Goal: Task Accomplishment & Management: Manage account settings

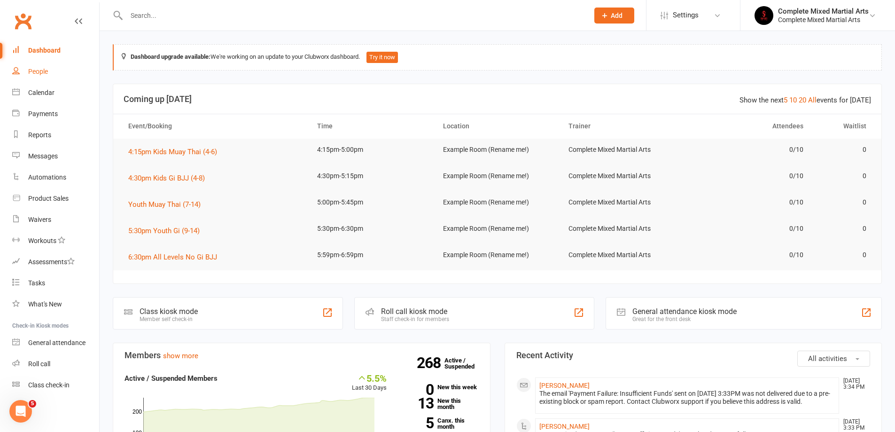
click at [55, 74] on link "People" at bounding box center [55, 71] width 87 height 21
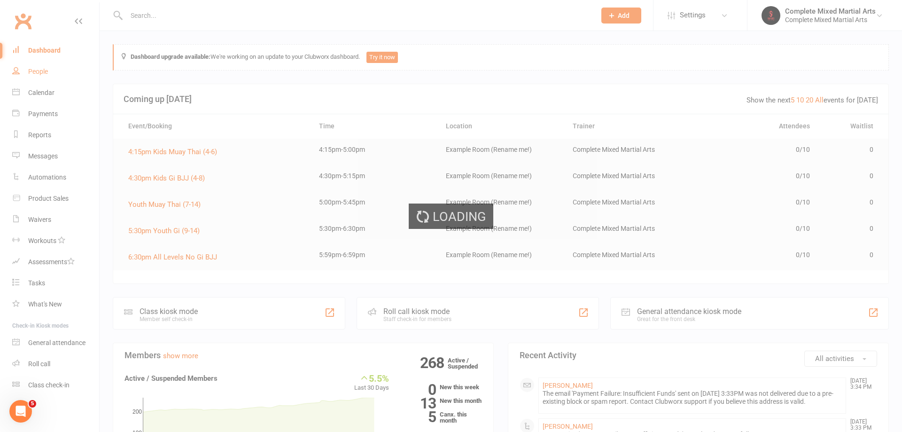
select select "100"
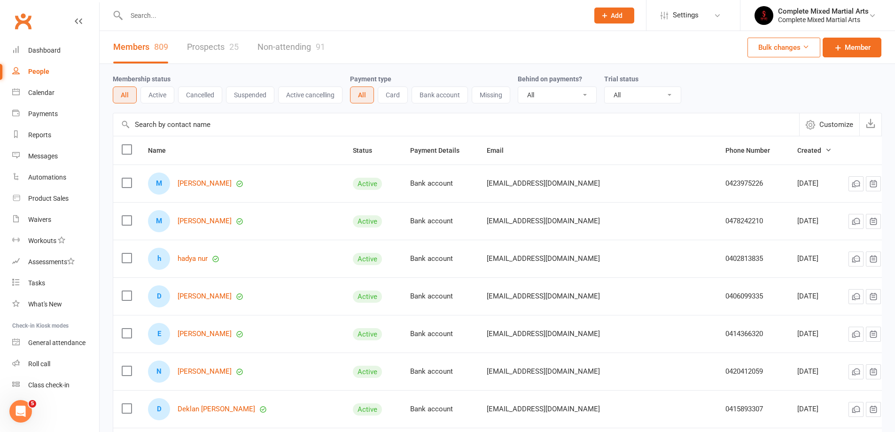
click at [172, 22] on input "text" at bounding box center [353, 15] width 458 height 13
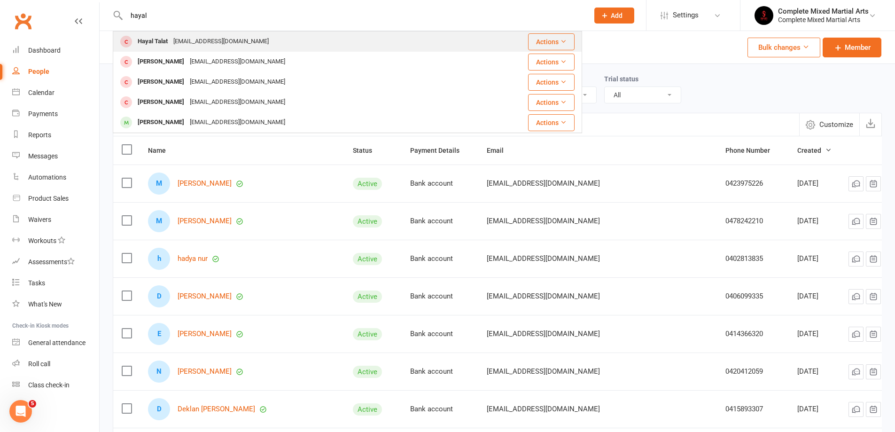
type input "hayal"
click at [183, 38] on div "[EMAIL_ADDRESS][DOMAIN_NAME]" at bounding box center [221, 42] width 101 height 14
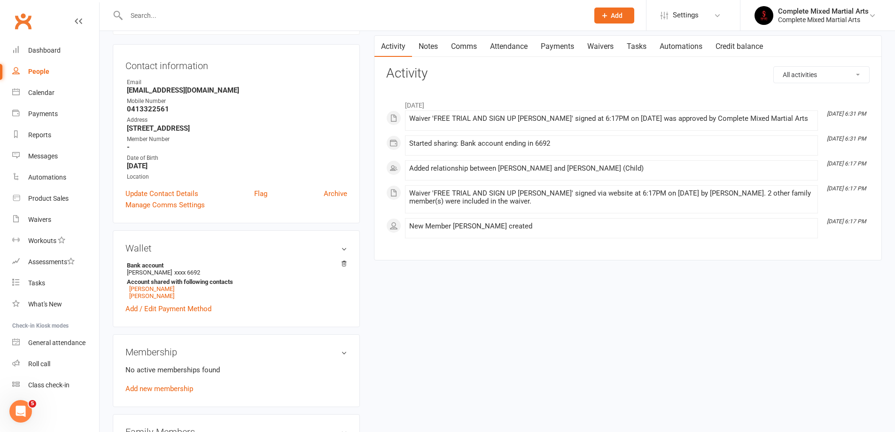
scroll to position [235, 0]
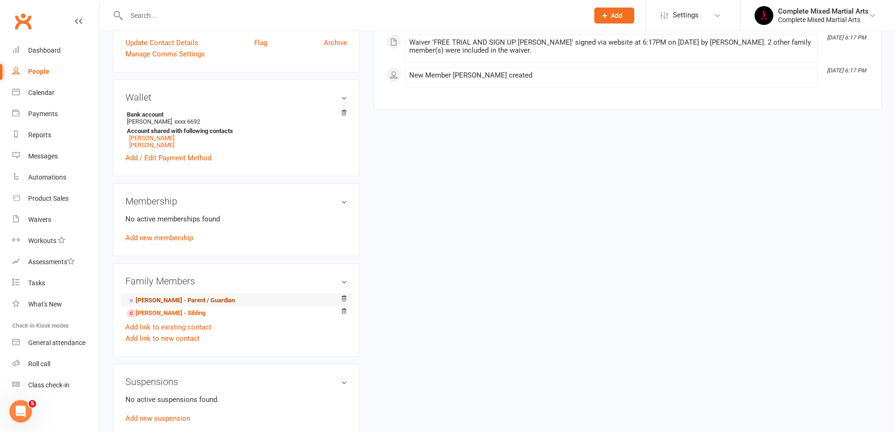
click at [188, 301] on link "[PERSON_NAME] - Parent / Guardian" at bounding box center [181, 300] width 108 height 10
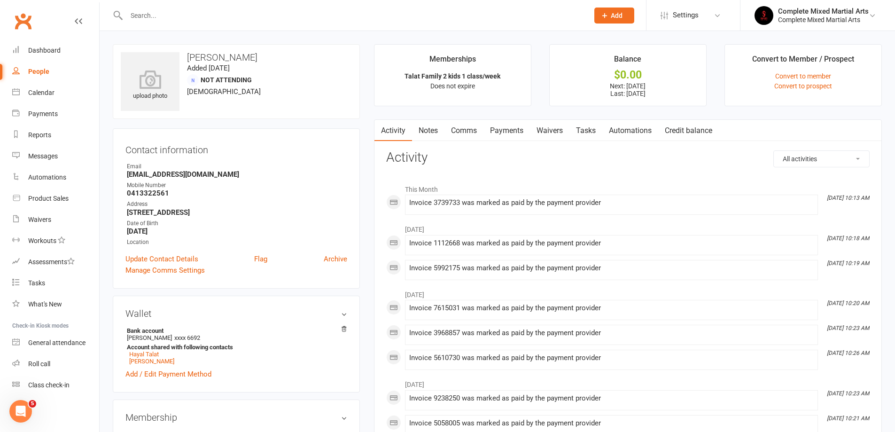
click at [505, 127] on link "Payments" at bounding box center [506, 131] width 47 height 22
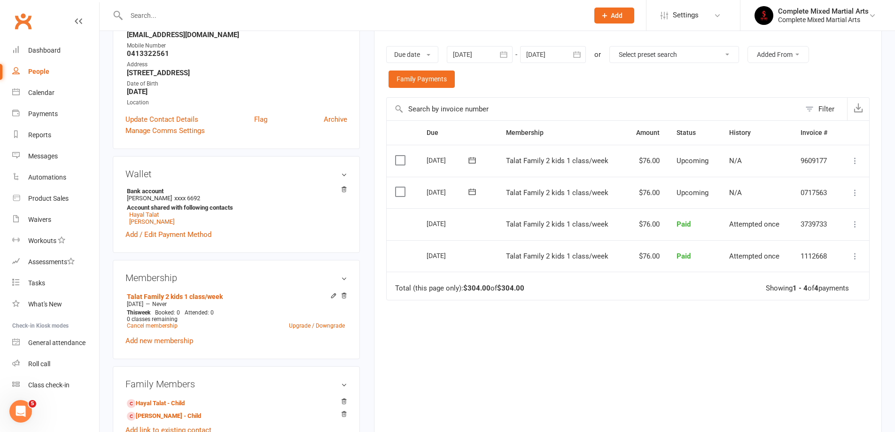
scroll to position [141, 0]
click at [333, 295] on icon at bounding box center [333, 294] width 4 height 4
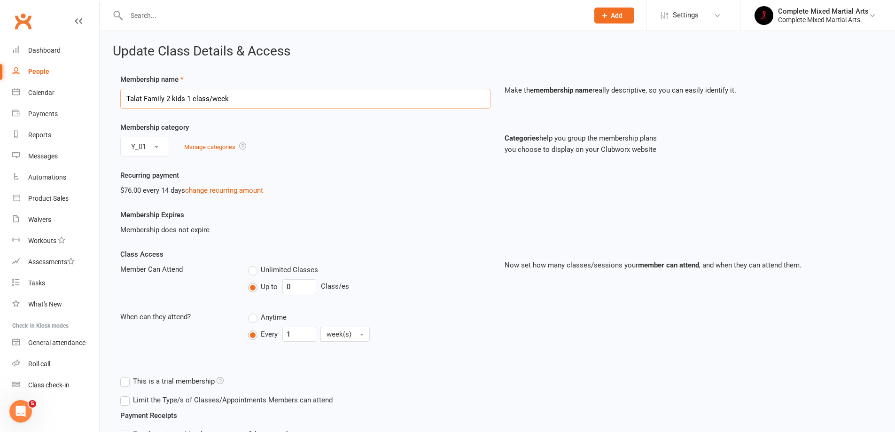
click at [266, 95] on input "Talat Family 2 kids 1 class/week" at bounding box center [305, 99] width 370 height 20
click at [301, 155] on div "Y_01 Manage categories" at bounding box center [305, 147] width 370 height 20
click at [168, 100] on input "Talat Family 2 kids 1 class/week" at bounding box center [305, 99] width 370 height 20
click at [291, 143] on div "Y_01 Manage categories" at bounding box center [305, 147] width 370 height 20
click at [221, 193] on link "change recurring amount" at bounding box center [224, 190] width 78 height 8
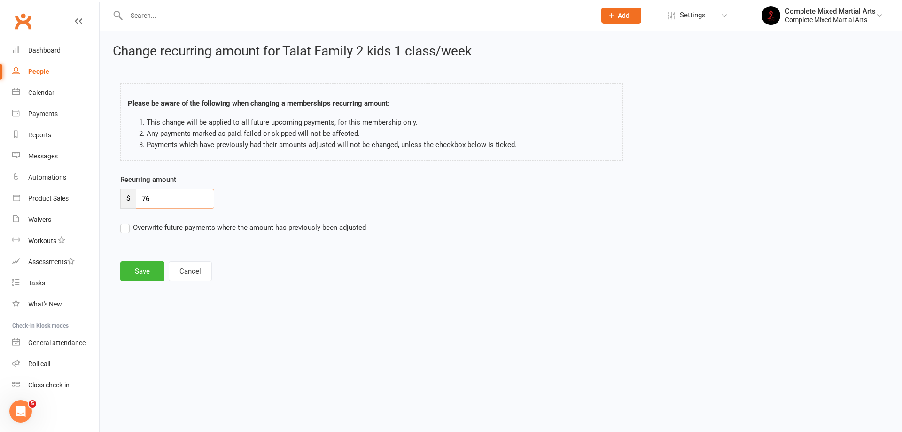
click at [209, 193] on input "76" at bounding box center [175, 199] width 78 height 20
type input "7"
type input "40"
click at [142, 272] on button "Save" at bounding box center [142, 271] width 44 height 20
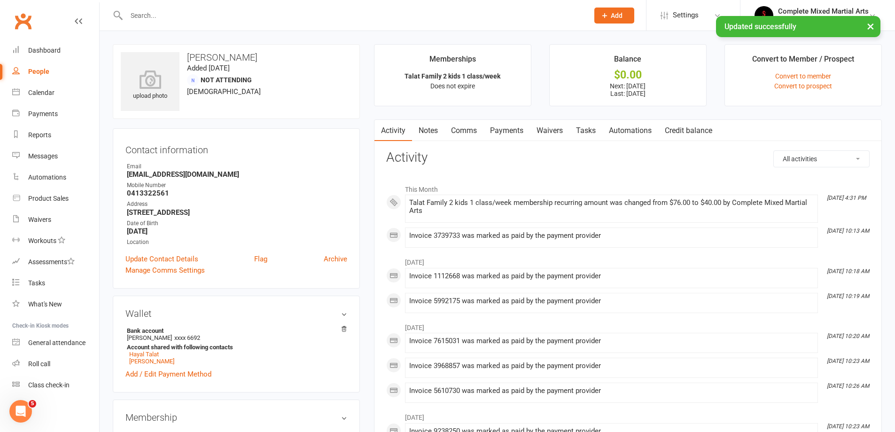
click at [500, 124] on link "Payments" at bounding box center [506, 131] width 47 height 22
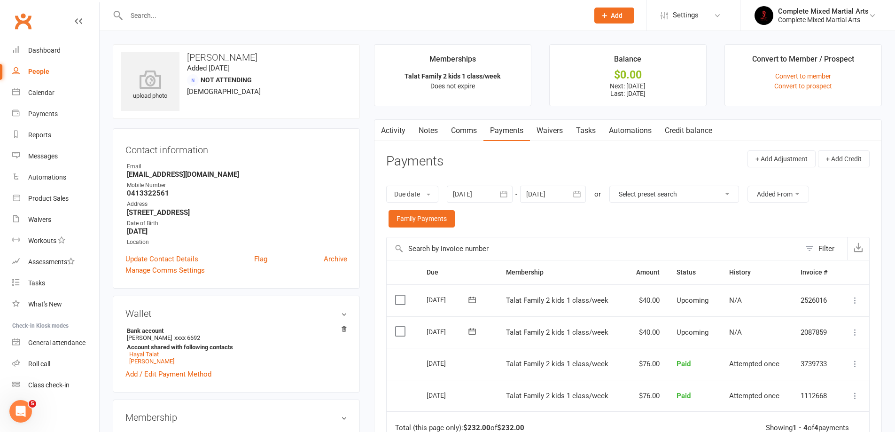
click at [261, 10] on input "text" at bounding box center [353, 15] width 458 height 13
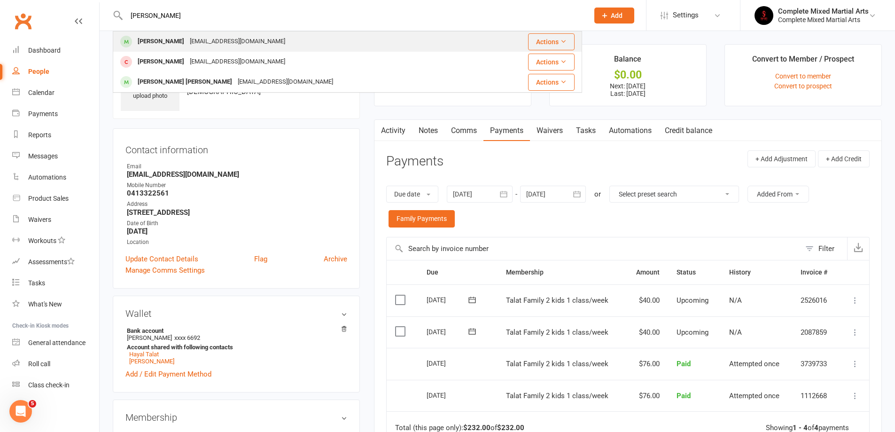
type input "[PERSON_NAME]"
click at [243, 39] on div "[EMAIL_ADDRESS][DOMAIN_NAME]" at bounding box center [237, 42] width 101 height 14
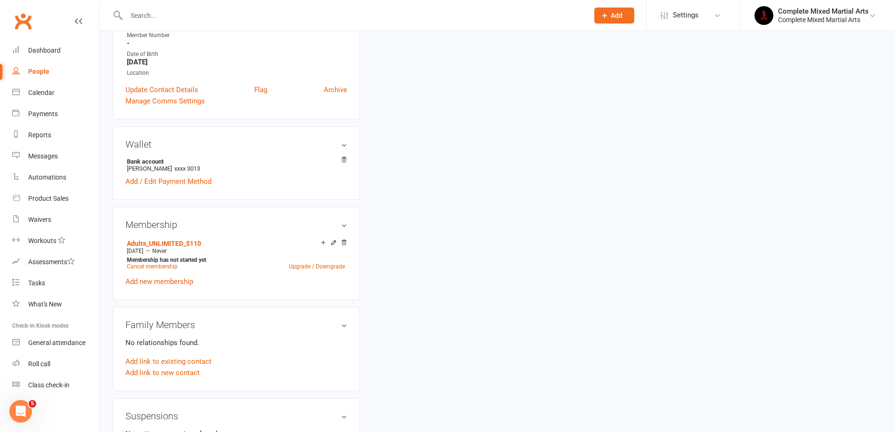
scroll to position [235, 0]
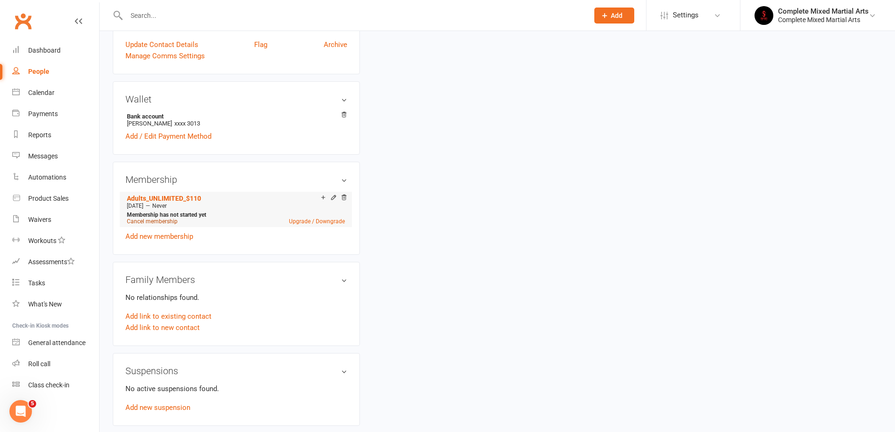
click at [165, 221] on link "Cancel membership" at bounding box center [152, 221] width 51 height 7
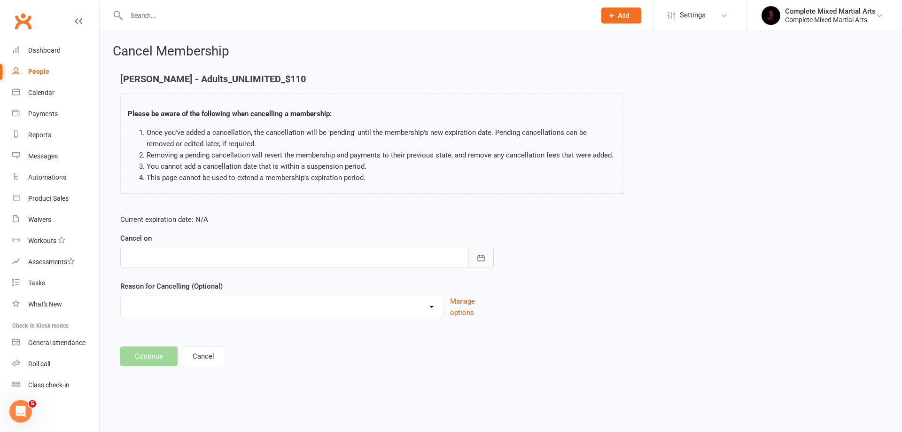
click at [484, 261] on icon "button" at bounding box center [480, 257] width 9 height 9
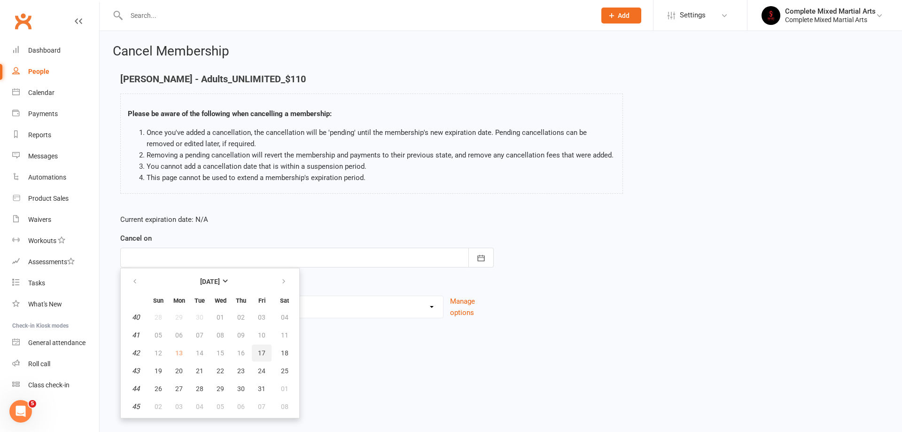
click at [262, 349] on span "17" at bounding box center [262, 353] width 8 height 8
type input "[DATE]"
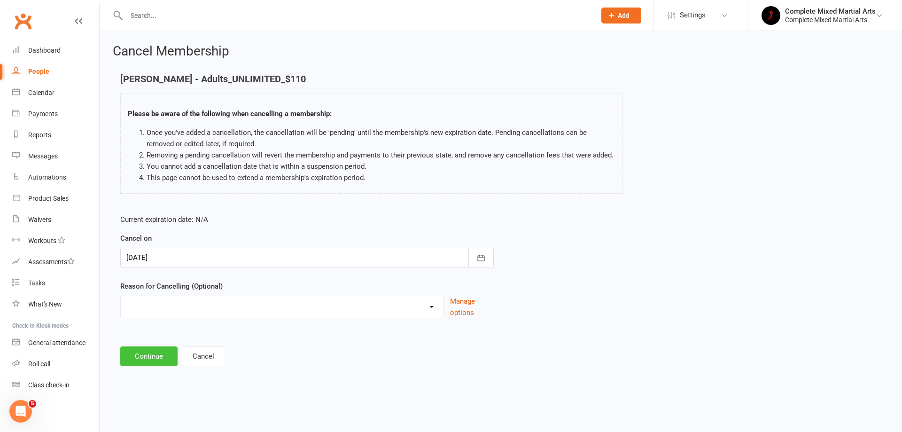
click at [150, 354] on button "Continue" at bounding box center [148, 356] width 57 height 20
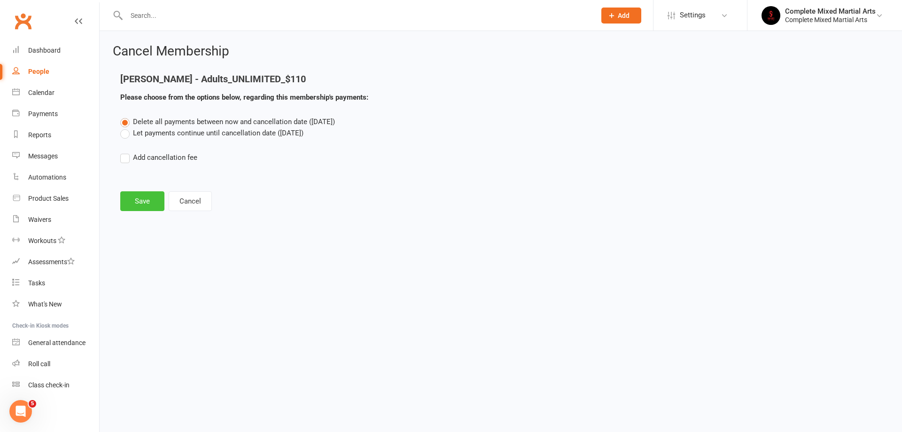
click at [151, 196] on button "Save" at bounding box center [142, 201] width 44 height 20
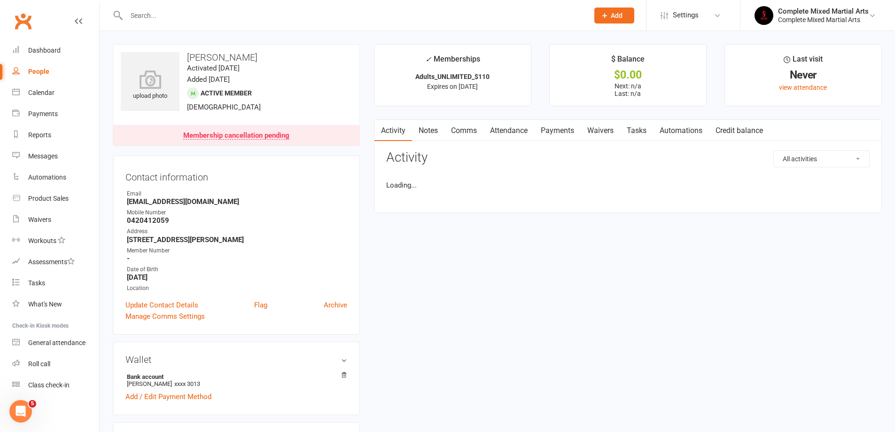
click at [567, 126] on link "Payments" at bounding box center [557, 131] width 47 height 22
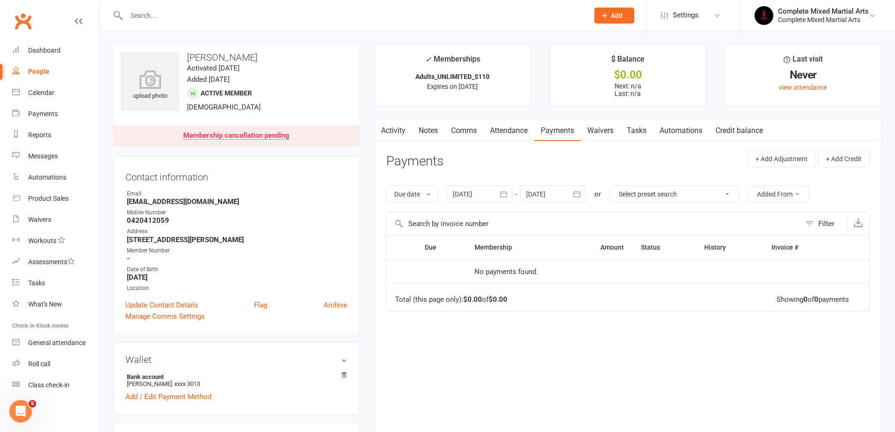
click at [176, 17] on input "text" at bounding box center [353, 15] width 458 height 13
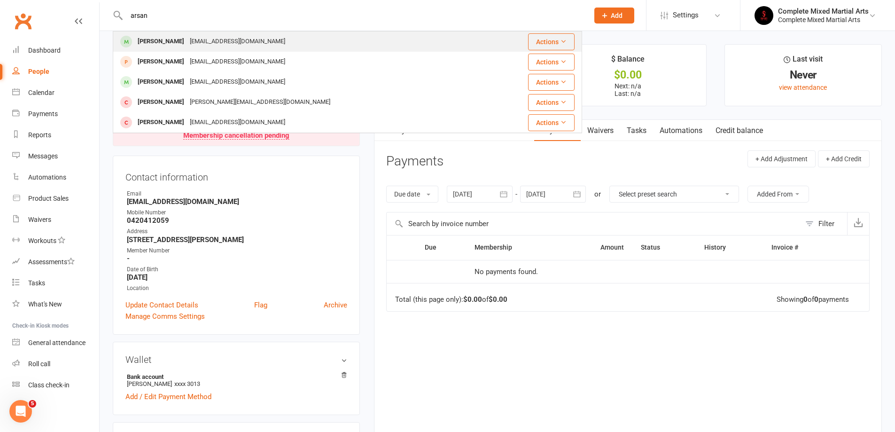
type input "arsan"
click at [170, 40] on div "[PERSON_NAME]" at bounding box center [161, 42] width 52 height 14
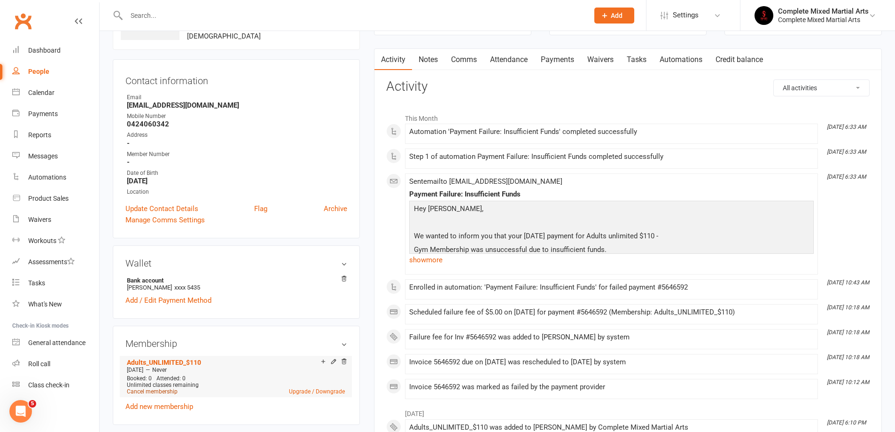
scroll to position [94, 0]
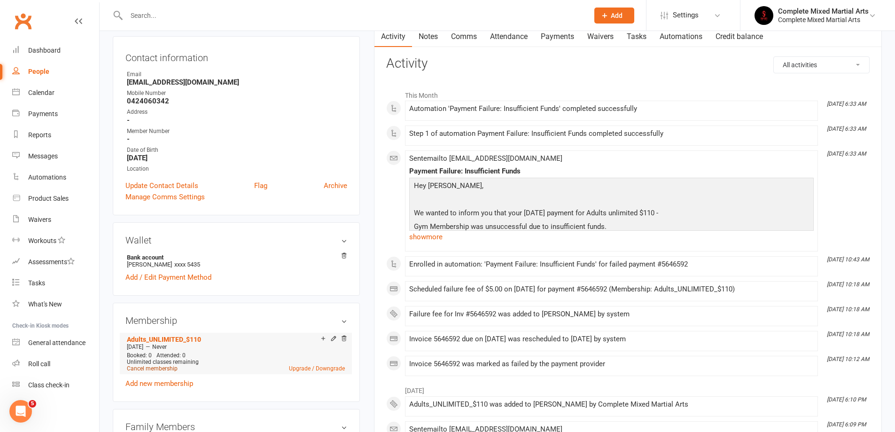
click at [163, 368] on link "Cancel membership" at bounding box center [152, 368] width 51 height 7
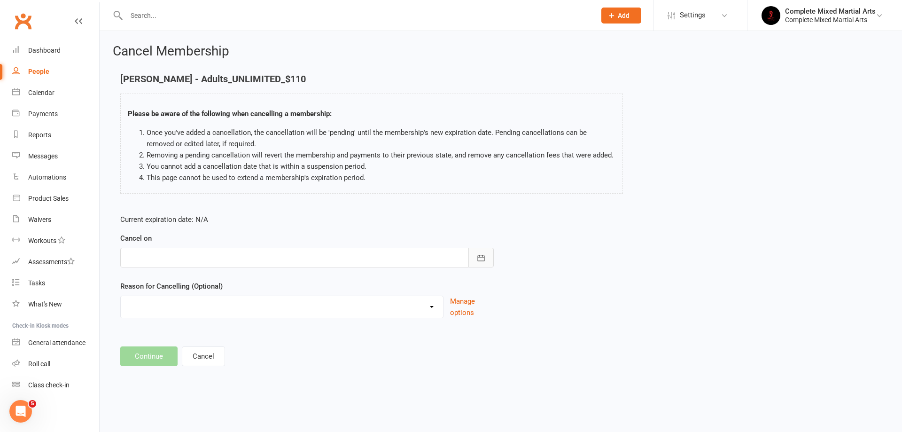
click at [485, 258] on icon "button" at bounding box center [480, 257] width 9 height 9
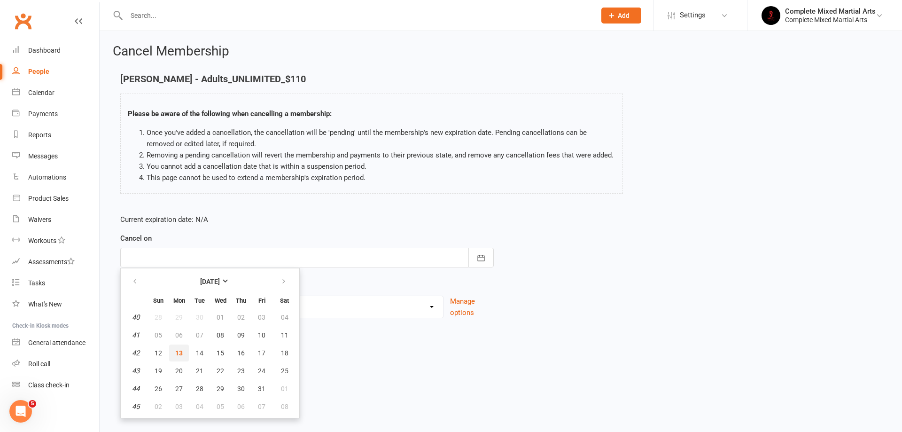
click at [178, 352] on span "13" at bounding box center [179, 353] width 8 height 8
type input "[DATE]"
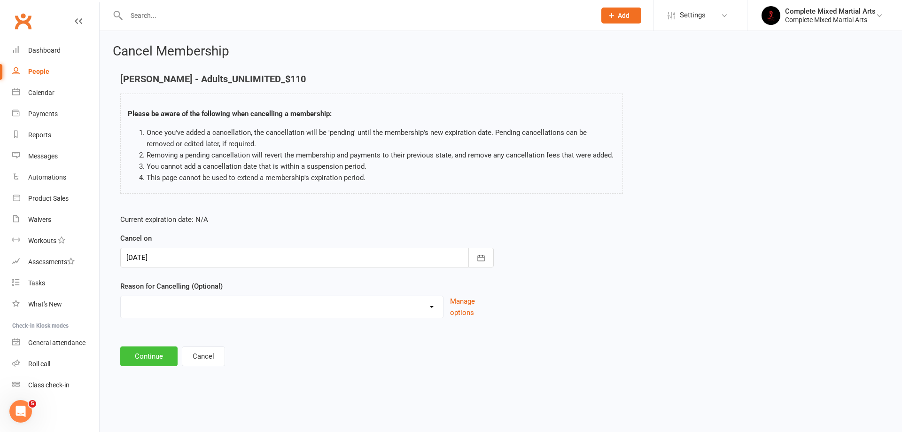
click at [163, 356] on button "Continue" at bounding box center [148, 356] width 57 height 20
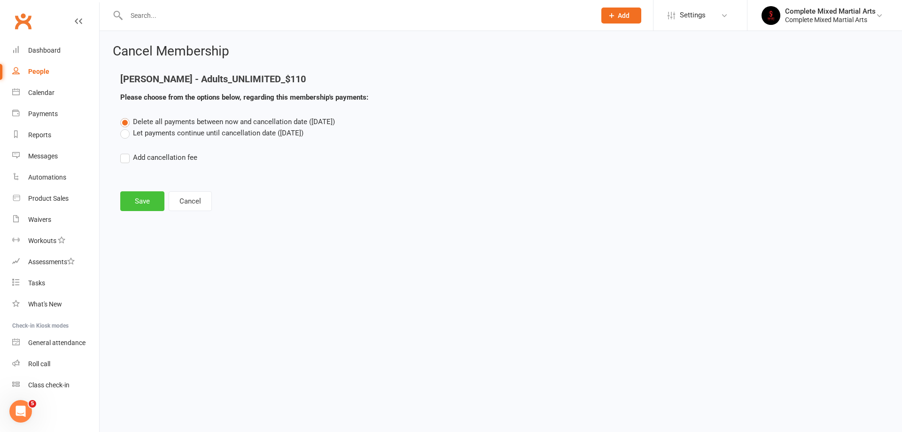
click at [150, 201] on button "Save" at bounding box center [142, 201] width 44 height 20
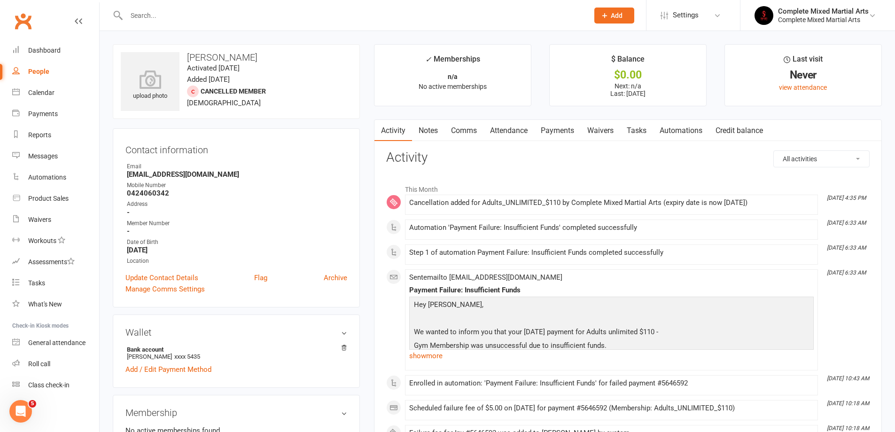
click at [140, 22] on div at bounding box center [347, 15] width 469 height 31
click at [152, 18] on input "text" at bounding box center [353, 15] width 458 height 13
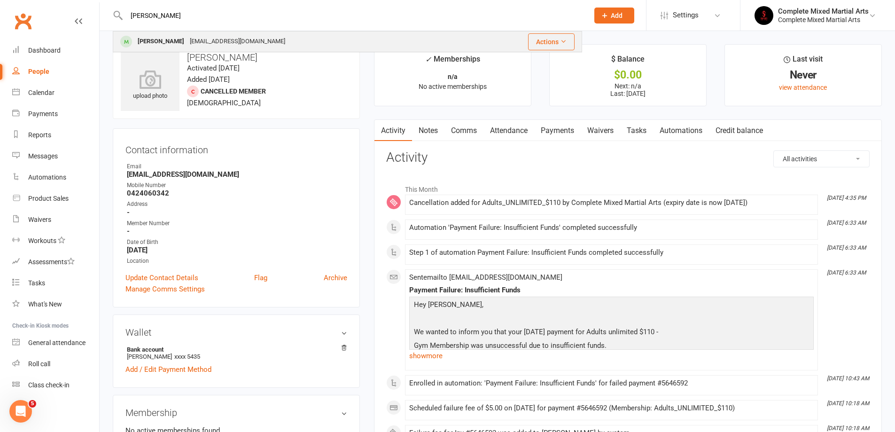
type input "[PERSON_NAME]"
click at [178, 37] on div "[PERSON_NAME]" at bounding box center [161, 42] width 52 height 14
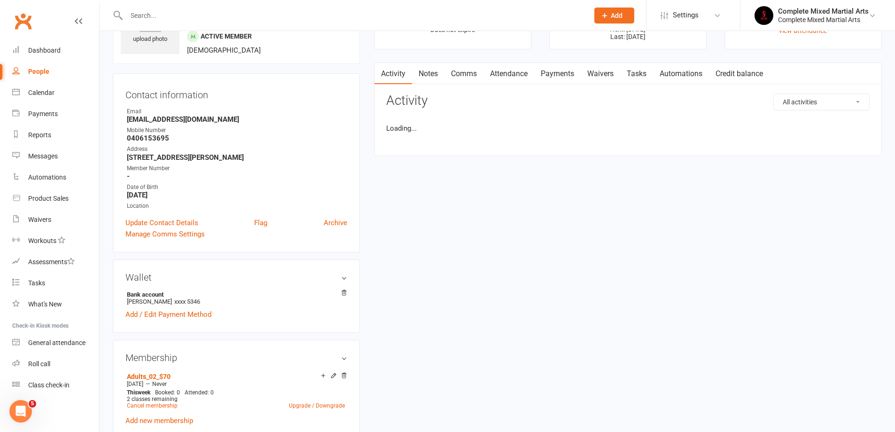
scroll to position [47, 0]
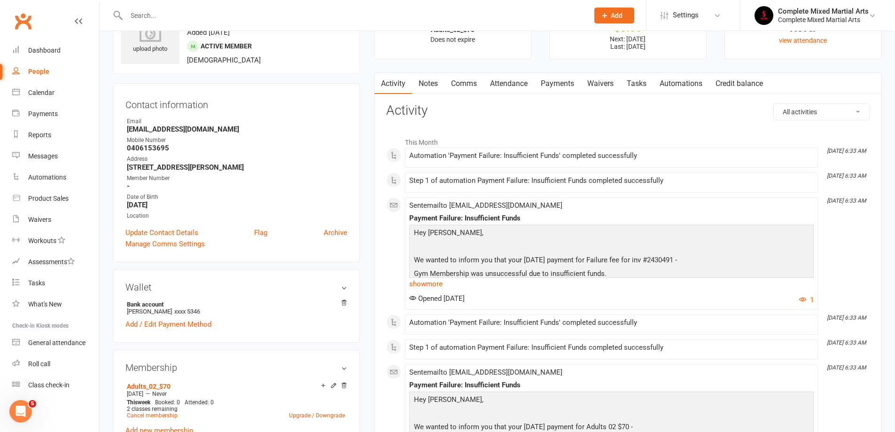
click at [565, 84] on link "Payments" at bounding box center [557, 84] width 47 height 22
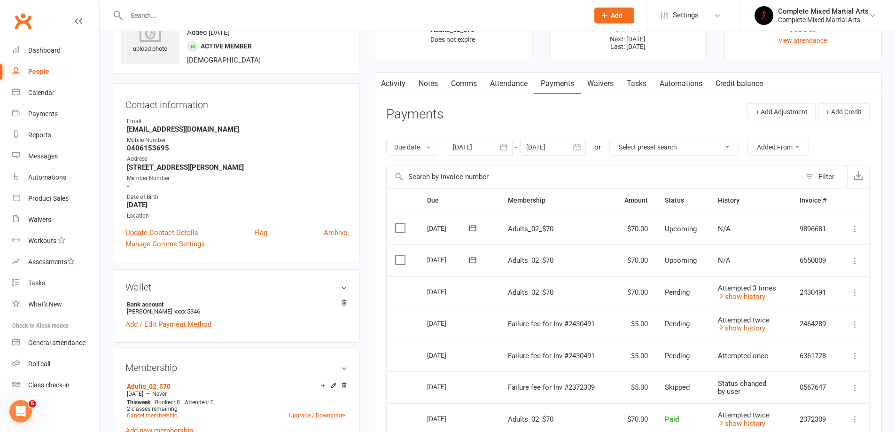
click at [858, 295] on icon at bounding box center [854, 291] width 9 height 9
click at [857, 295] on icon at bounding box center [854, 291] width 9 height 9
click at [854, 330] on td "More Info Send message" at bounding box center [853, 324] width 31 height 32
click at [854, 326] on icon at bounding box center [854, 323] width 9 height 9
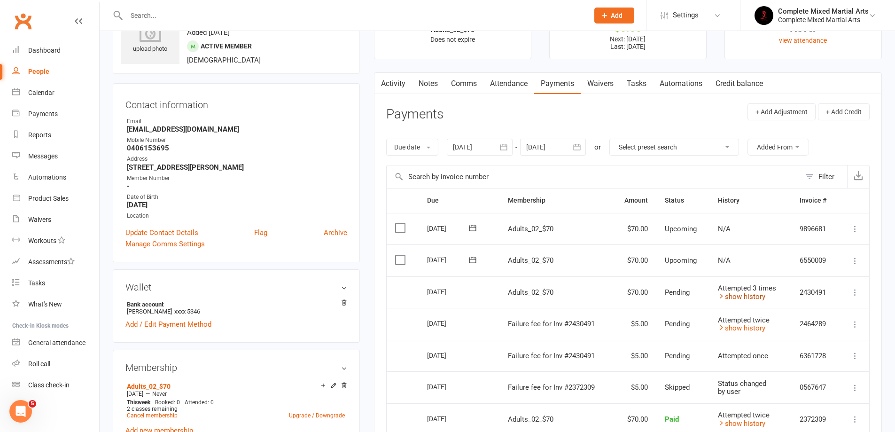
click at [737, 298] on link "show history" at bounding box center [741, 296] width 47 height 8
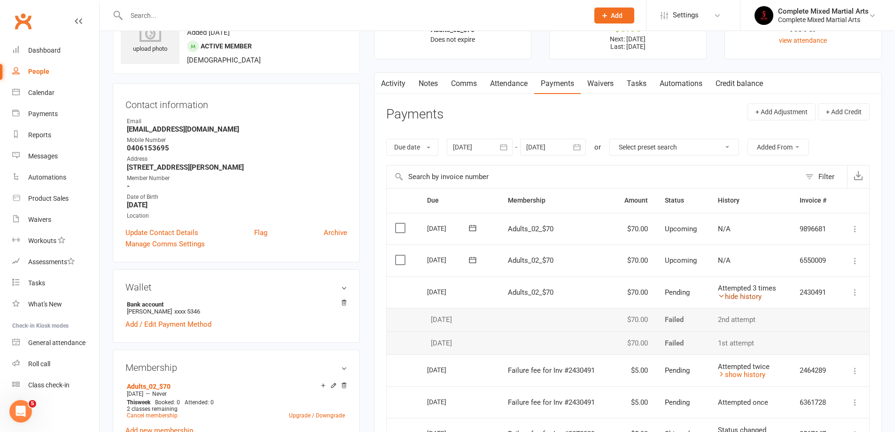
click at [743, 299] on link "hide history" at bounding box center [740, 296] width 44 height 8
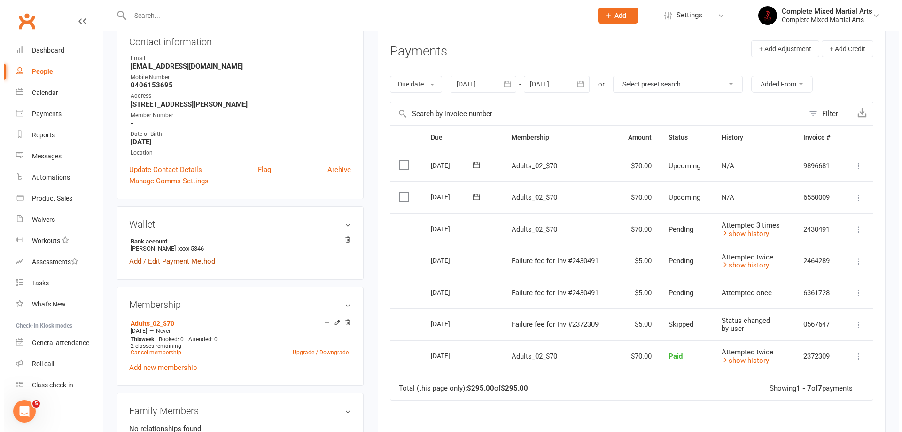
scroll to position [76, 0]
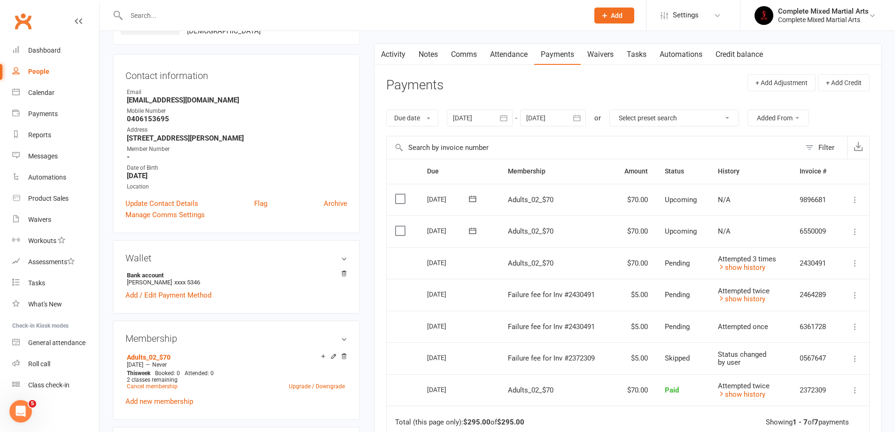
click at [854, 235] on icon at bounding box center [854, 231] width 9 height 9
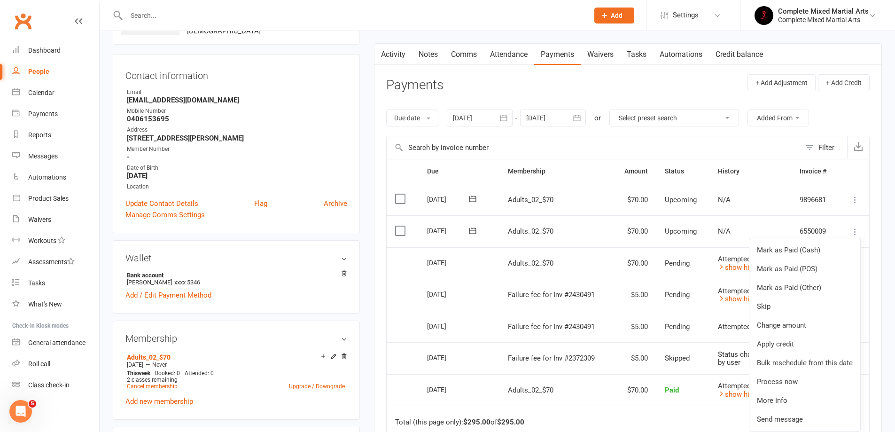
click at [884, 256] on main "✓ Memberships Adults_02_$70 Does not expire $ Balance $0.00 Next: [DATE] Last: …" at bounding box center [628, 273] width 522 height 611
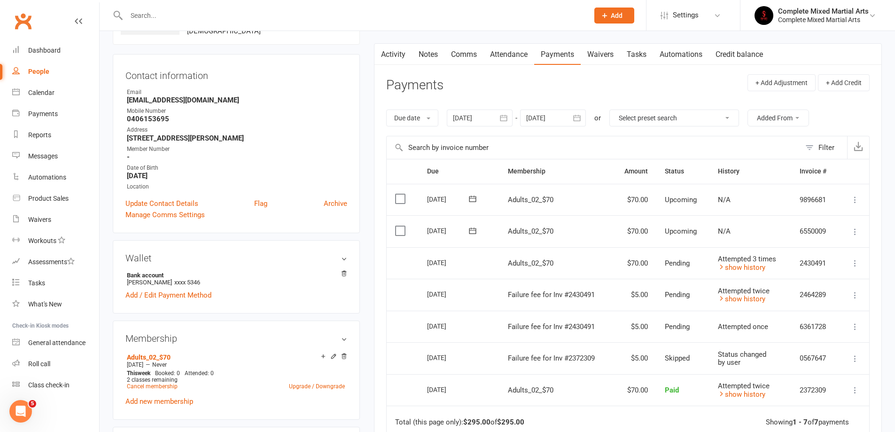
click at [857, 263] on icon at bounding box center [854, 262] width 9 height 9
click at [783, 272] on link "More Info" at bounding box center [813, 281] width 93 height 19
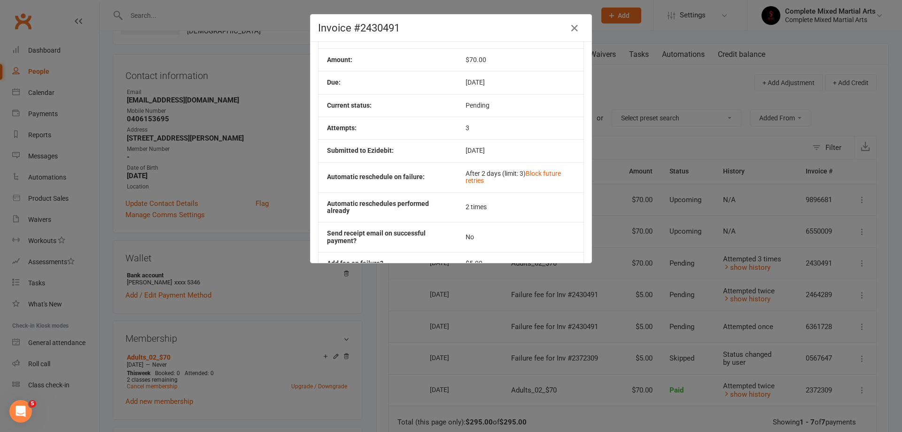
scroll to position [80, 0]
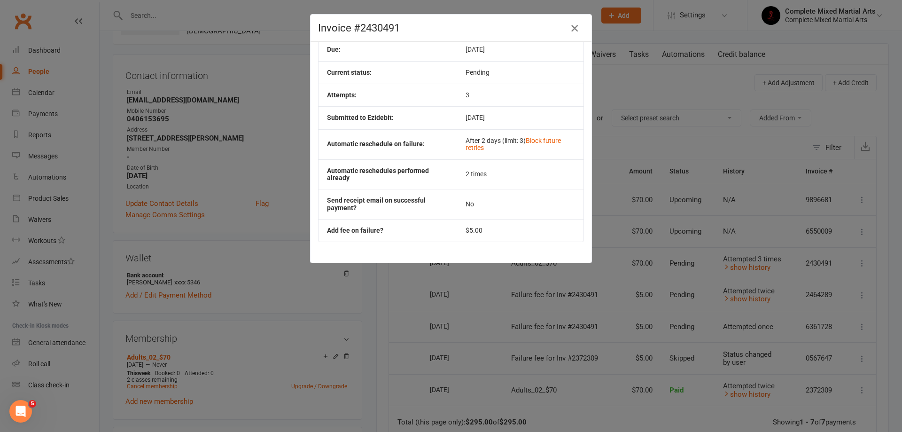
click at [569, 27] on icon "button" at bounding box center [574, 28] width 11 height 11
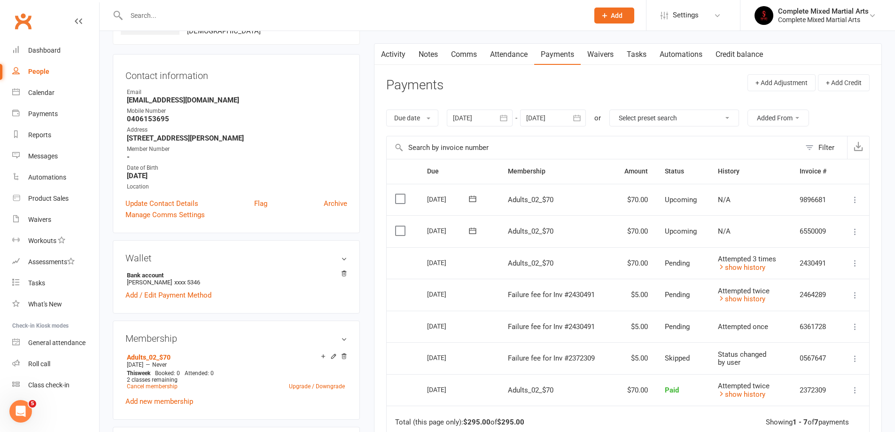
click at [852, 263] on icon at bounding box center [854, 262] width 9 height 9
click at [803, 284] on link "More Info" at bounding box center [813, 281] width 93 height 19
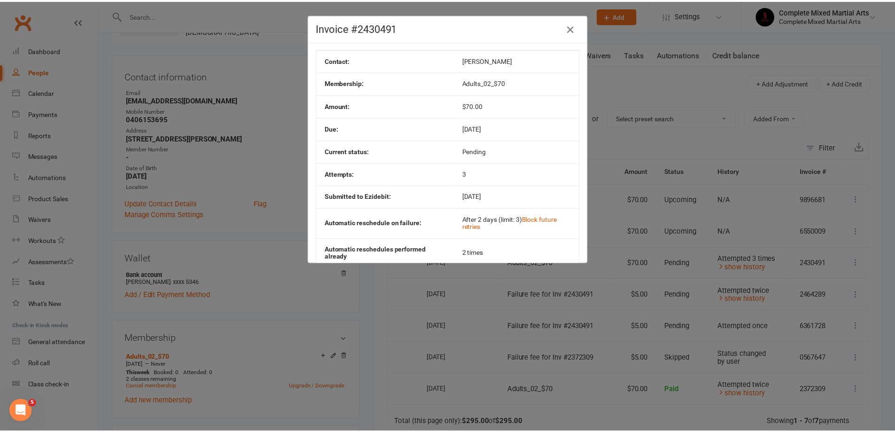
scroll to position [0, 0]
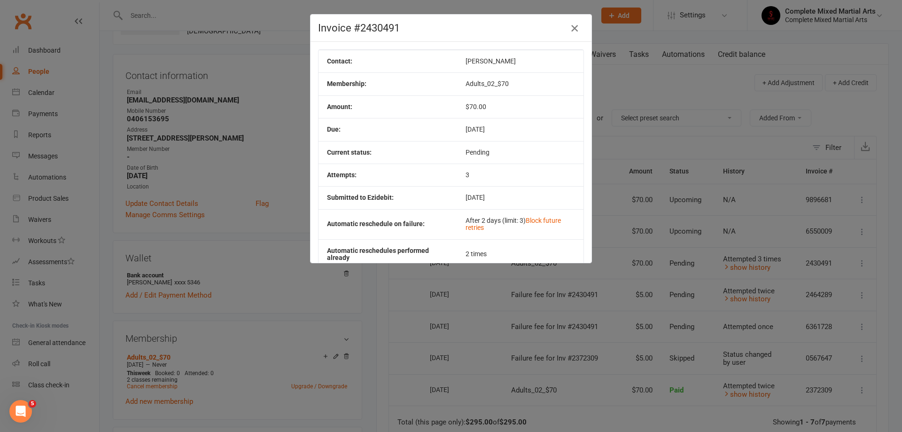
click at [569, 28] on icon "button" at bounding box center [574, 28] width 11 height 11
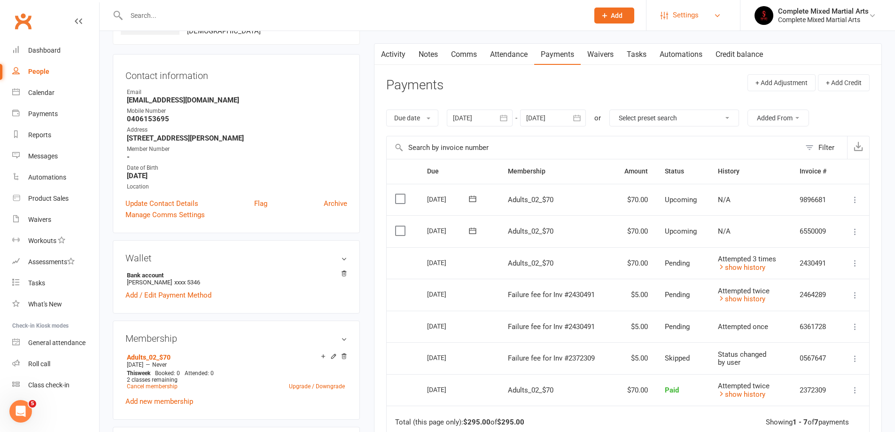
click at [707, 20] on link "Settings" at bounding box center [692, 15] width 65 height 21
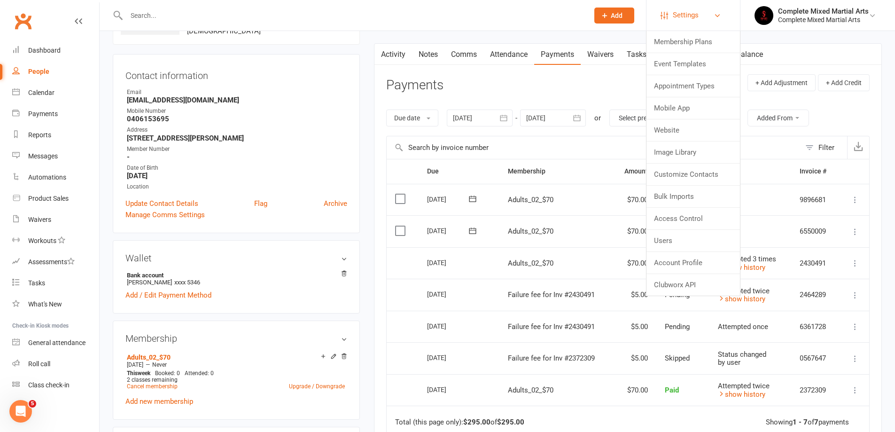
click at [707, 20] on link "Settings" at bounding box center [692, 15] width 65 height 21
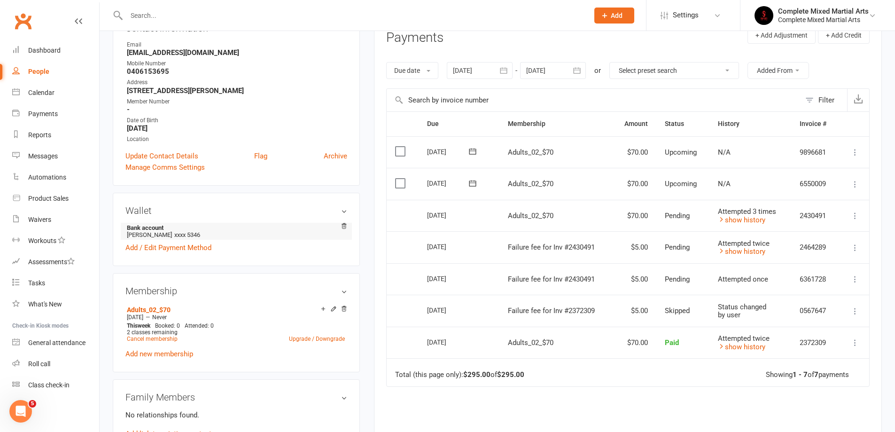
scroll to position [170, 0]
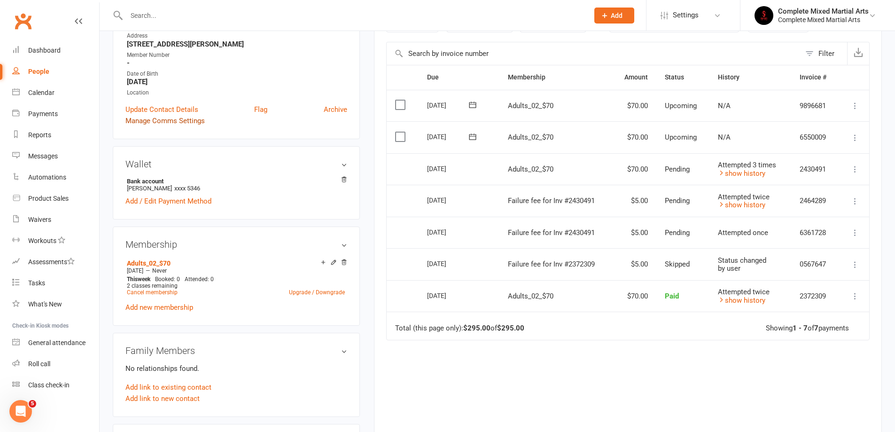
click at [170, 124] on link "Manage Comms Settings" at bounding box center [164, 120] width 79 height 11
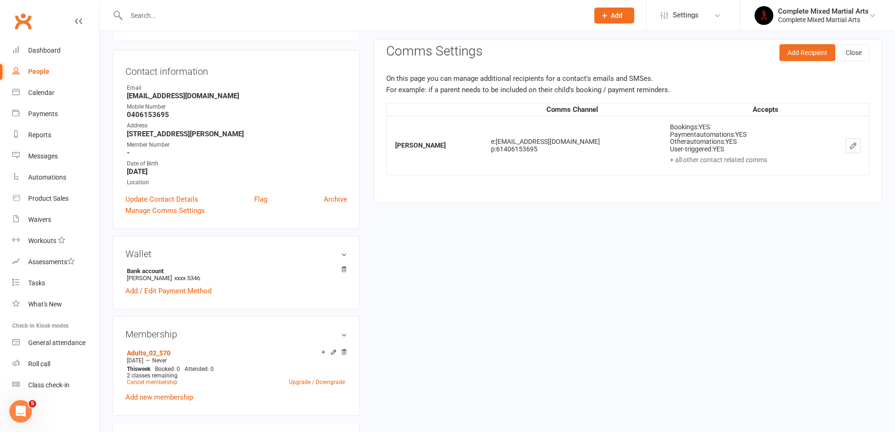
scroll to position [72, 0]
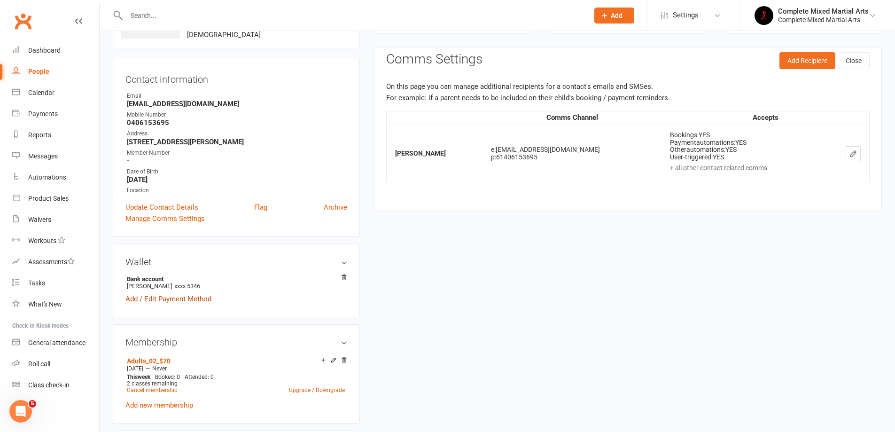
click at [187, 298] on link "Add / Edit Payment Method" at bounding box center [168, 298] width 86 height 11
click at [190, 296] on link "Add / Edit Payment Method" at bounding box center [168, 298] width 86 height 11
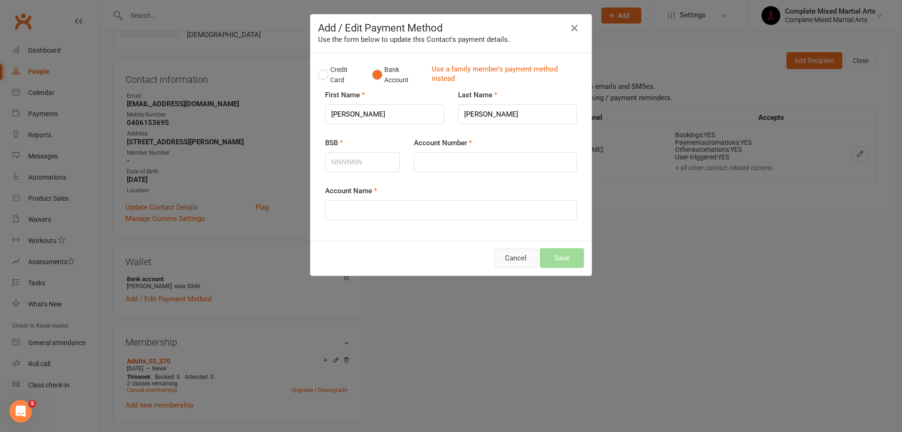
click at [512, 259] on button "Cancel" at bounding box center [515, 258] width 43 height 20
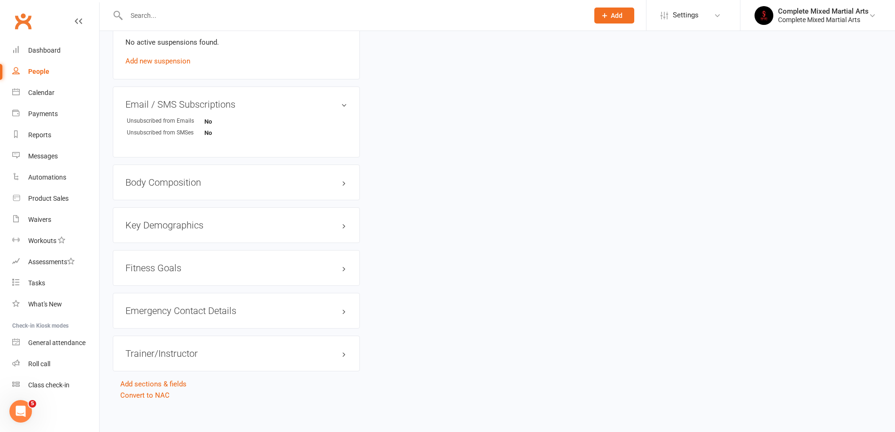
scroll to position [593, 0]
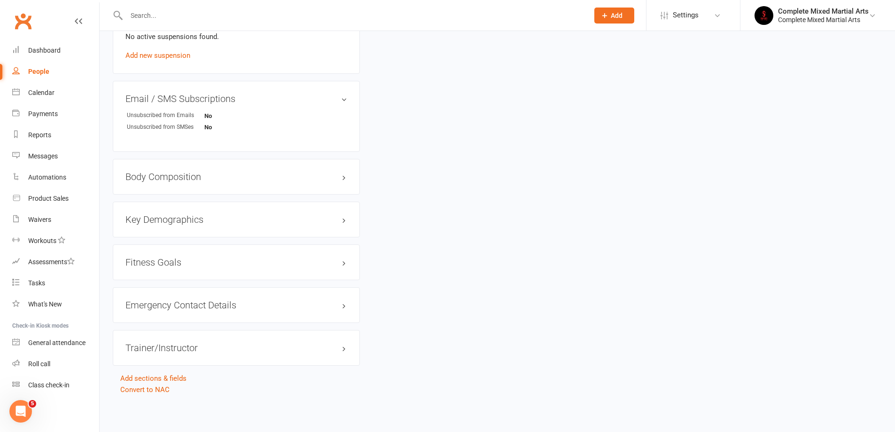
drag, startPoint x: 161, startPoint y: 15, endPoint x: 153, endPoint y: 0, distance: 16.4
click at [153, 0] on div at bounding box center [347, 15] width 469 height 31
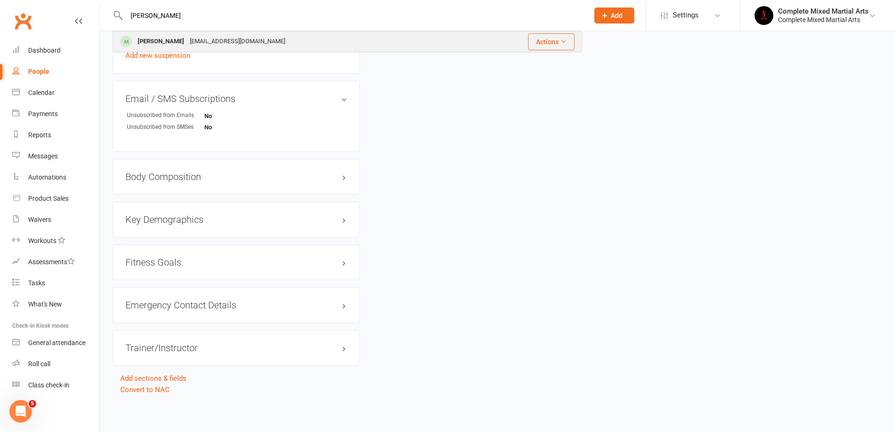
type input "[PERSON_NAME]"
click at [187, 39] on div "[EMAIL_ADDRESS][DOMAIN_NAME]" at bounding box center [237, 42] width 101 height 14
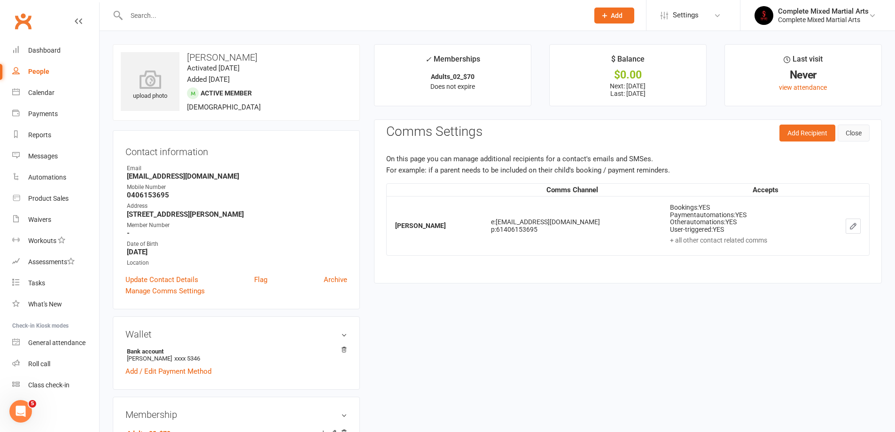
click at [861, 135] on button "Close" at bounding box center [854, 132] width 32 height 17
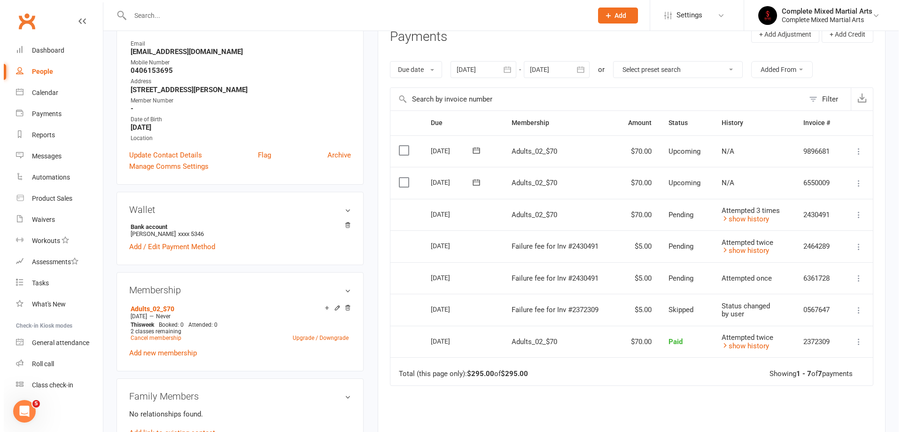
scroll to position [141, 0]
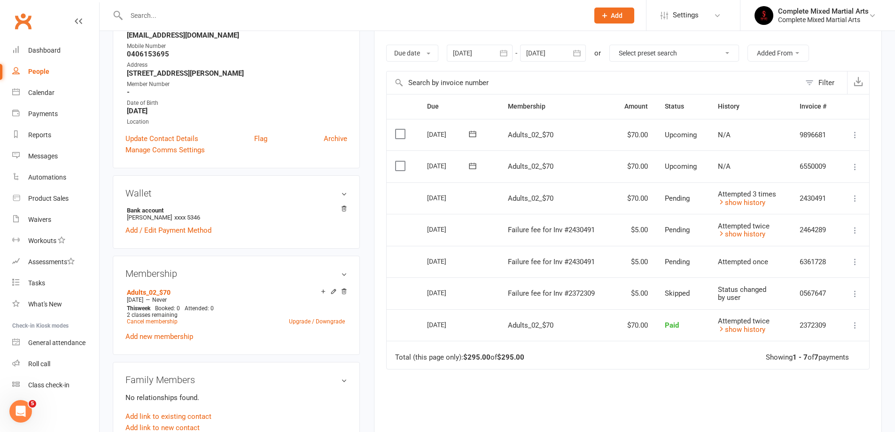
click at [856, 198] on icon at bounding box center [854, 198] width 9 height 9
click at [814, 213] on link "More Info" at bounding box center [813, 216] width 93 height 19
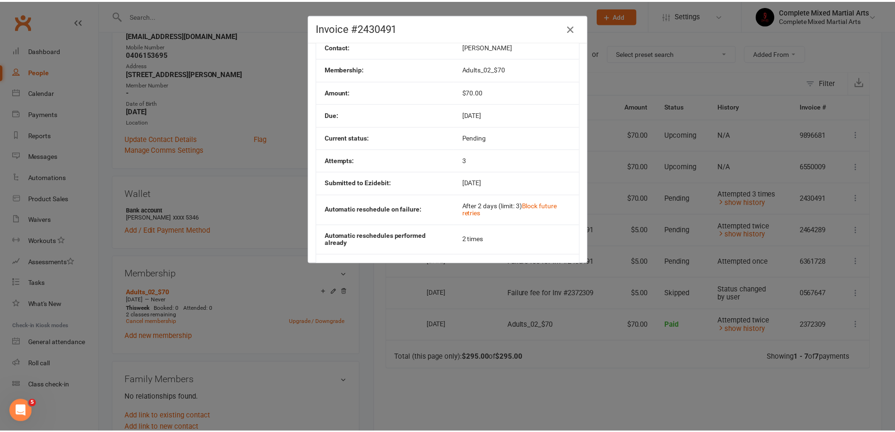
scroll to position [0, 0]
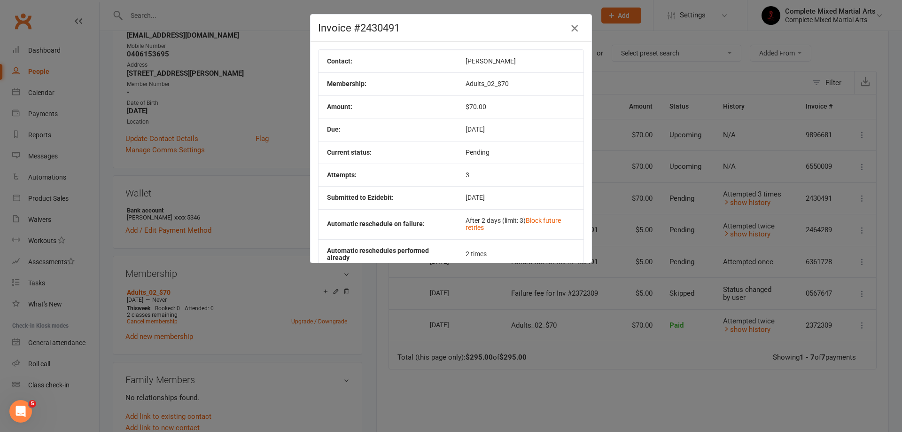
click at [569, 30] on icon "button" at bounding box center [574, 28] width 11 height 11
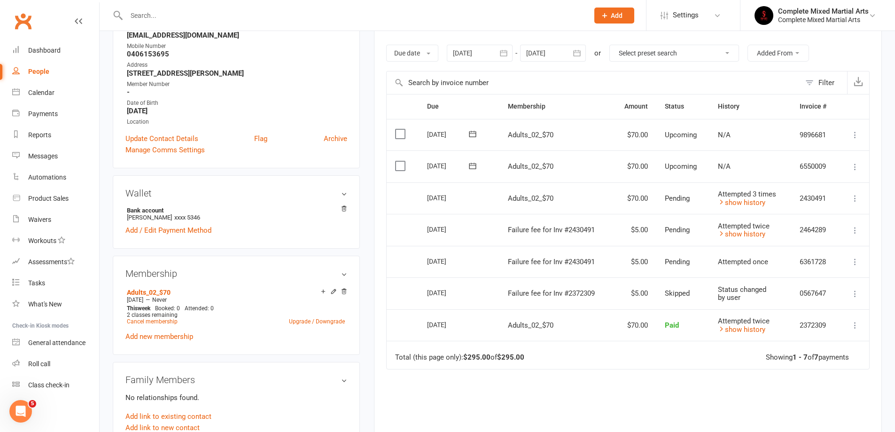
click at [853, 166] on icon at bounding box center [854, 166] width 9 height 9
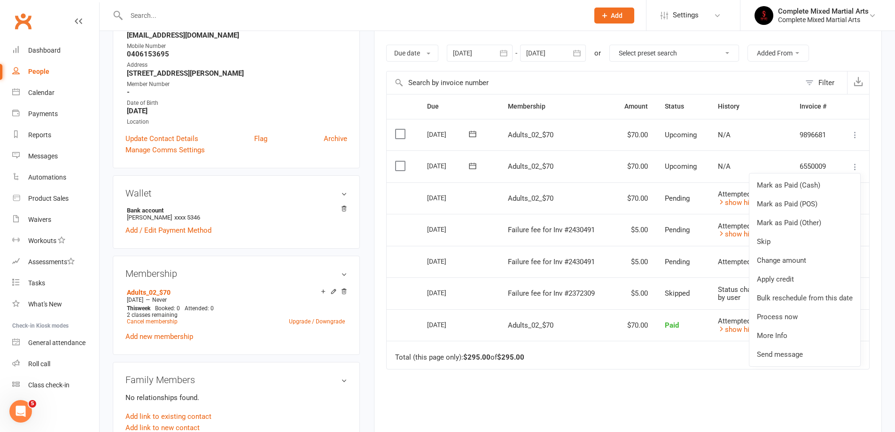
click at [647, 362] on td "Total (this page only): $295.00 of $295.00 Showing 1 - 7 of 7 payments" at bounding box center [628, 355] width 482 height 28
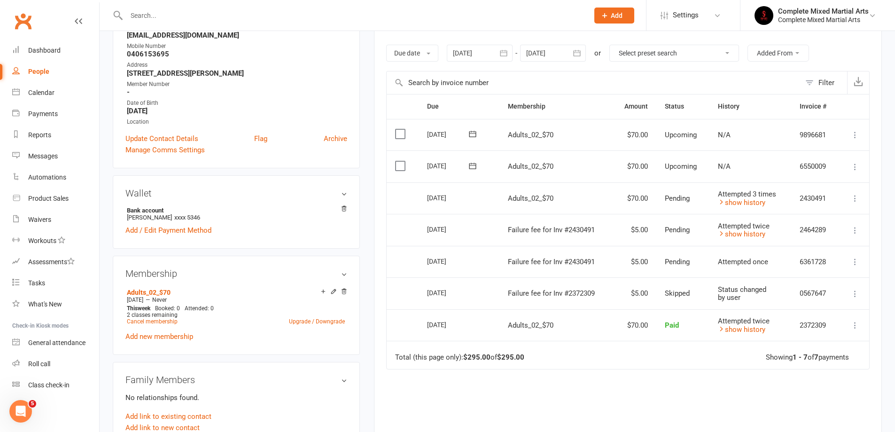
click at [855, 196] on icon at bounding box center [854, 198] width 9 height 9
click at [817, 218] on link "More Info" at bounding box center [813, 216] width 93 height 19
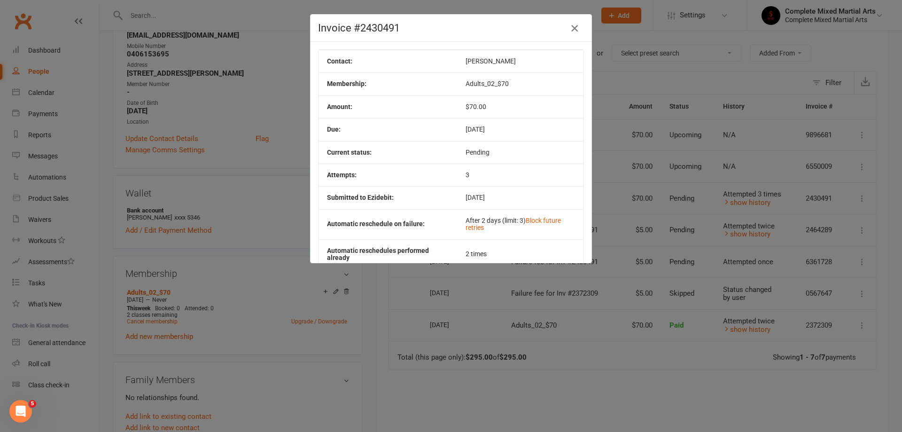
click at [574, 27] on icon "button" at bounding box center [574, 28] width 11 height 11
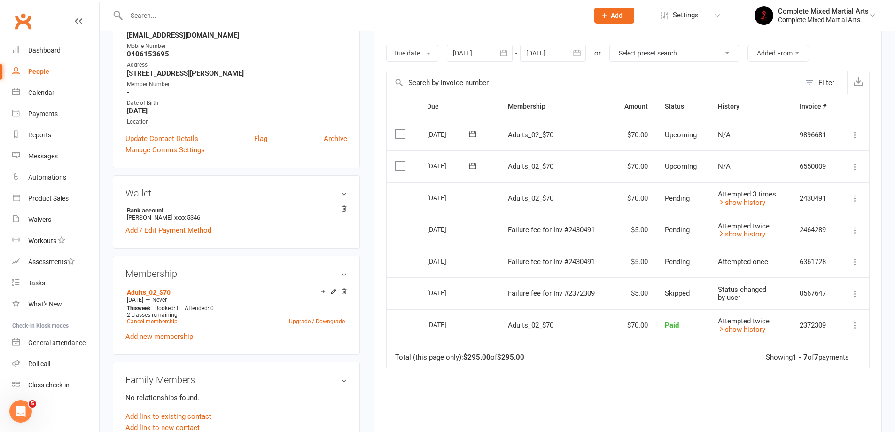
click at [226, 10] on input "text" at bounding box center [353, 15] width 458 height 13
type input "[PERSON_NAME]"
click at [720, 233] on icon at bounding box center [721, 233] width 7 height 7
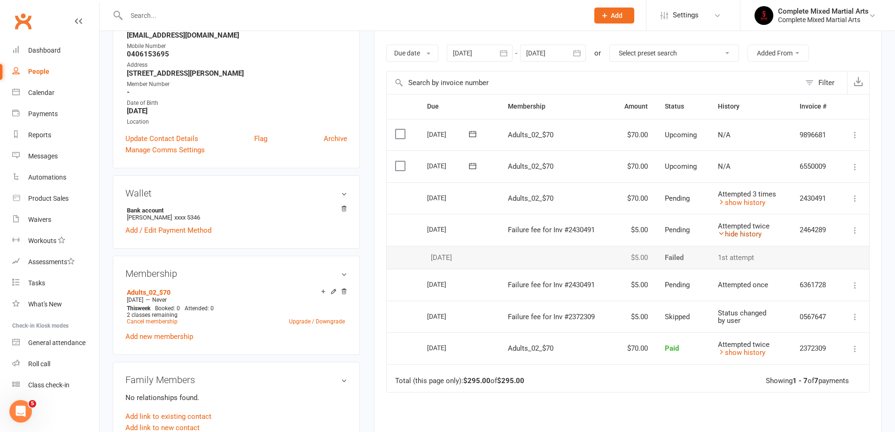
click at [720, 233] on icon at bounding box center [721, 233] width 7 height 7
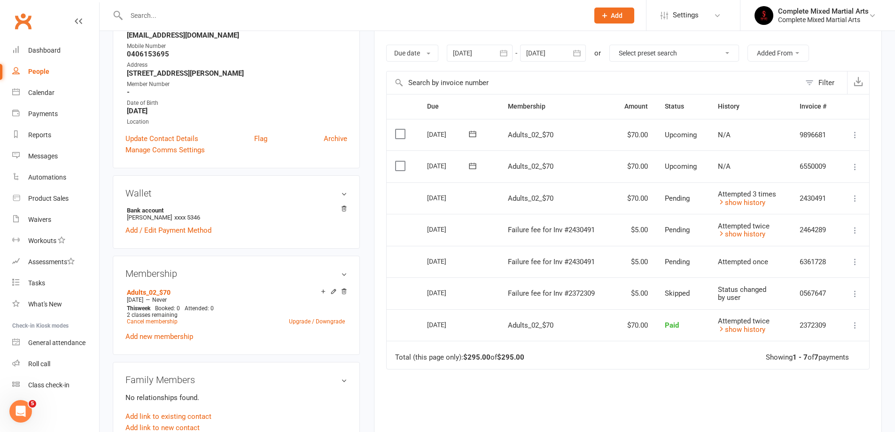
click at [165, 8] on div at bounding box center [347, 15] width 469 height 31
drag, startPoint x: 167, startPoint y: 14, endPoint x: 236, endPoint y: 32, distance: 71.4
click at [168, 14] on input "text" at bounding box center [353, 15] width 458 height 13
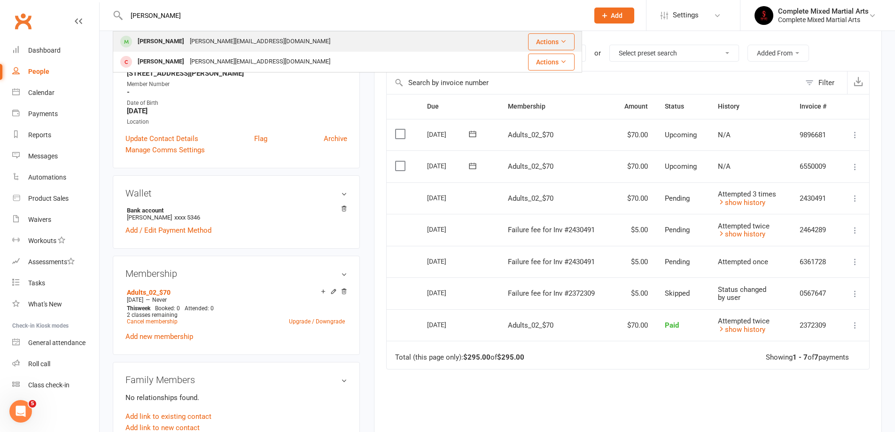
type input "[PERSON_NAME]"
click at [246, 35] on div "[PERSON_NAME][EMAIL_ADDRESS][DOMAIN_NAME]" at bounding box center [260, 42] width 146 height 14
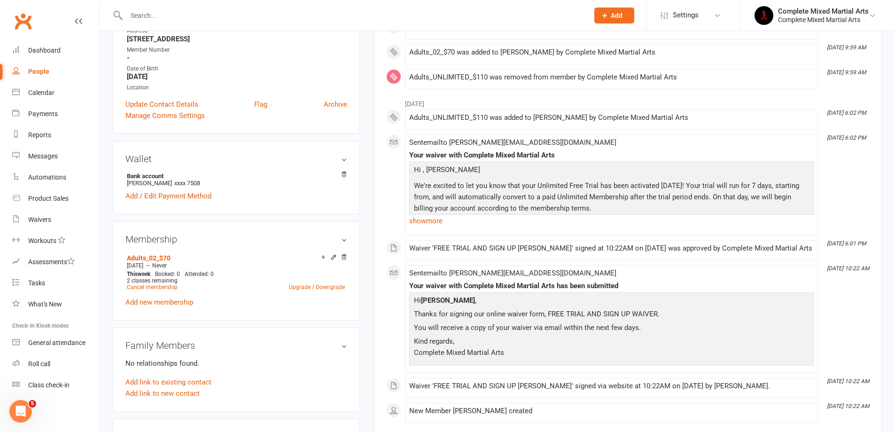
scroll to position [188, 0]
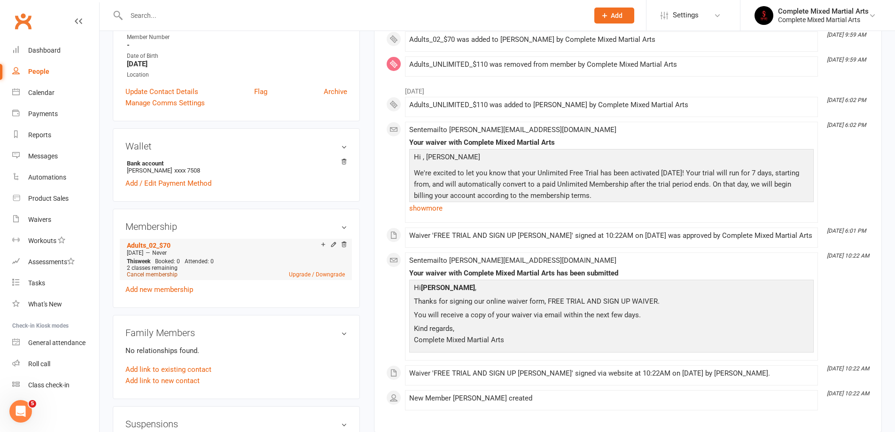
click at [165, 273] on link "Cancel membership" at bounding box center [152, 274] width 51 height 7
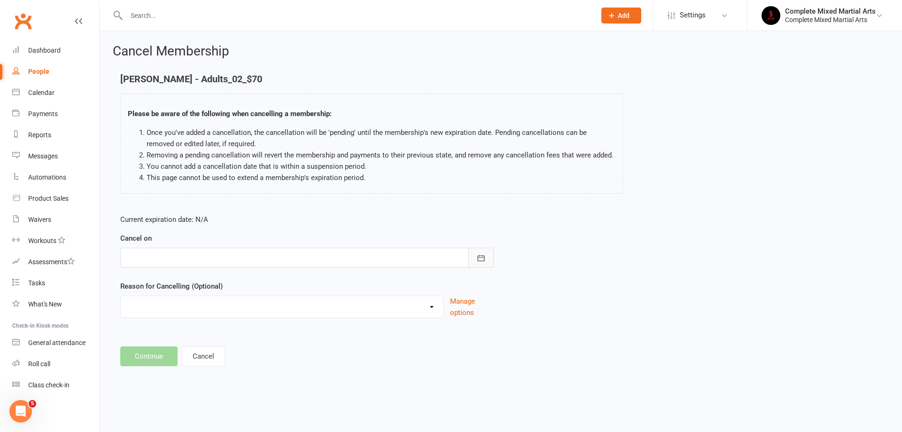
click at [487, 257] on button "button" at bounding box center [480, 258] width 25 height 20
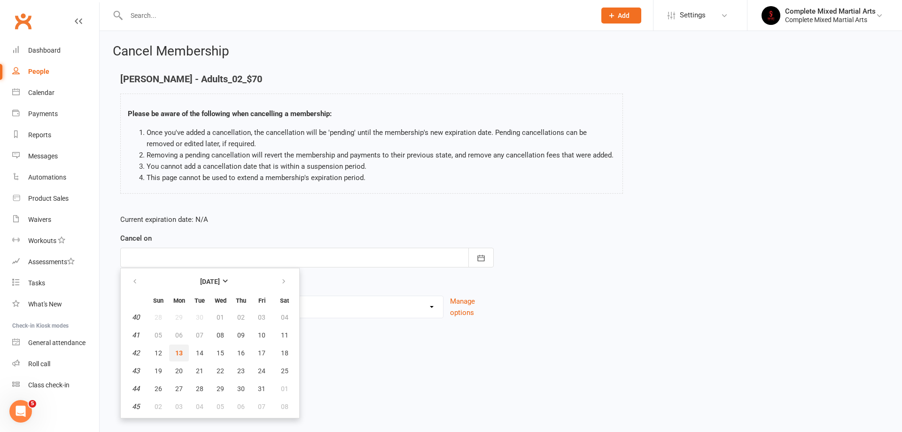
click at [179, 349] on span "13" at bounding box center [179, 353] width 8 height 8
type input "[DATE]"
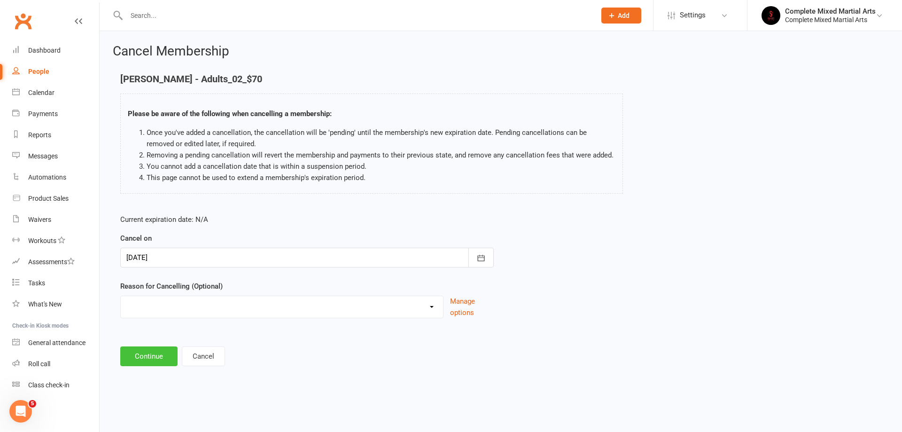
click at [155, 350] on button "Continue" at bounding box center [148, 356] width 57 height 20
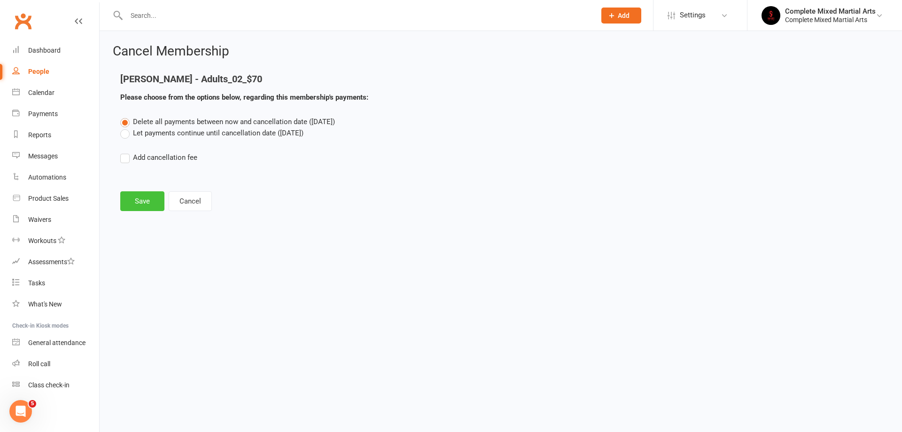
click at [148, 196] on button "Save" at bounding box center [142, 201] width 44 height 20
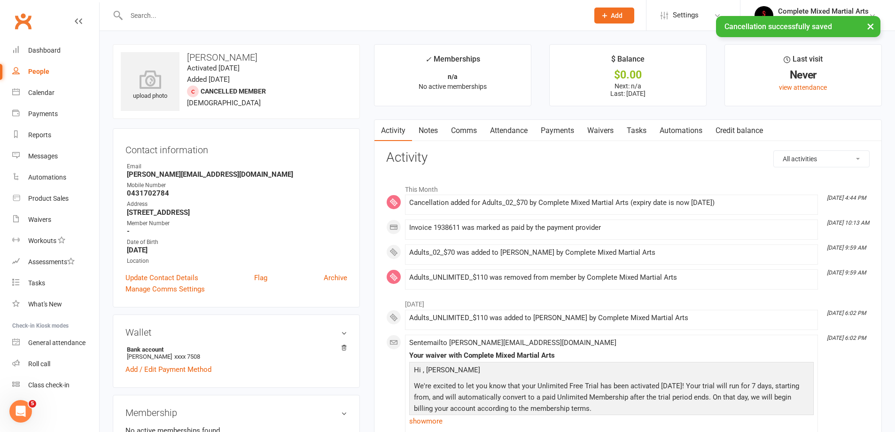
click at [552, 133] on link "Payments" at bounding box center [557, 131] width 47 height 22
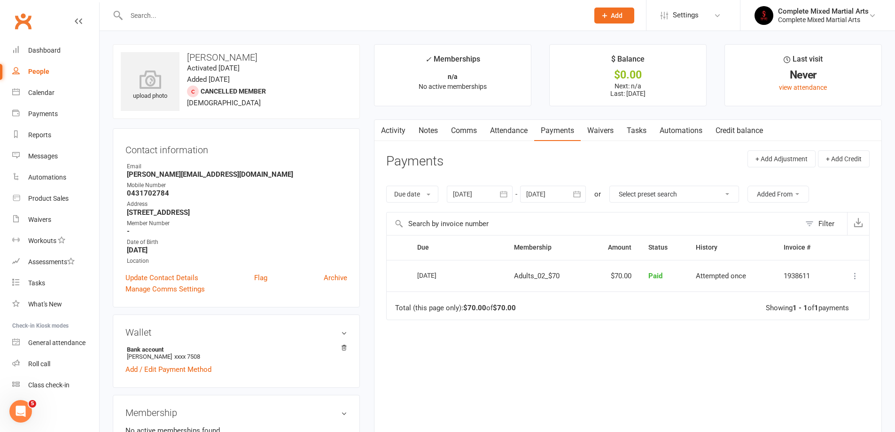
click at [143, 16] on input "text" at bounding box center [353, 15] width 458 height 13
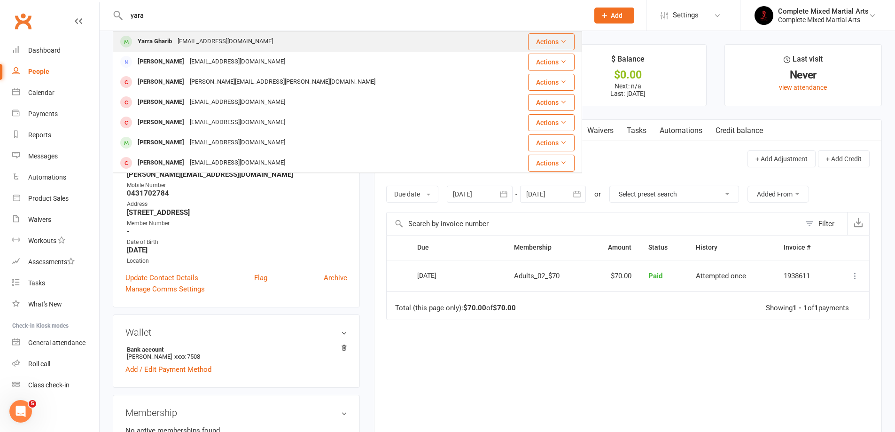
type input "yara"
click at [147, 40] on div "Yarra Gharib" at bounding box center [155, 42] width 40 height 14
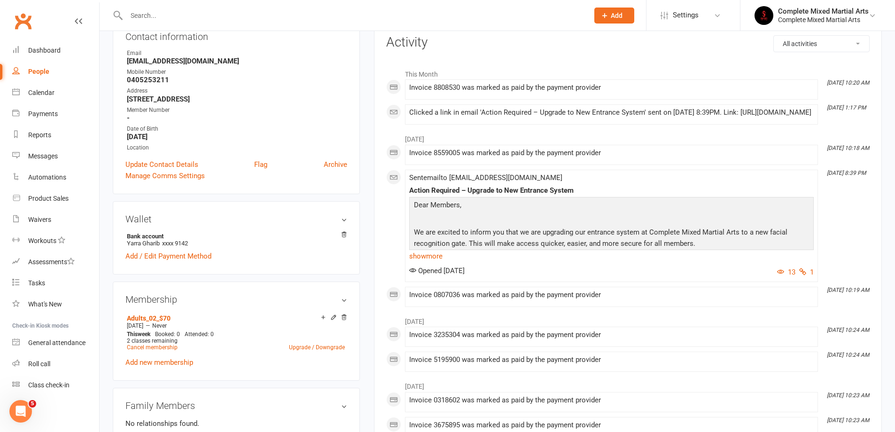
scroll to position [141, 0]
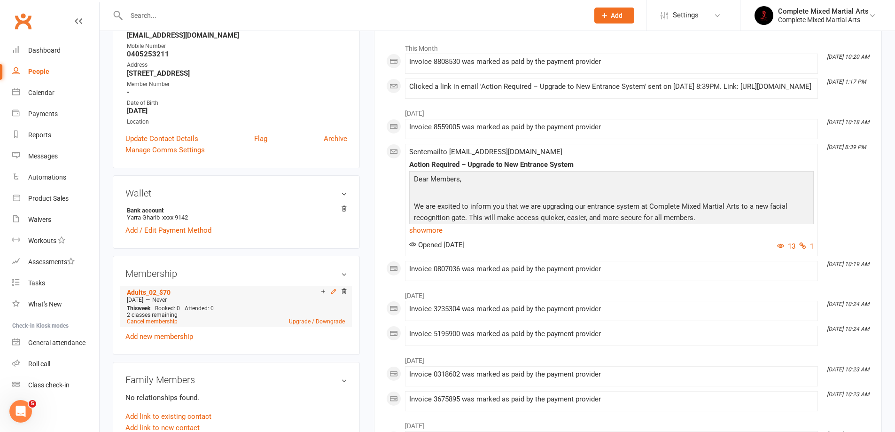
click at [333, 293] on icon at bounding box center [333, 291] width 4 height 4
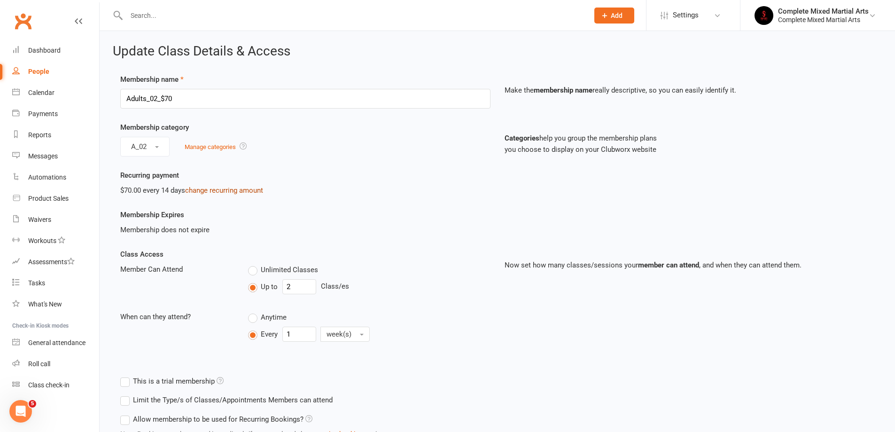
click at [201, 188] on link "change recurring amount" at bounding box center [224, 190] width 78 height 8
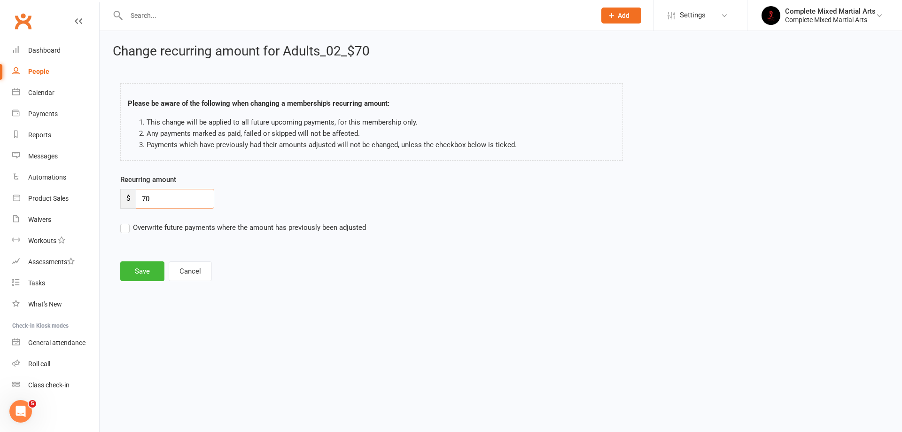
click at [177, 191] on input "70" at bounding box center [175, 199] width 78 height 20
type input "7"
type input "90"
click at [139, 276] on button "Save" at bounding box center [142, 271] width 44 height 20
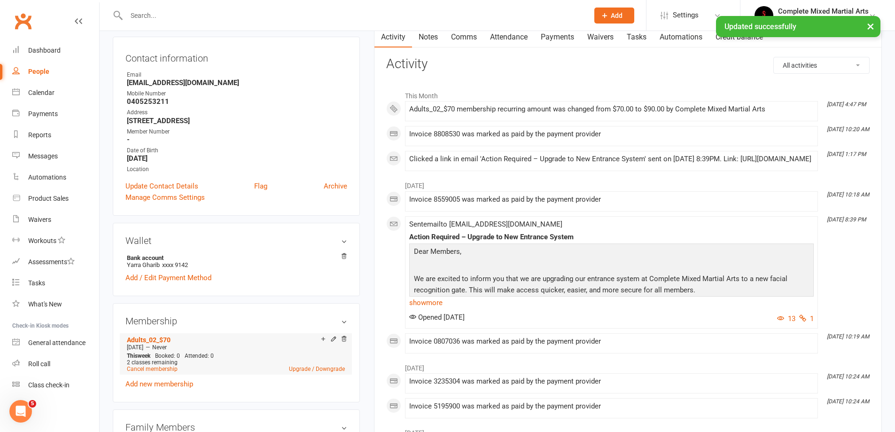
scroll to position [94, 0]
click at [332, 341] on icon at bounding box center [333, 338] width 7 height 7
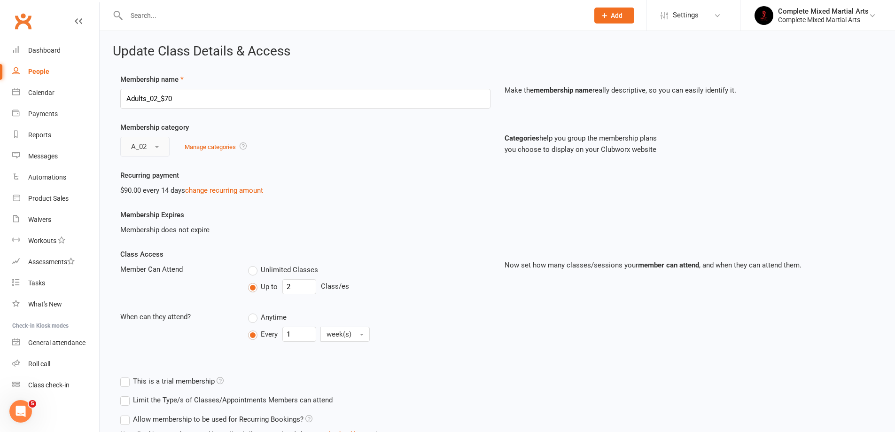
click at [156, 146] on span "button" at bounding box center [157, 147] width 4 height 2
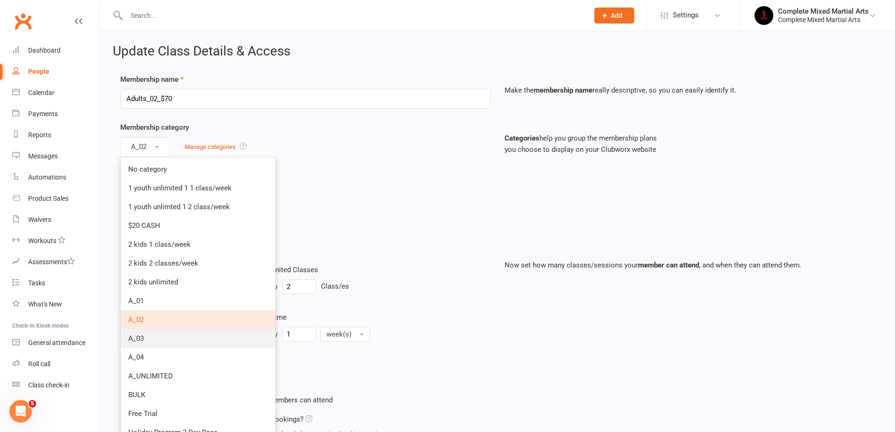
click at [154, 340] on link "A_03" at bounding box center [198, 338] width 155 height 19
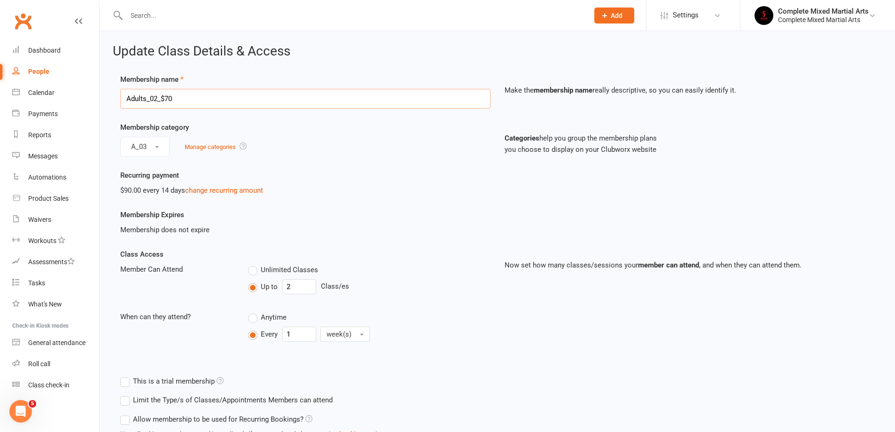
click at [156, 101] on input "Adults_02_$70" at bounding box center [305, 99] width 370 height 20
click at [306, 191] on div "$90.00 every 14 days change recurring amount" at bounding box center [305, 190] width 370 height 11
click at [167, 145] on button "A_03" at bounding box center [144, 147] width 49 height 20
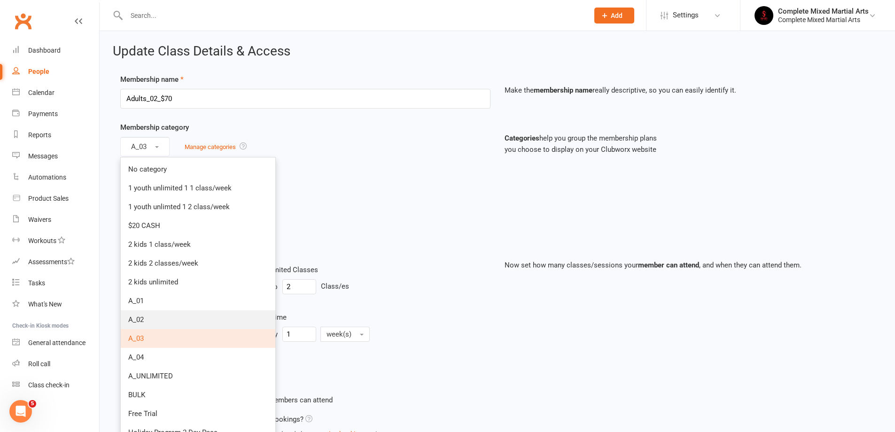
click at [153, 323] on link "A_02" at bounding box center [198, 319] width 155 height 19
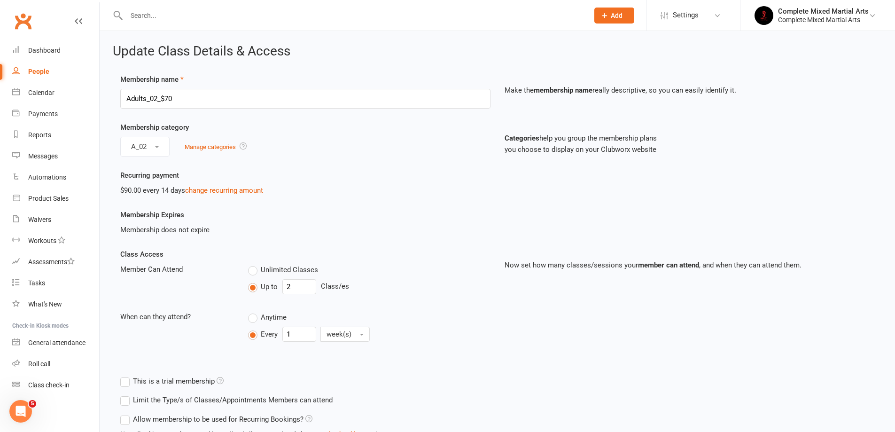
click at [223, 291] on div "Member Can Attend Unlimited Classes Up to 2 Class/es" at bounding box center [305, 281] width 384 height 34
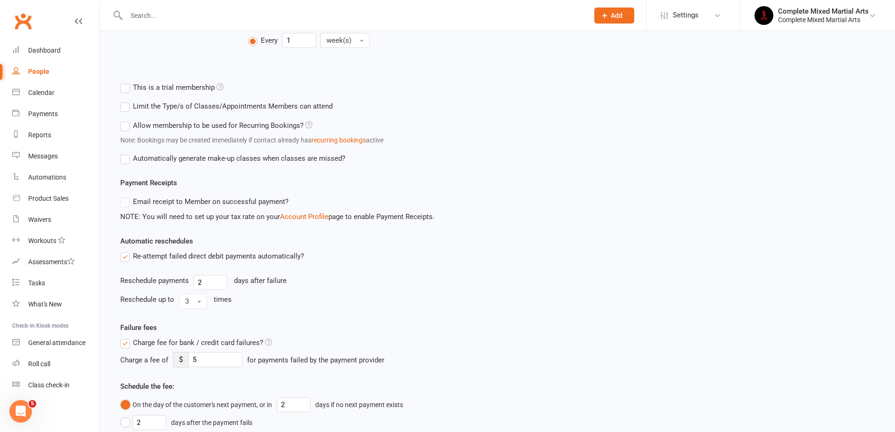
scroll to position [466, 0]
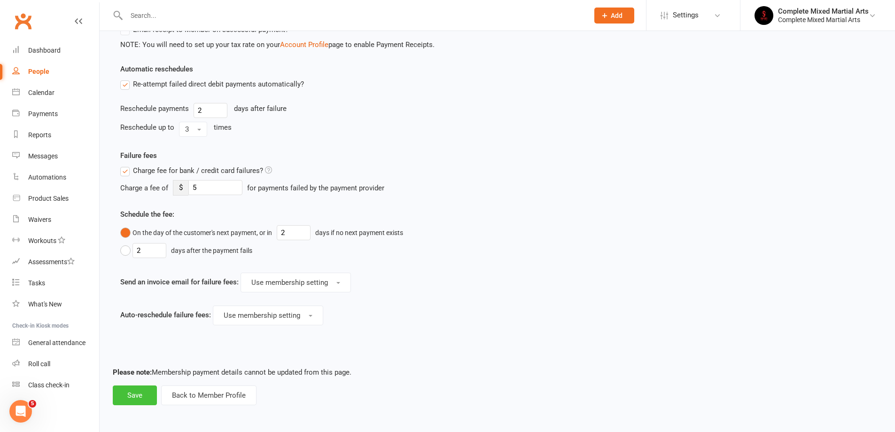
click at [134, 388] on button "Save" at bounding box center [135, 395] width 44 height 20
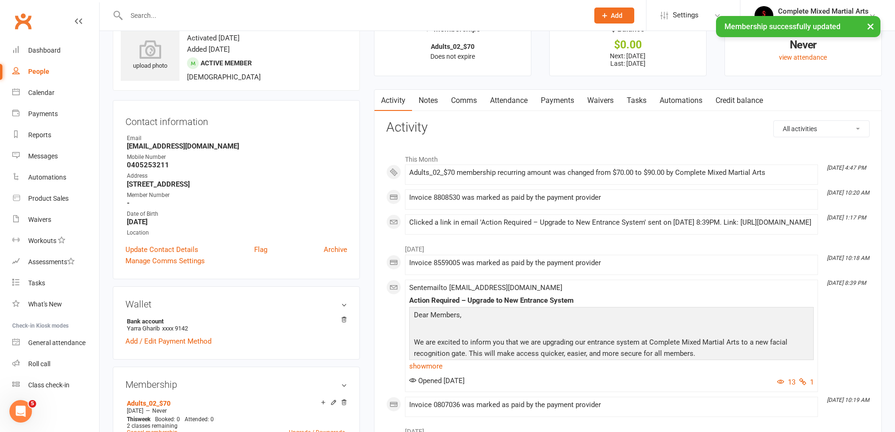
scroll to position [47, 0]
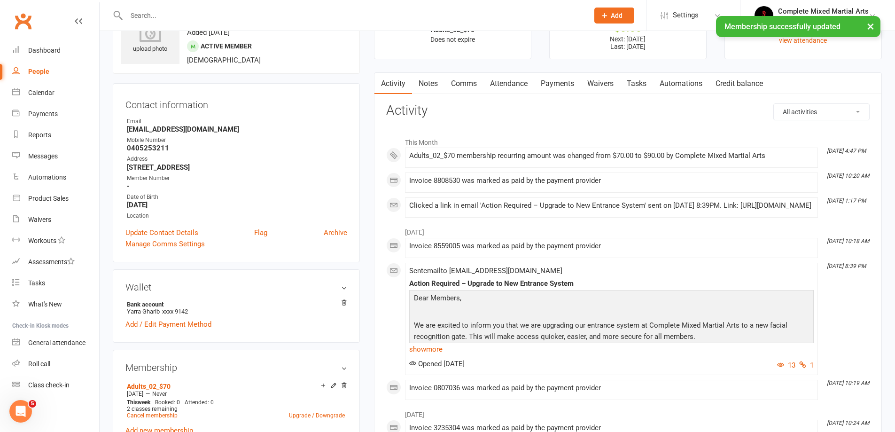
click at [556, 86] on link "Payments" at bounding box center [557, 84] width 47 height 22
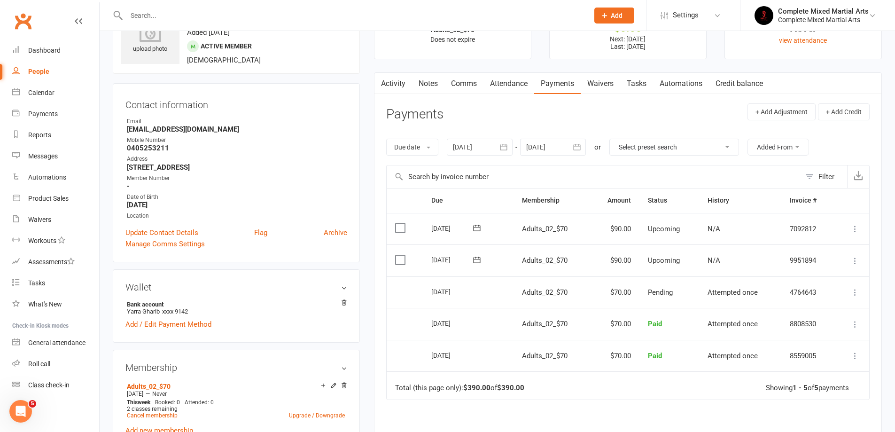
click at [396, 82] on link "Activity" at bounding box center [393, 84] width 38 height 22
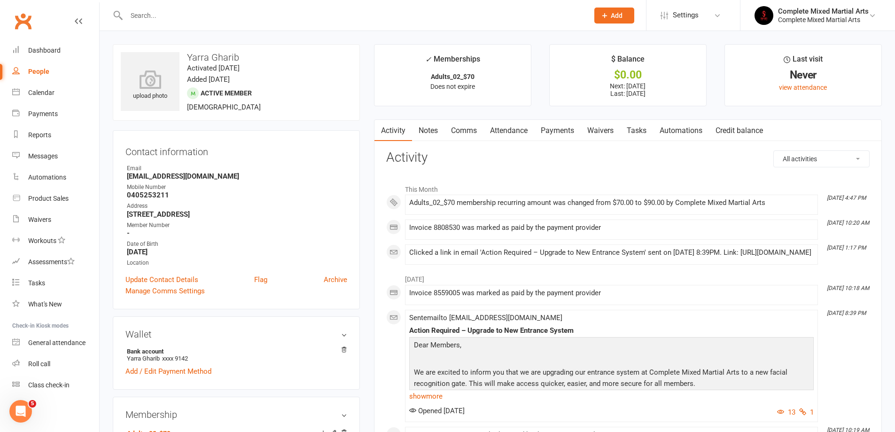
click at [547, 130] on link "Payments" at bounding box center [557, 131] width 47 height 22
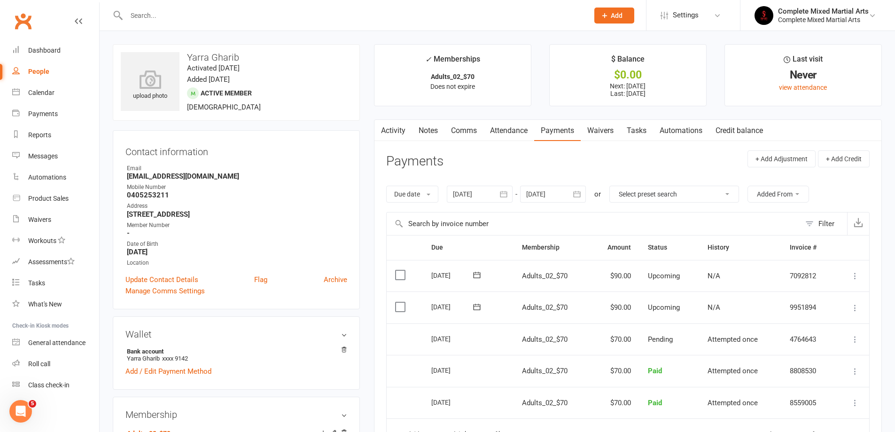
click at [390, 130] on link "Activity" at bounding box center [393, 131] width 38 height 22
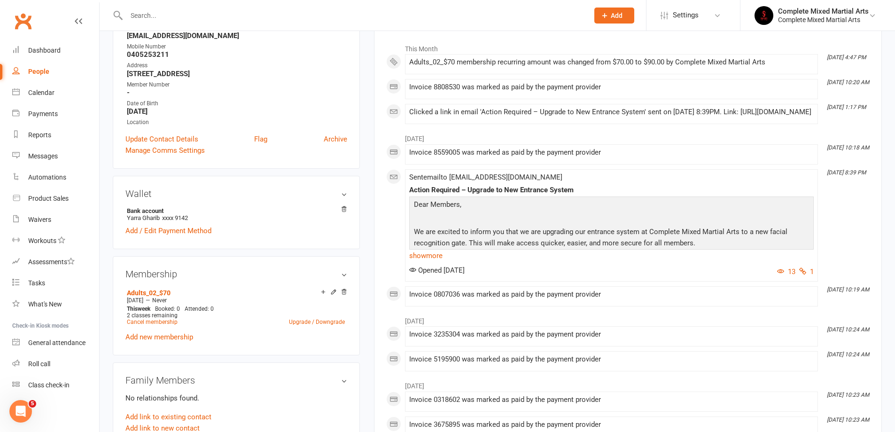
scroll to position [141, 0]
click at [170, 12] on input "text" at bounding box center [353, 15] width 458 height 13
type input "[PERSON_NAME]"
click at [149, 38] on div "[PERSON_NAME]" at bounding box center [161, 42] width 52 height 14
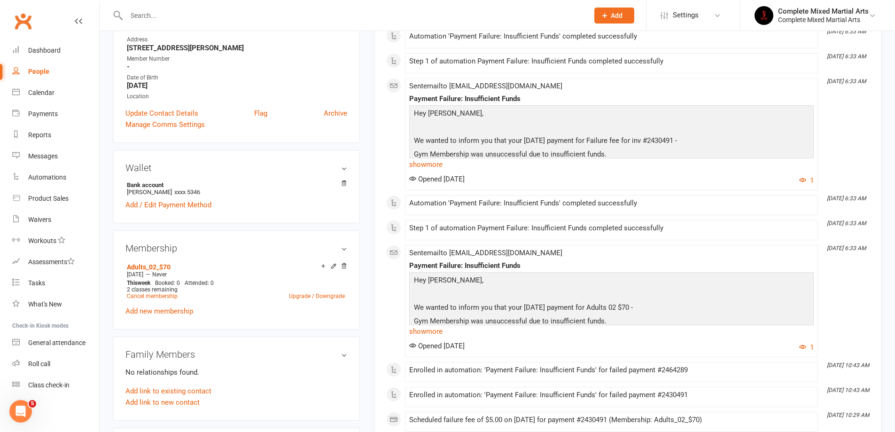
scroll to position [188, 0]
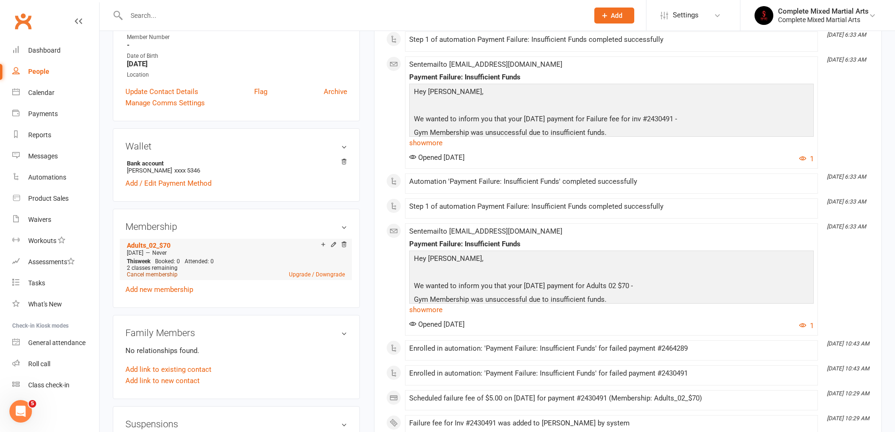
click at [171, 272] on link "Cancel membership" at bounding box center [152, 274] width 51 height 7
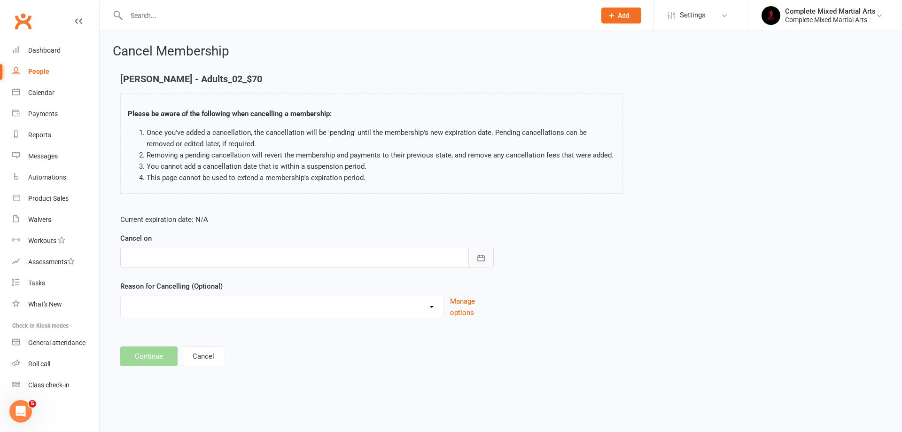
click at [488, 262] on button "button" at bounding box center [480, 258] width 25 height 20
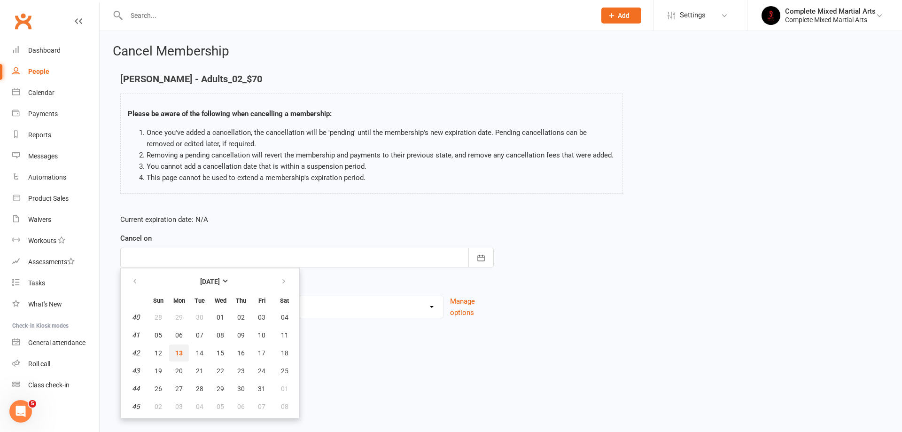
click at [179, 351] on span "13" at bounding box center [179, 353] width 8 height 8
type input "[DATE]"
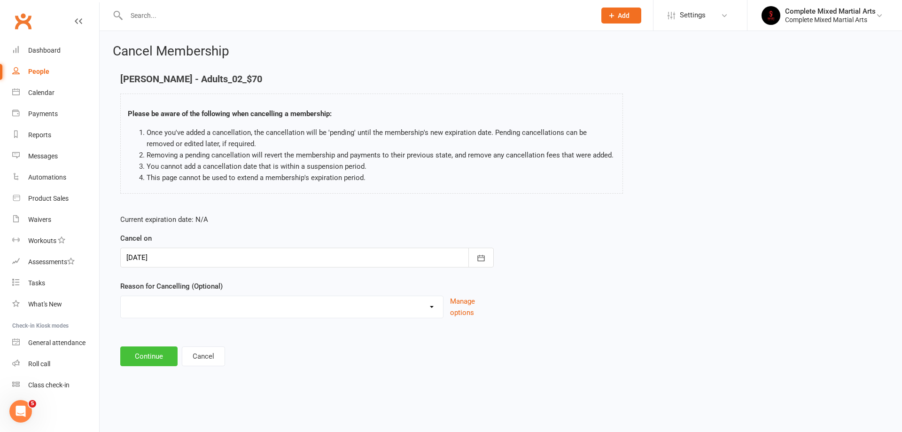
click at [155, 364] on button "Continue" at bounding box center [148, 356] width 57 height 20
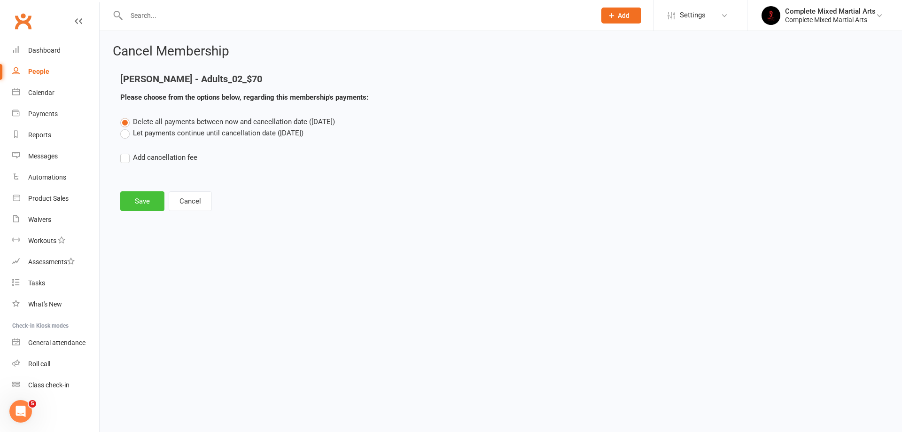
click at [138, 204] on button "Save" at bounding box center [142, 201] width 44 height 20
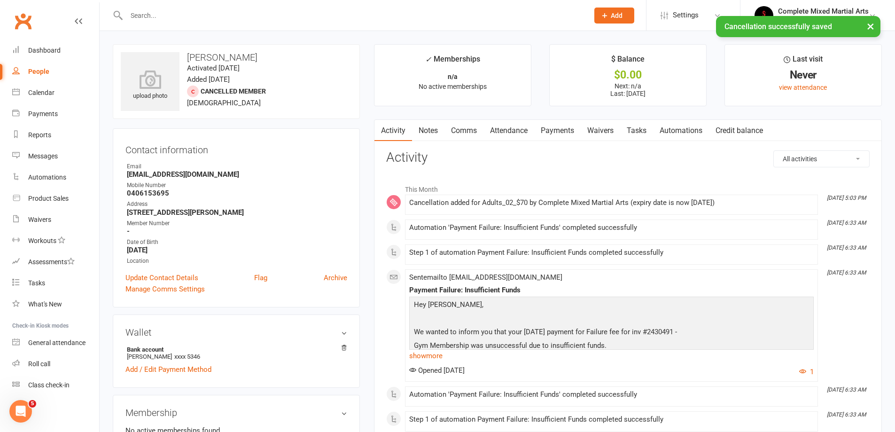
click at [558, 124] on link "Payments" at bounding box center [557, 131] width 47 height 22
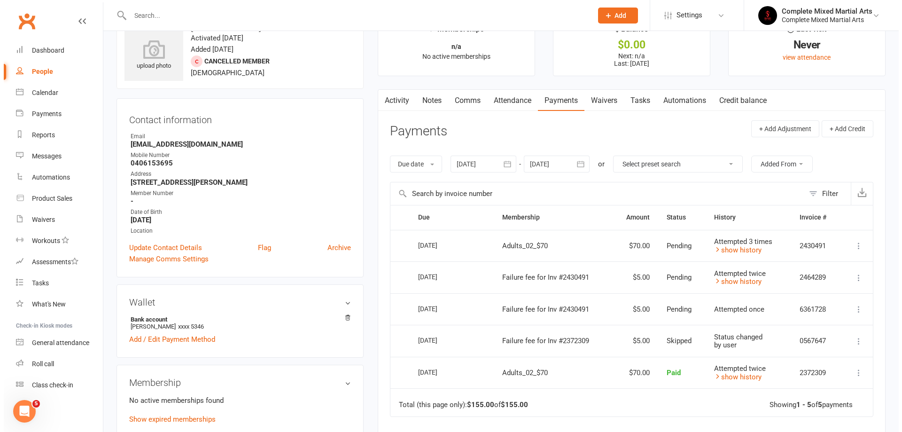
scroll to position [47, 0]
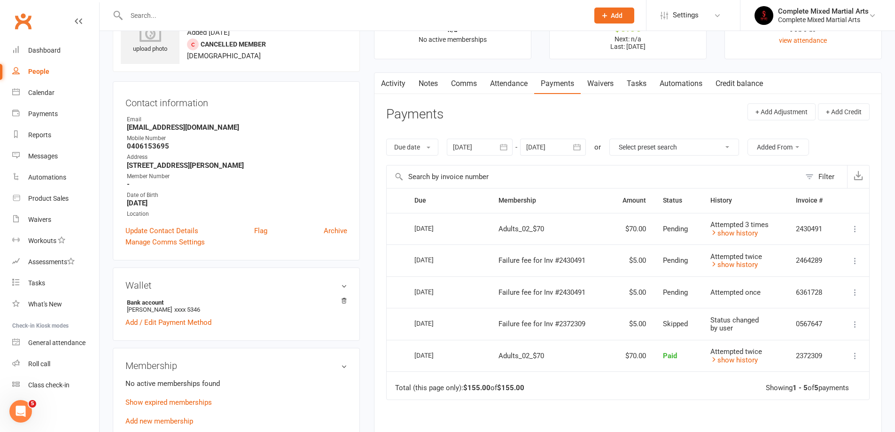
click at [853, 226] on icon at bounding box center [854, 228] width 9 height 9
click at [795, 244] on link "More Info" at bounding box center [813, 247] width 93 height 19
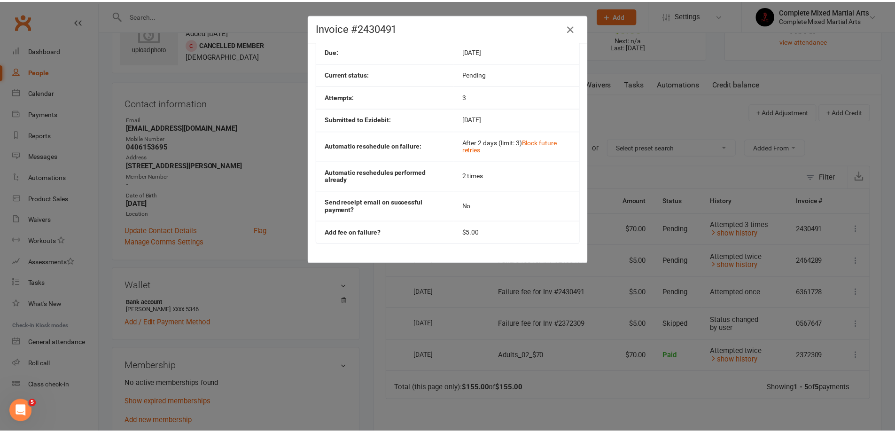
scroll to position [80, 0]
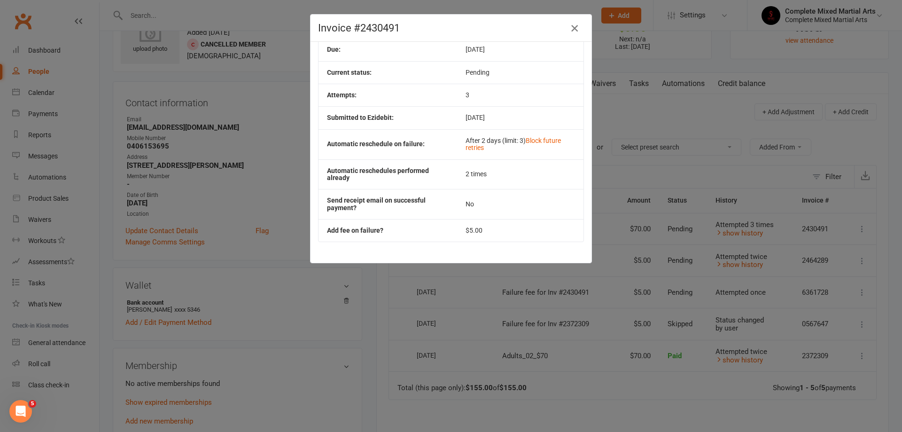
click at [572, 30] on icon "button" at bounding box center [574, 28] width 11 height 11
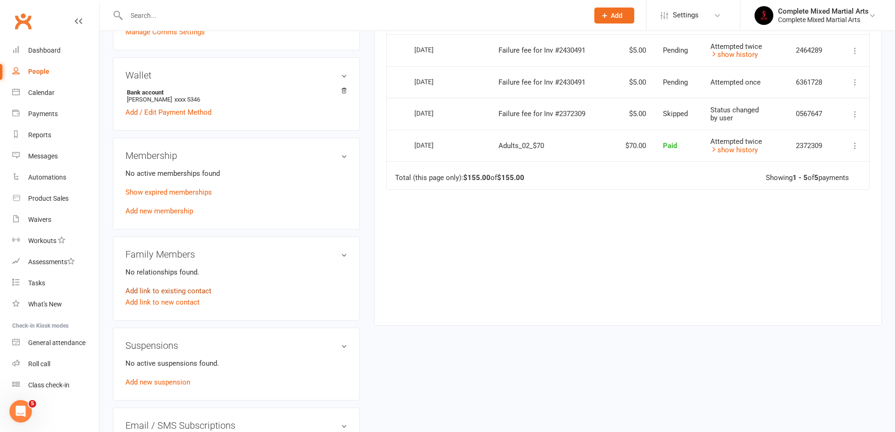
scroll to position [235, 0]
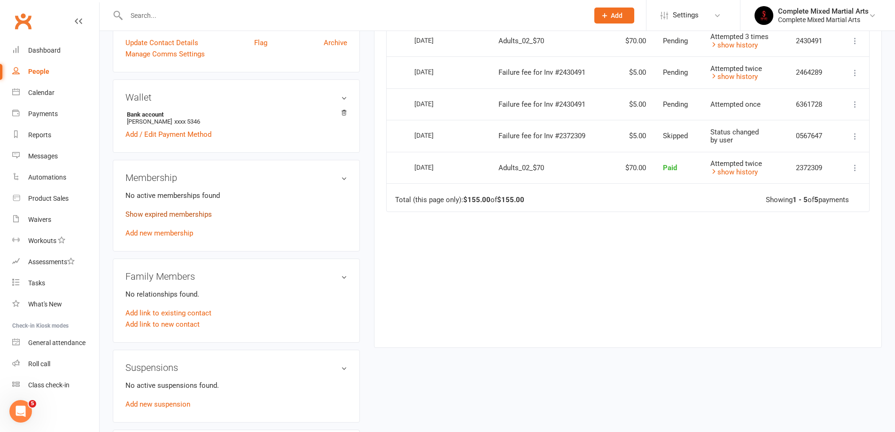
click at [177, 217] on link "Show expired memberships" at bounding box center [168, 214] width 86 height 8
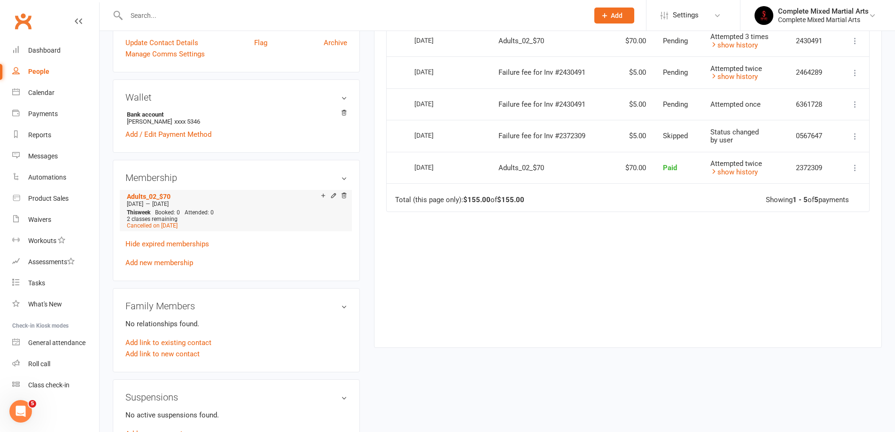
click at [332, 195] on div "Add make-up class" at bounding box center [356, 197] width 53 height 10
click at [332, 196] on icon at bounding box center [333, 195] width 4 height 4
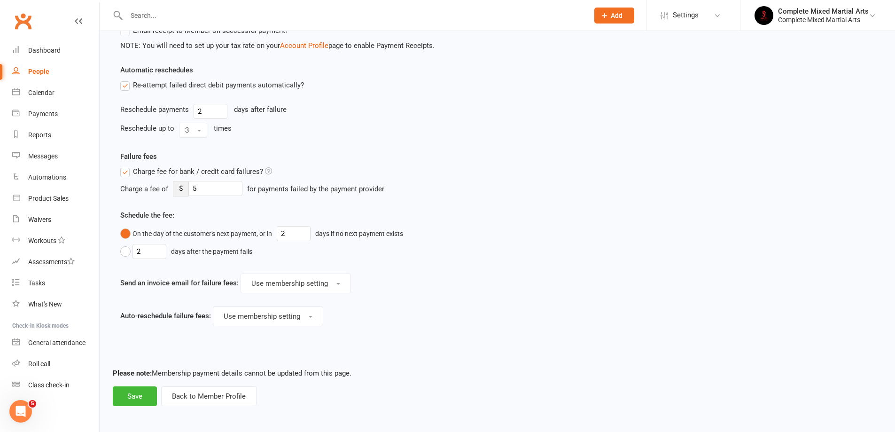
scroll to position [466, 0]
click at [217, 397] on button "Back to Member Profile" at bounding box center [208, 395] width 95 height 20
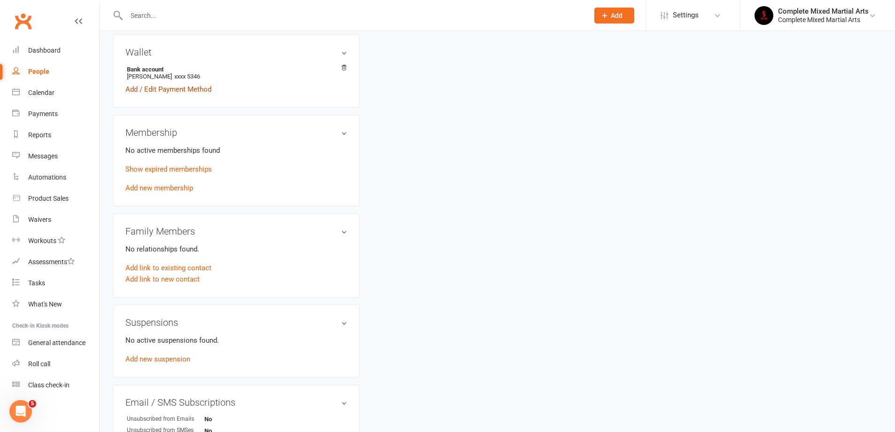
scroll to position [282, 0]
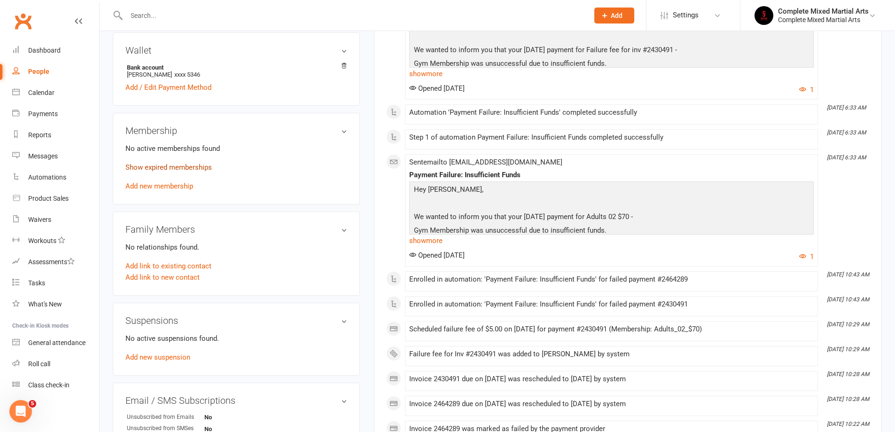
click at [164, 166] on link "Show expired memberships" at bounding box center [168, 167] width 86 height 8
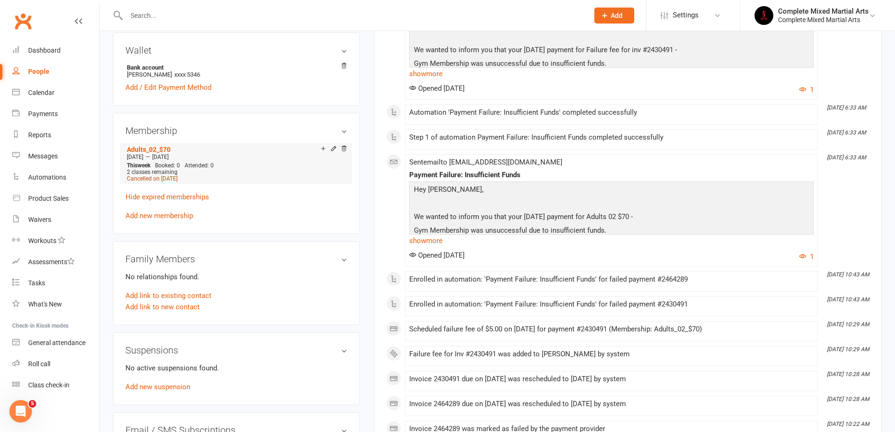
click at [152, 179] on span "Cancelled on [DATE]" at bounding box center [152, 178] width 51 height 7
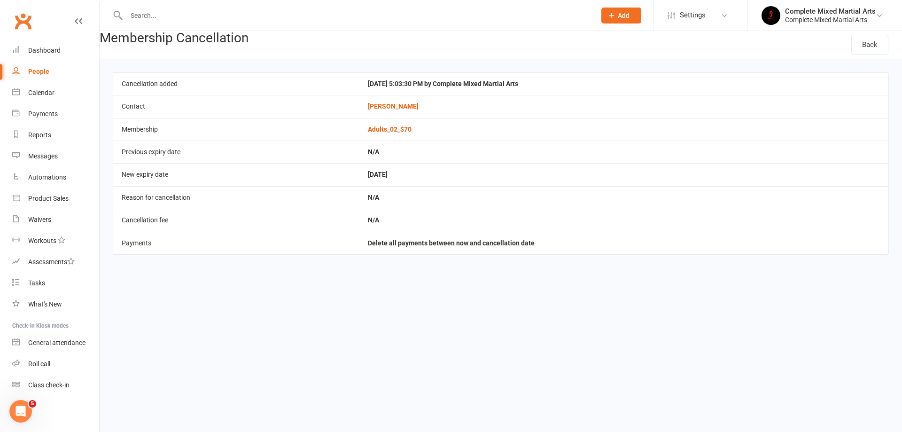
click at [376, 243] on span "Delete all payments between now and cancellation date" at bounding box center [451, 243] width 167 height 8
click at [38, 65] on link "People" at bounding box center [55, 71] width 87 height 21
select select "100"
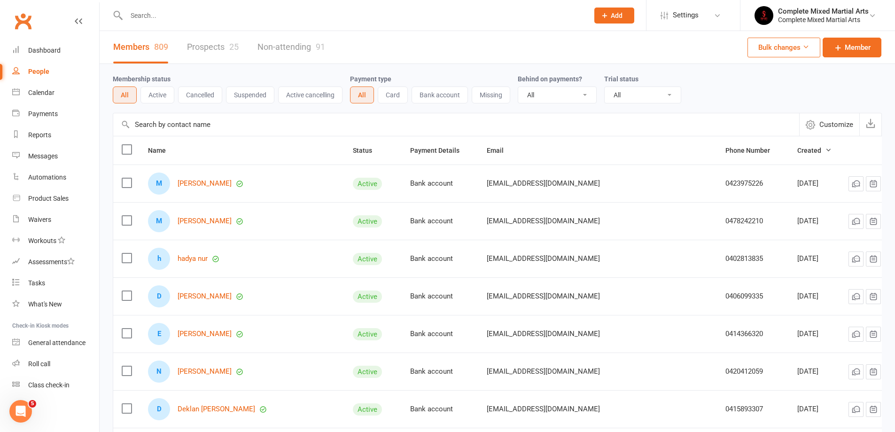
click at [151, 19] on input "text" at bounding box center [353, 15] width 458 height 13
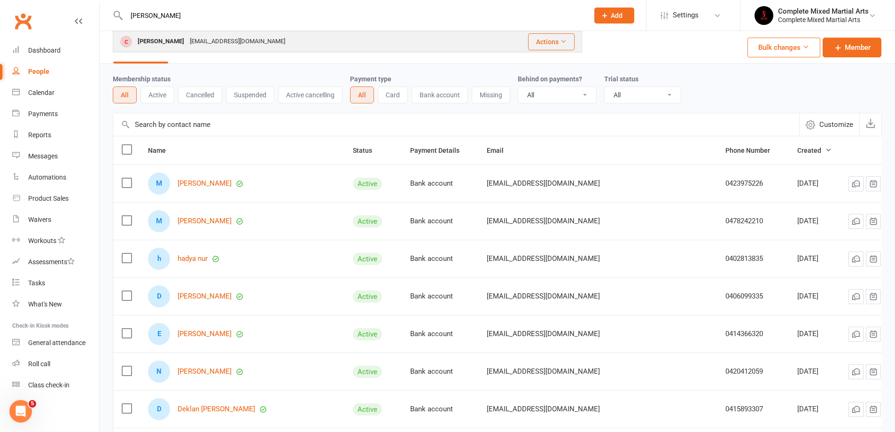
type input "[PERSON_NAME]"
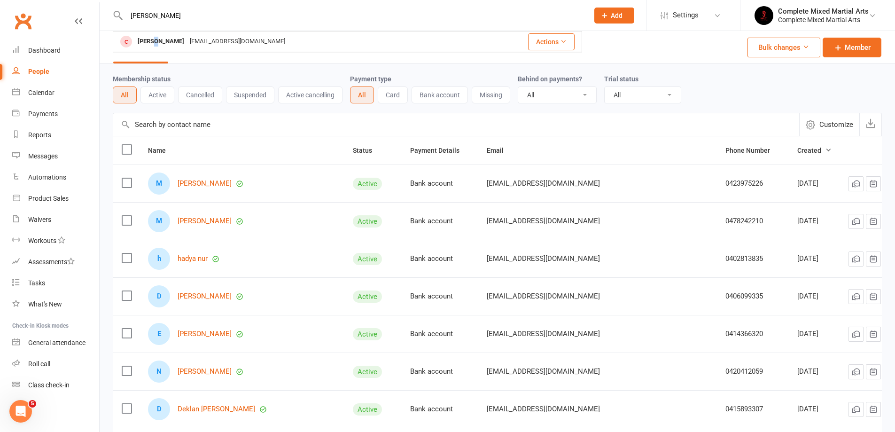
click at [155, 42] on div "[PERSON_NAME]" at bounding box center [161, 42] width 52 height 14
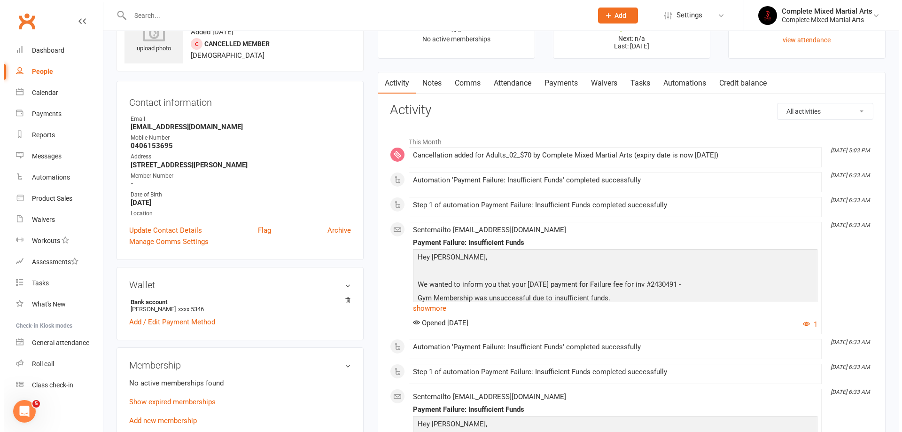
scroll to position [47, 0]
click at [513, 85] on link "Attendance" at bounding box center [508, 84] width 51 height 22
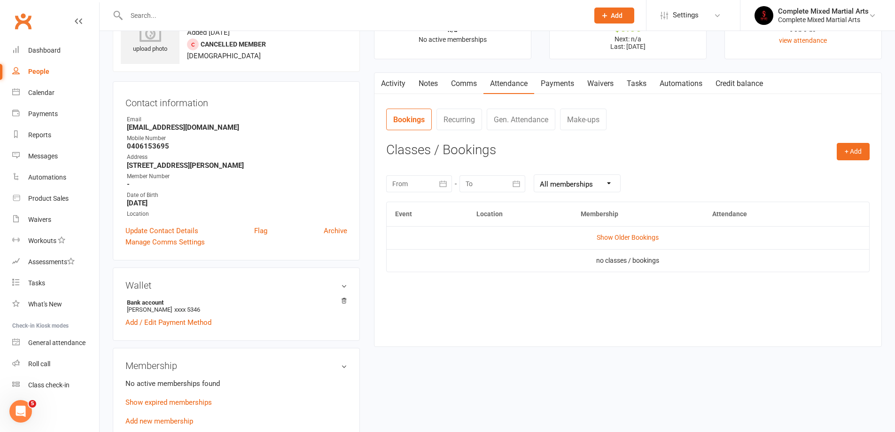
click at [561, 82] on link "Payments" at bounding box center [557, 84] width 47 height 22
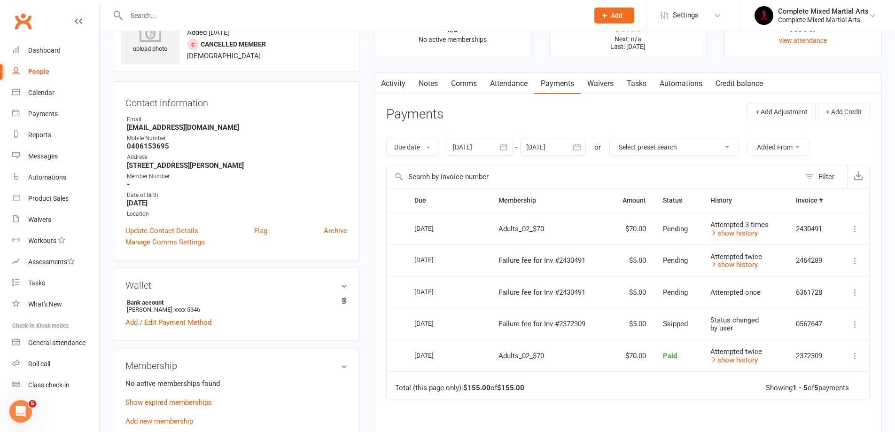
click at [857, 352] on icon at bounding box center [854, 355] width 9 height 9
click at [735, 266] on link "show history" at bounding box center [733, 264] width 47 height 8
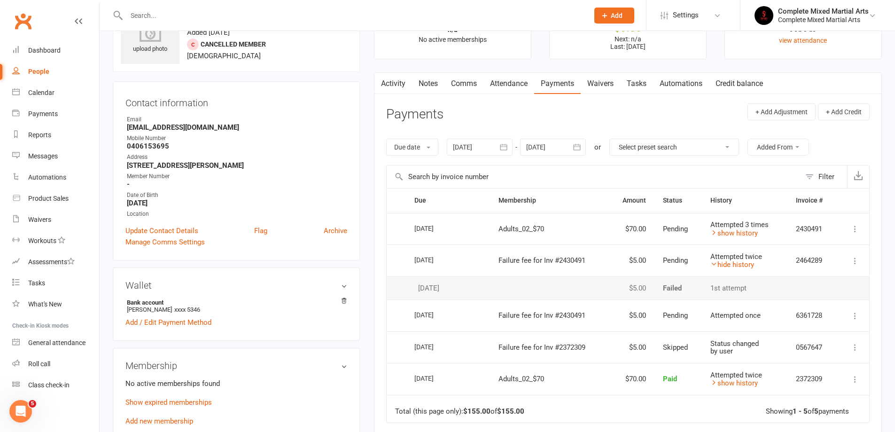
click at [637, 289] on td "$5.00" at bounding box center [631, 287] width 46 height 23
click at [854, 260] on icon at bounding box center [854, 260] width 9 height 9
click at [823, 275] on link "More Info" at bounding box center [813, 279] width 93 height 19
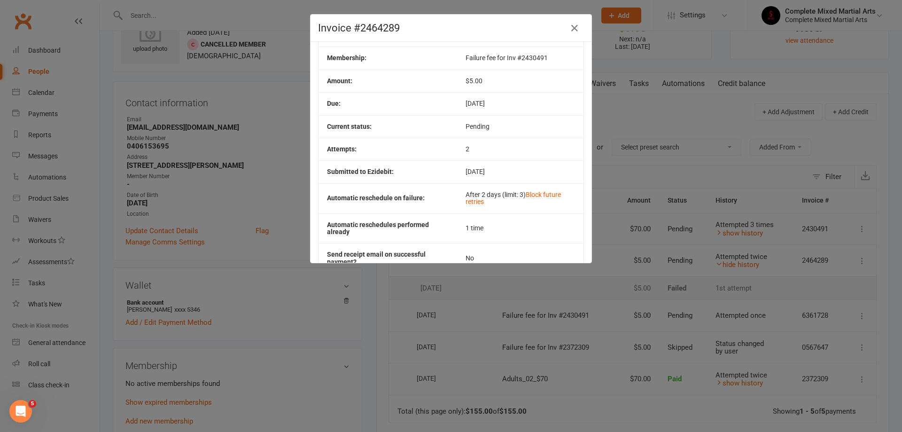
scroll to position [80, 0]
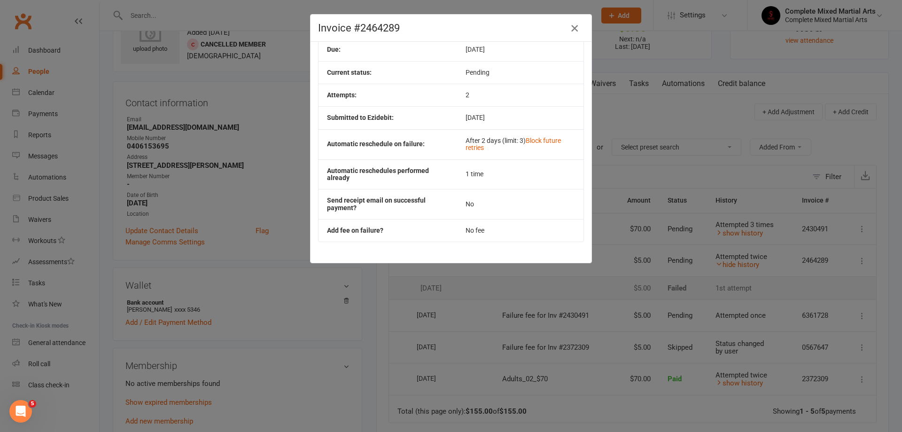
click at [577, 23] on button "button" at bounding box center [574, 28] width 15 height 15
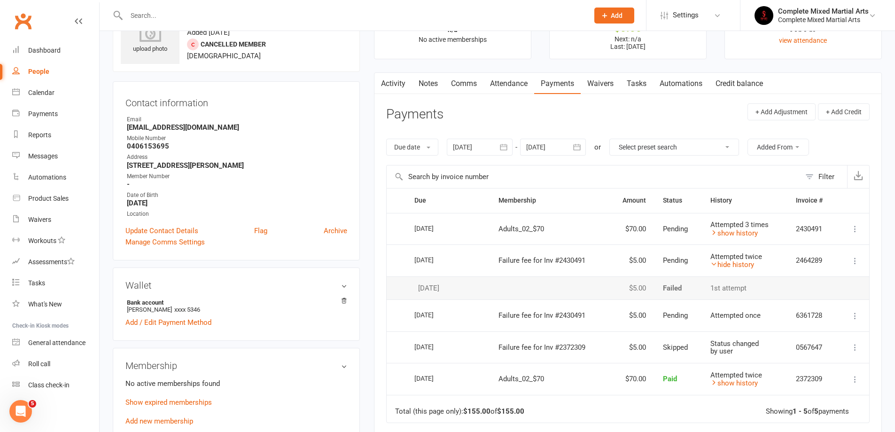
click at [854, 230] on icon at bounding box center [854, 228] width 9 height 9
click at [807, 244] on link "More Info" at bounding box center [813, 247] width 93 height 19
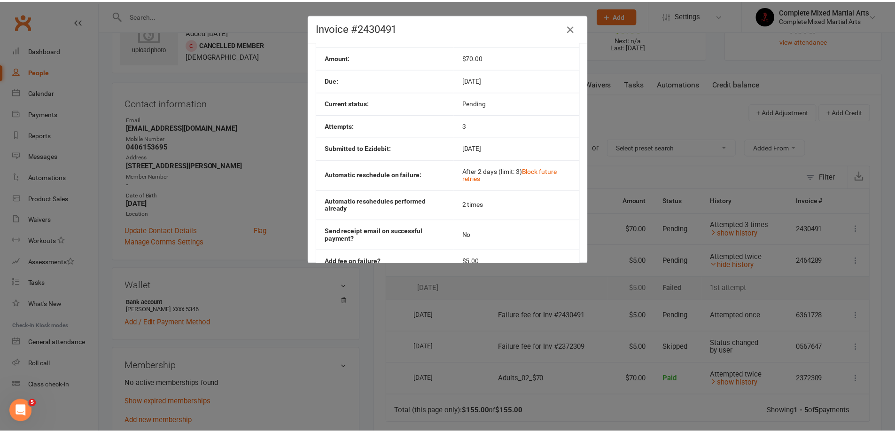
scroll to position [33, 0]
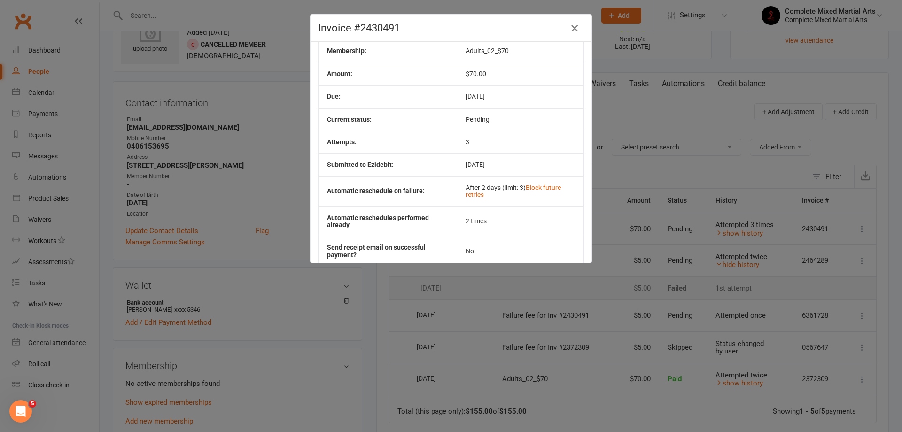
click at [569, 24] on icon "button" at bounding box center [574, 28] width 11 height 11
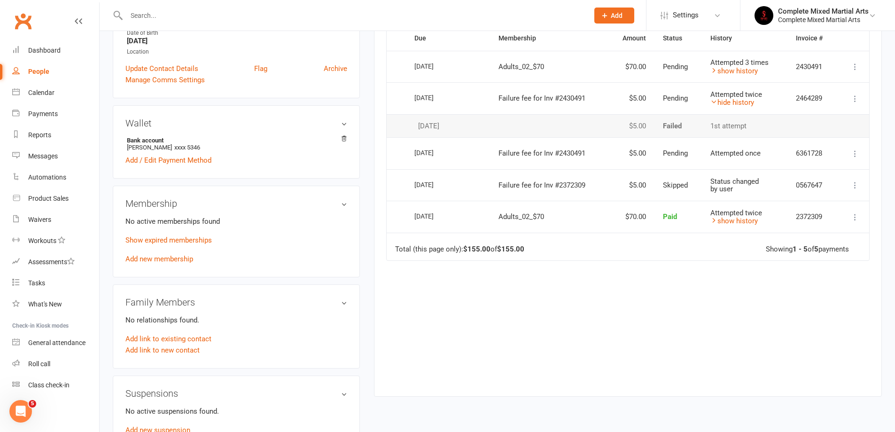
scroll to position [208, 0]
click at [162, 238] on link "Show expired memberships" at bounding box center [168, 241] width 86 height 8
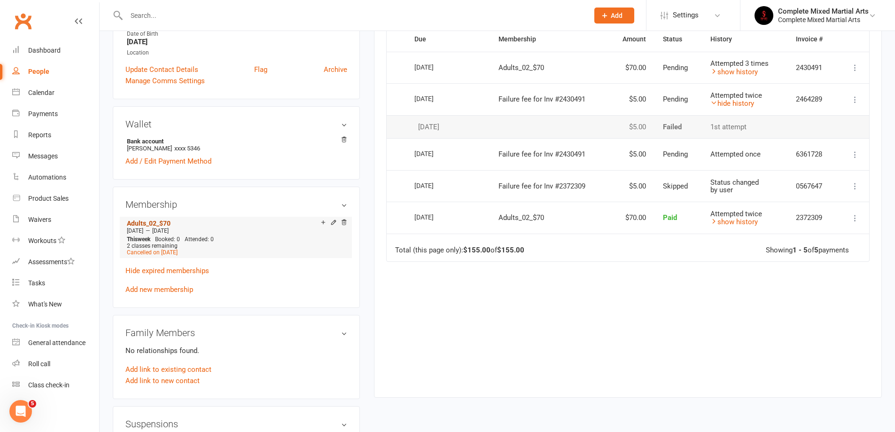
click at [147, 222] on link "Adults_02_$70" at bounding box center [149, 223] width 44 height 8
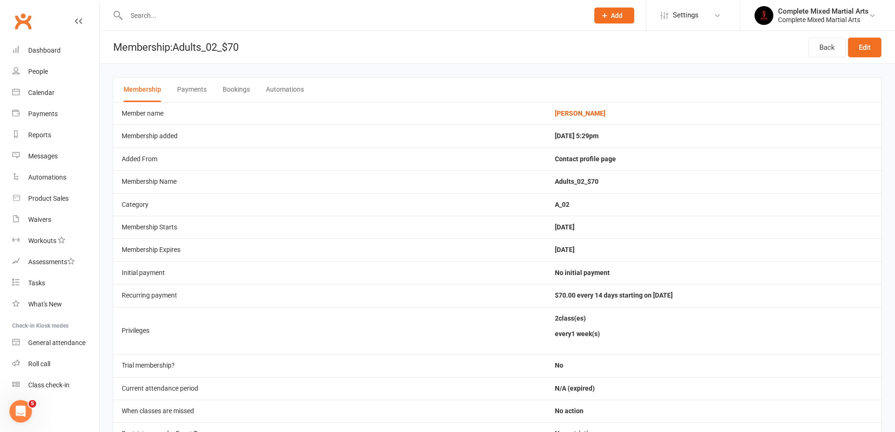
click at [170, 19] on input "text" at bounding box center [353, 15] width 458 height 13
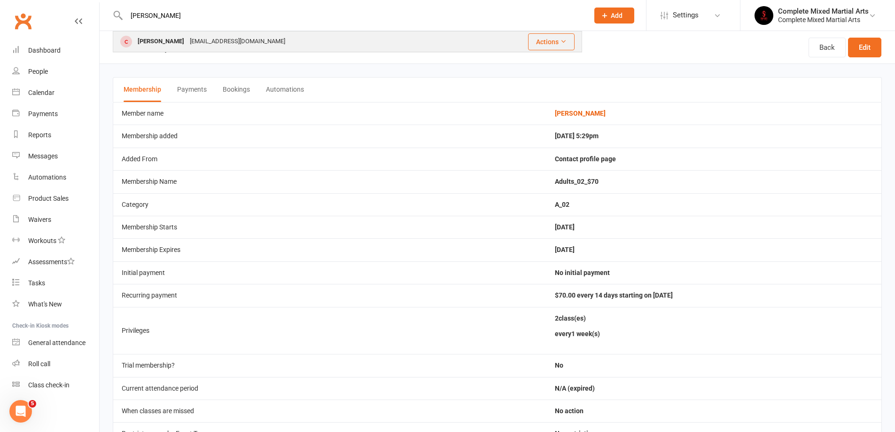
type input "[PERSON_NAME]"
click at [191, 36] on div "[EMAIL_ADDRESS][DOMAIN_NAME]" at bounding box center [237, 42] width 101 height 14
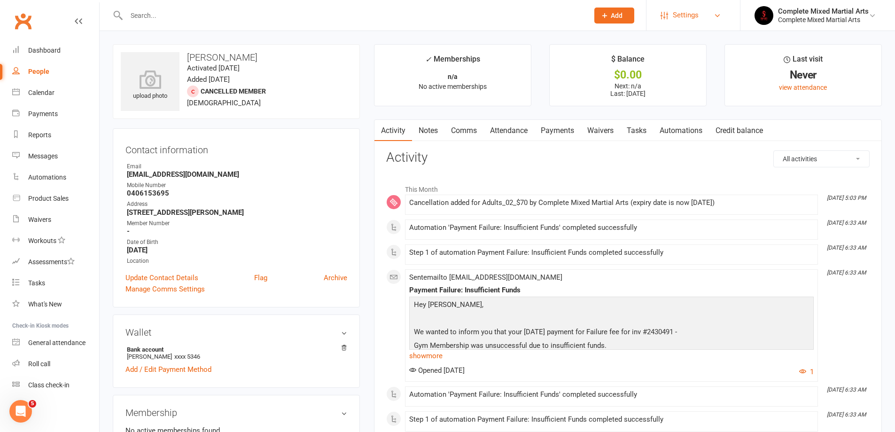
click at [688, 16] on span "Settings" at bounding box center [686, 15] width 26 height 21
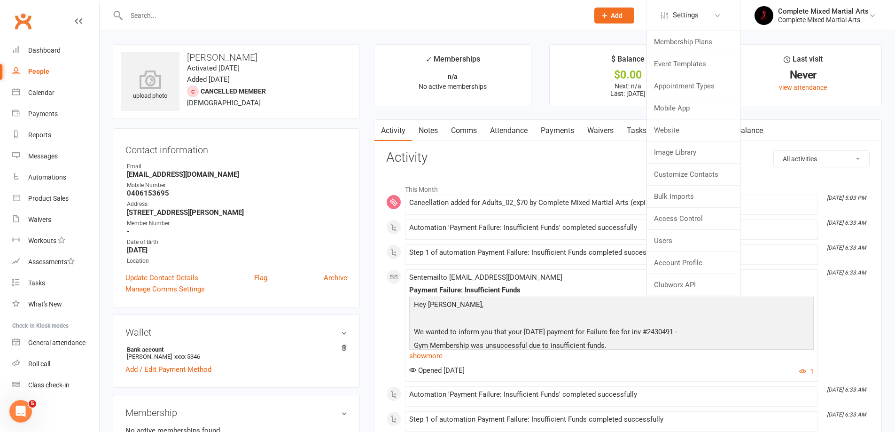
click at [565, 104] on li "$ Balance $0.00 Next: n/a Last: [DATE]" at bounding box center [627, 75] width 157 height 62
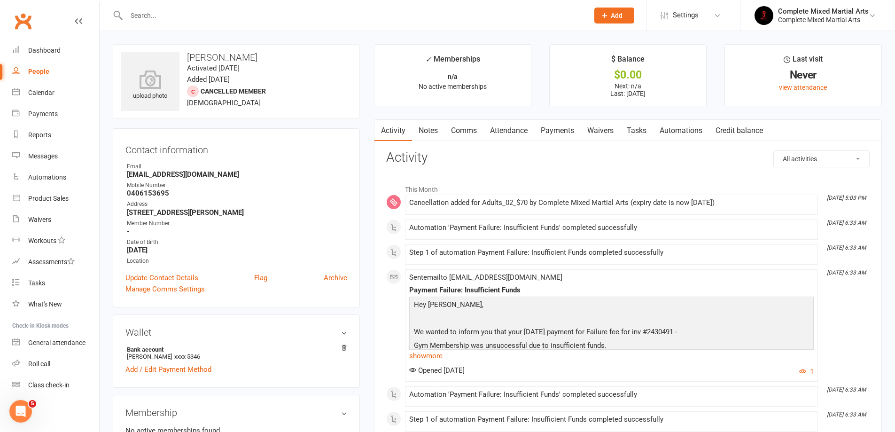
click at [479, 23] on div at bounding box center [347, 15] width 469 height 31
click at [196, 10] on input "text" at bounding box center [353, 15] width 458 height 13
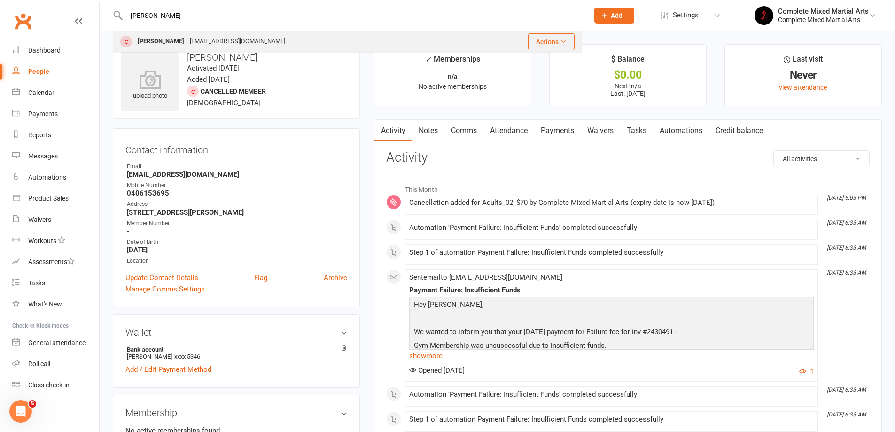
type input "[PERSON_NAME]"
click at [567, 44] on button "Actions" at bounding box center [551, 41] width 47 height 17
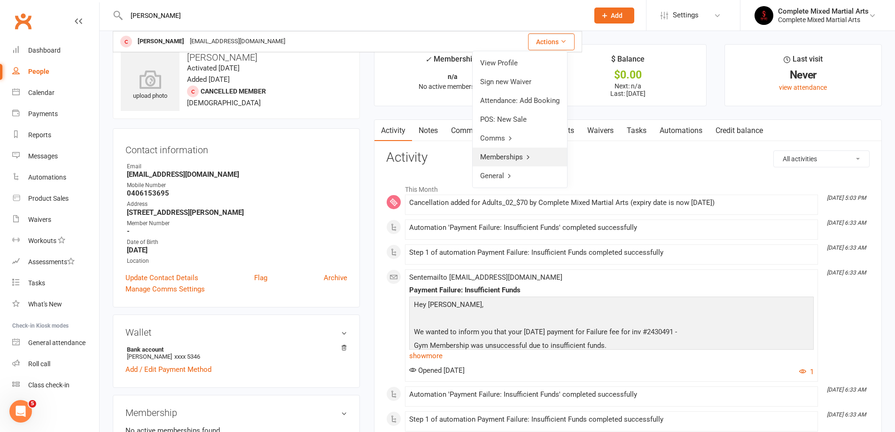
click at [530, 158] on icon at bounding box center [528, 157] width 7 height 7
click at [485, 60] on icon at bounding box center [484, 63] width 7 height 7
click at [500, 174] on link "General" at bounding box center [520, 175] width 94 height 19
click at [504, 59] on link "Back" at bounding box center [520, 63] width 93 height 19
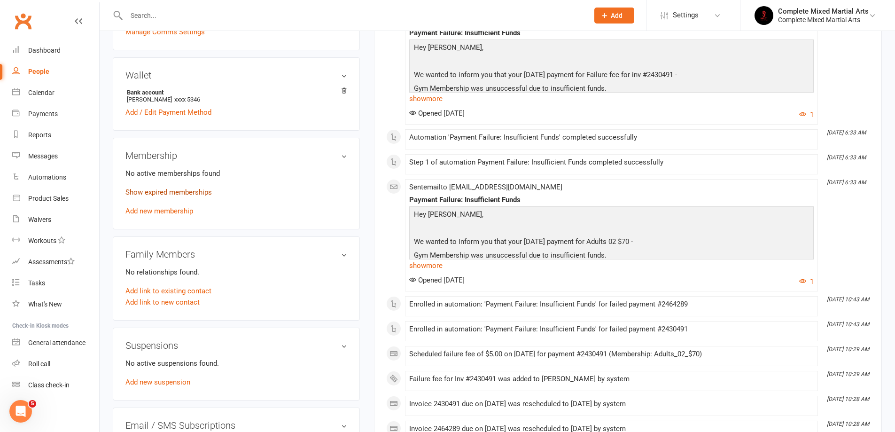
scroll to position [235, 0]
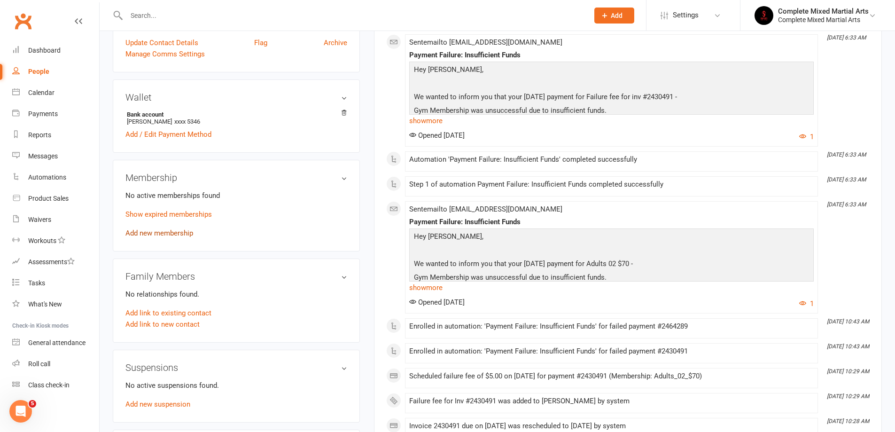
click at [164, 231] on link "Add new membership" at bounding box center [159, 233] width 68 height 8
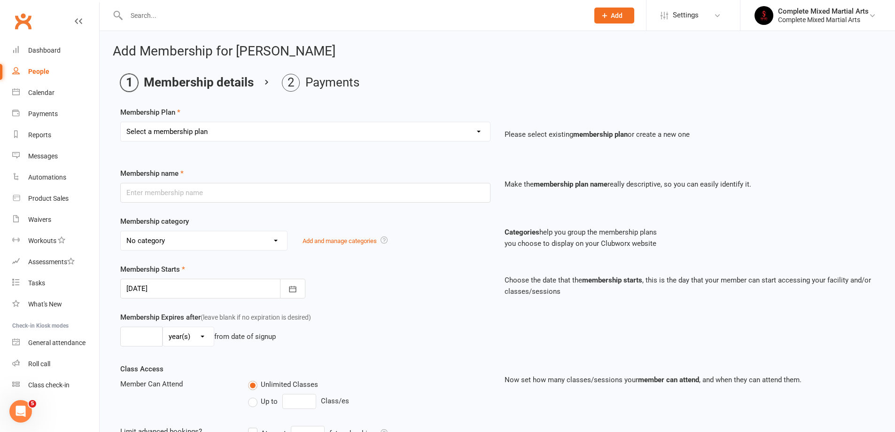
click at [36, 75] on div "People" at bounding box center [38, 72] width 21 height 8
select select "100"
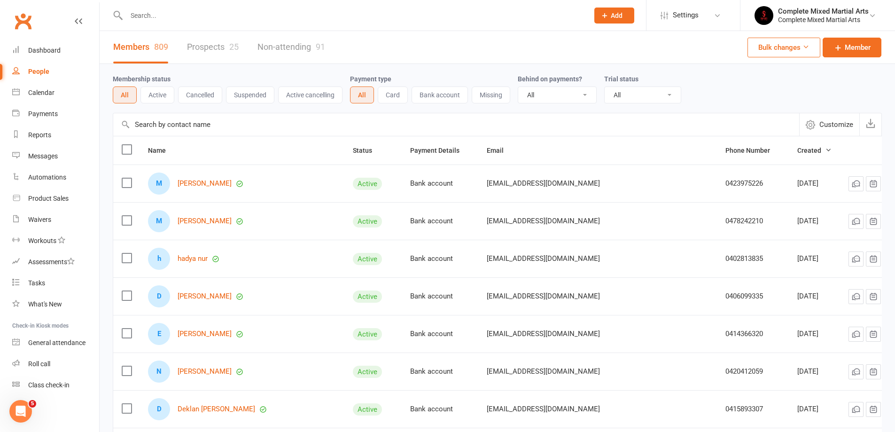
click at [547, 93] on select "All No Yes" at bounding box center [557, 95] width 78 height 16
click at [619, 99] on select "All Active and expired trials All active trials Active trial (no other membersh…" at bounding box center [643, 95] width 76 height 16
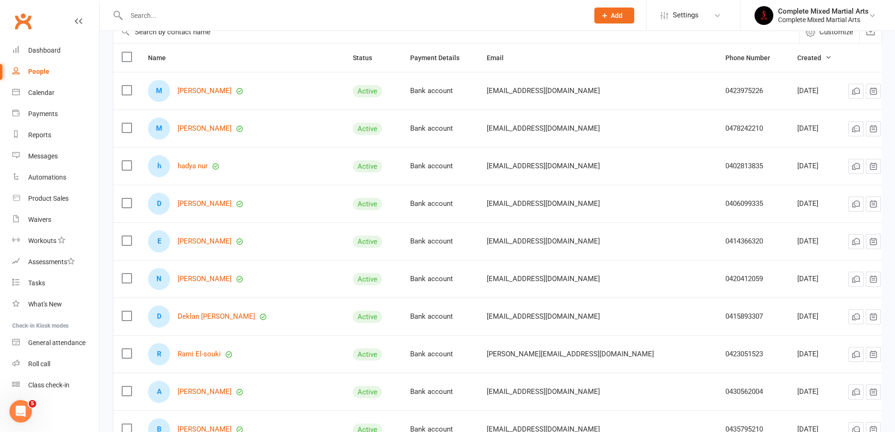
scroll to position [94, 0]
click at [217, 275] on link "[PERSON_NAME]" at bounding box center [205, 277] width 54 height 8
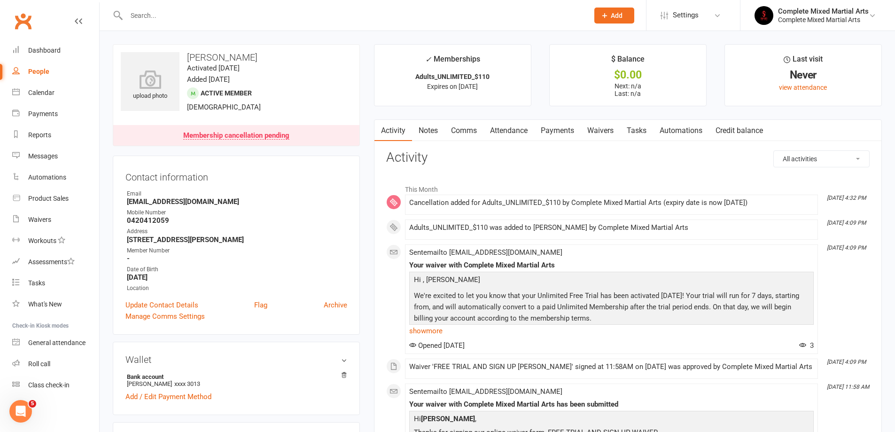
click at [54, 68] on link "People" at bounding box center [55, 71] width 87 height 21
select select "100"
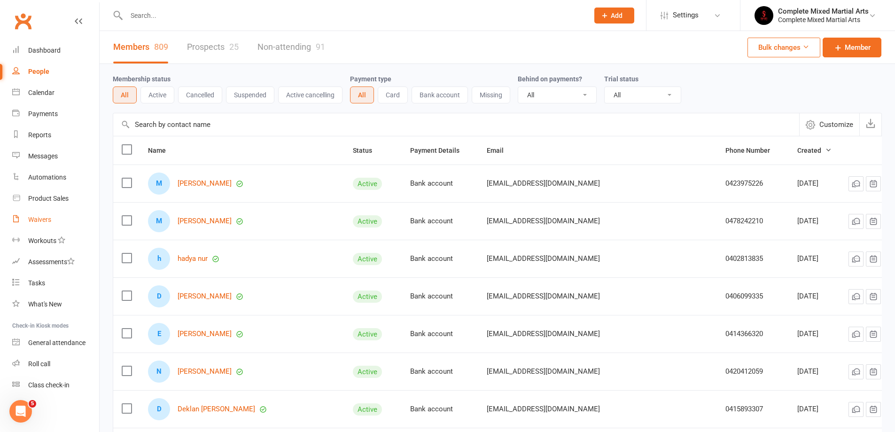
click at [28, 213] on link "Waivers" at bounding box center [55, 219] width 87 height 21
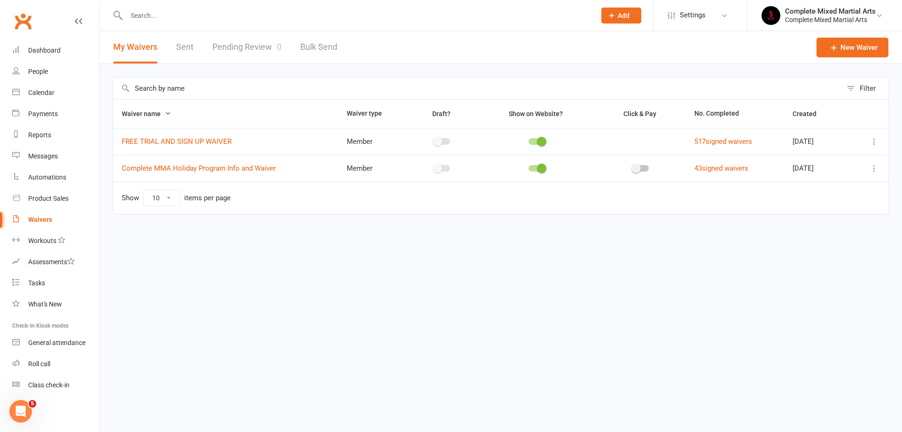
click at [249, 46] on link "Pending Review 0" at bounding box center [246, 47] width 69 height 32
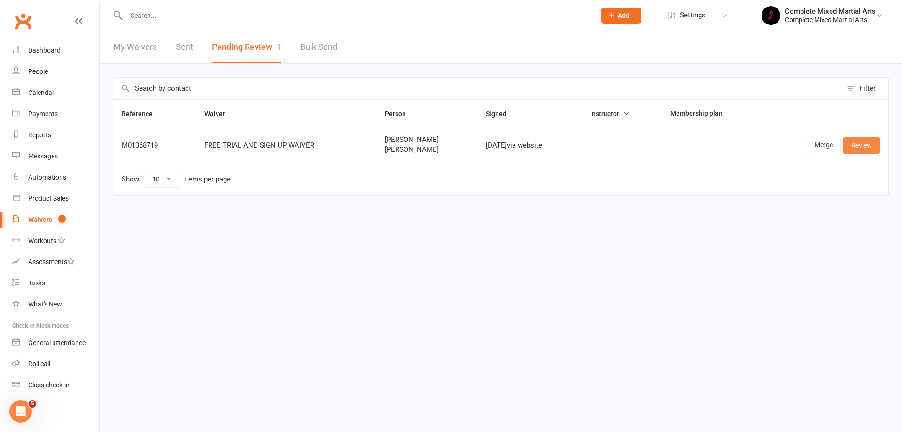
click at [857, 143] on link "Review" at bounding box center [861, 145] width 37 height 17
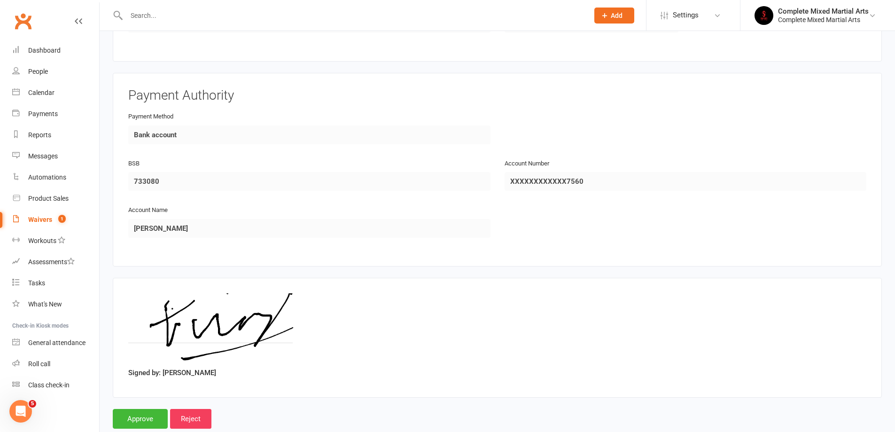
scroll to position [759, 0]
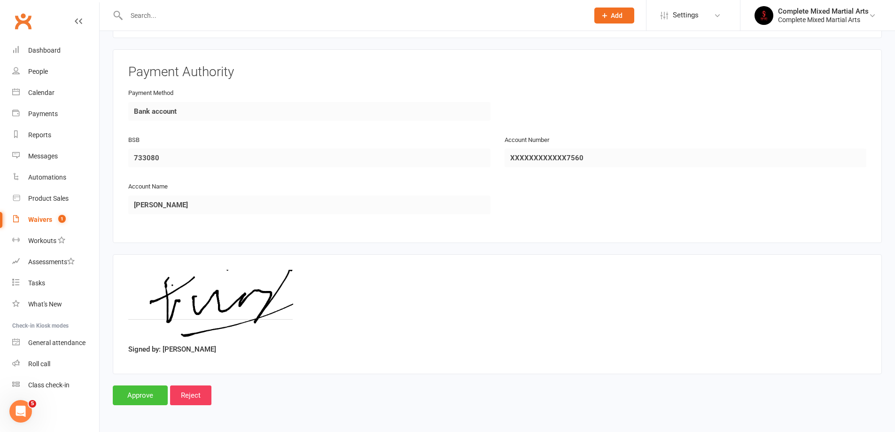
click at [133, 405] on input "Approve" at bounding box center [140, 395] width 55 height 20
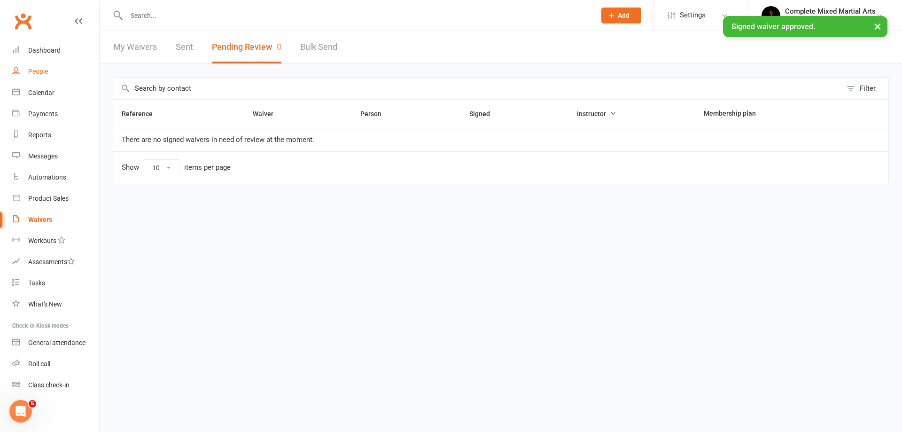
click at [57, 74] on link "People" at bounding box center [55, 71] width 87 height 21
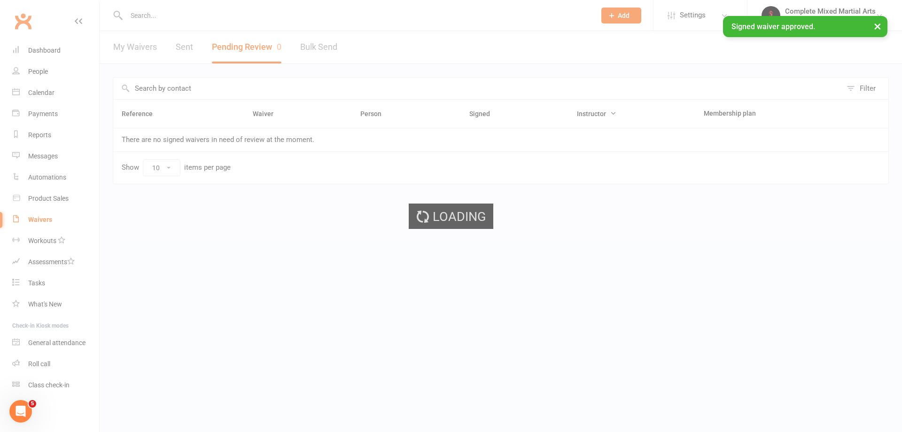
click at [153, 13] on div "Loading" at bounding box center [451, 216] width 902 height 432
select select "100"
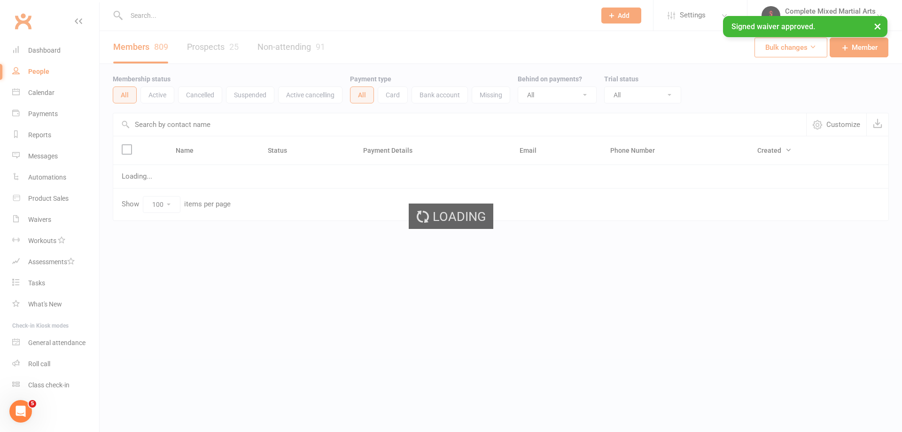
click at [151, 16] on div "× Signed waiver approved." at bounding box center [445, 16] width 890 height 0
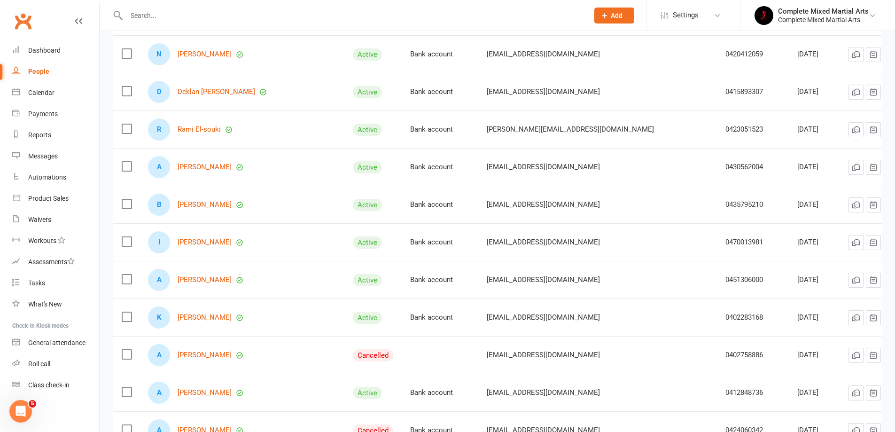
scroll to position [378, 0]
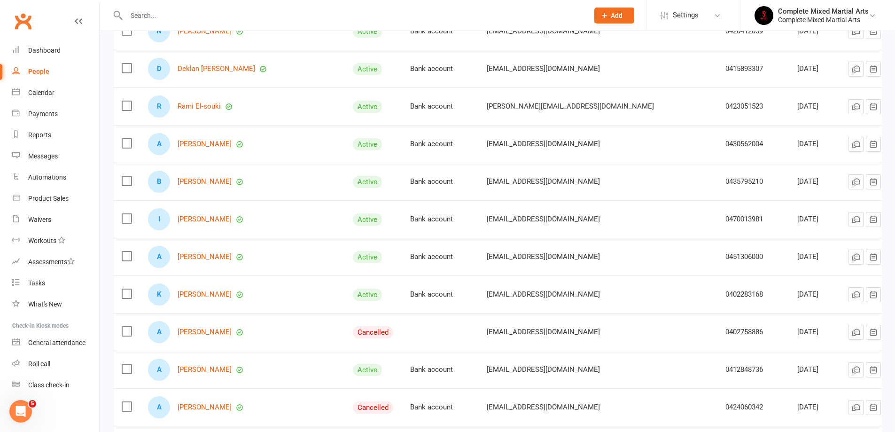
click at [156, 18] on input "text" at bounding box center [353, 15] width 458 height 13
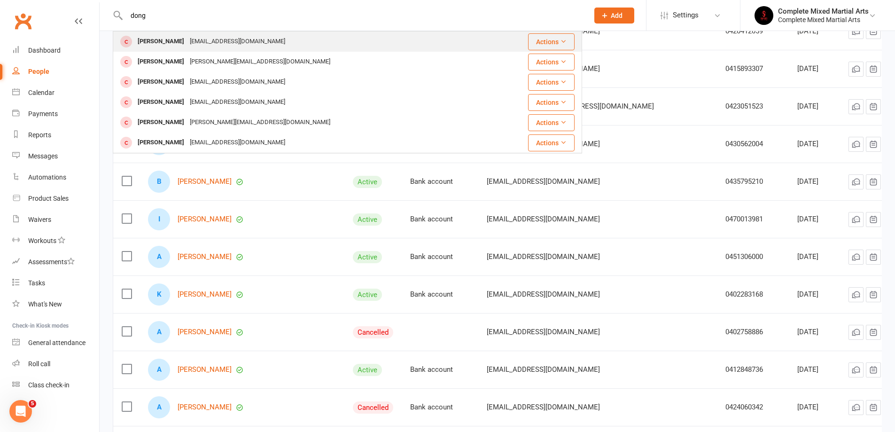
type input "dong"
click at [187, 37] on div "[EMAIL_ADDRESS][DOMAIN_NAME]" at bounding box center [237, 42] width 101 height 14
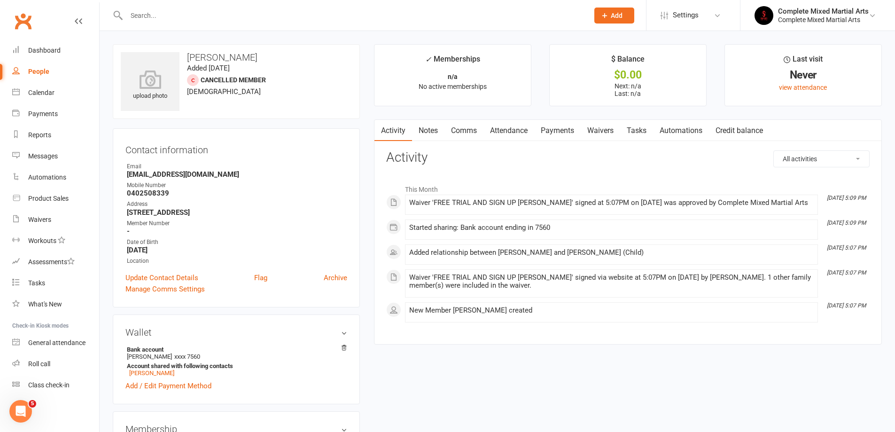
drag, startPoint x: 280, startPoint y: 210, endPoint x: 298, endPoint y: 211, distance: 17.9
click at [298, 211] on strong "[STREET_ADDRESS]" at bounding box center [237, 212] width 220 height 8
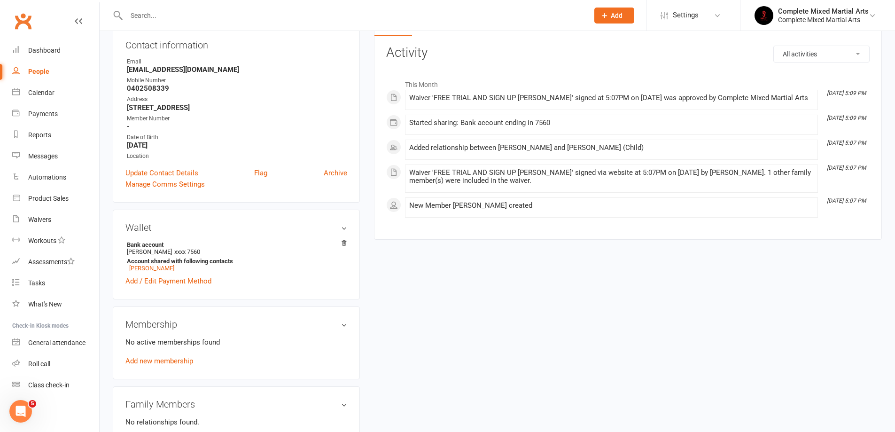
scroll to position [141, 0]
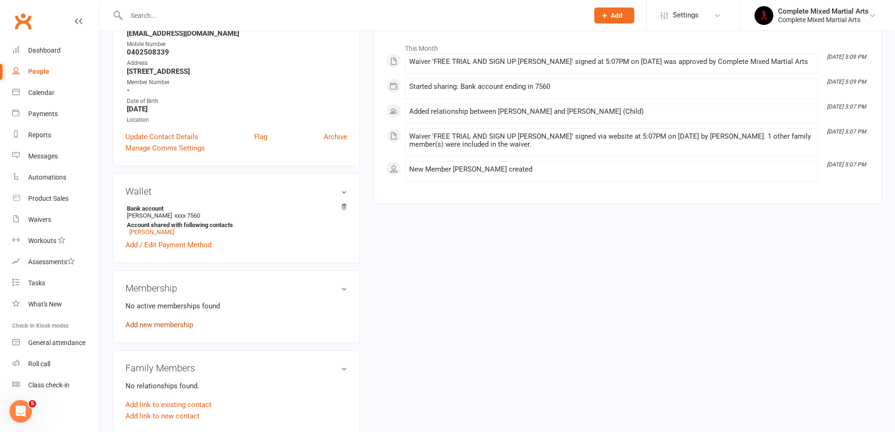
click at [182, 324] on link "Add new membership" at bounding box center [159, 324] width 68 height 8
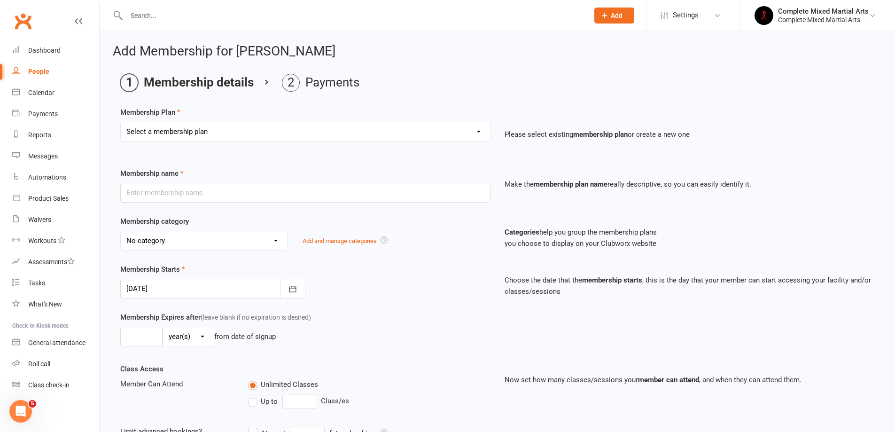
drag, startPoint x: 201, startPoint y: 129, endPoint x: 194, endPoint y: 138, distance: 10.7
click at [201, 129] on select "Select a membership plan Create new Membership Plan Adults_01_$40 Adults_02_$70…" at bounding box center [305, 131] width 369 height 19
select select "9"
click at [121, 122] on select "Select a membership plan Create new Membership Plan Adults_01_$40 Adults_02_$70…" at bounding box center [305, 131] width 369 height 19
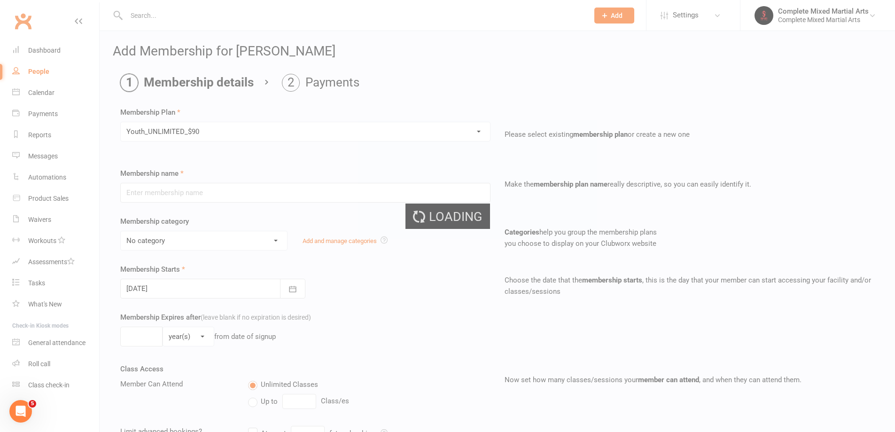
type input "Youth_UNLIMITED_$90"
select select "23"
type input "0"
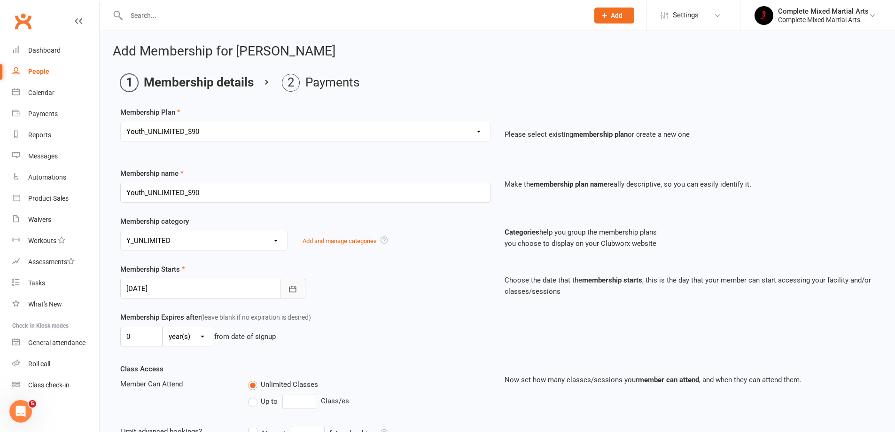
click at [292, 289] on icon "button" at bounding box center [292, 288] width 9 height 9
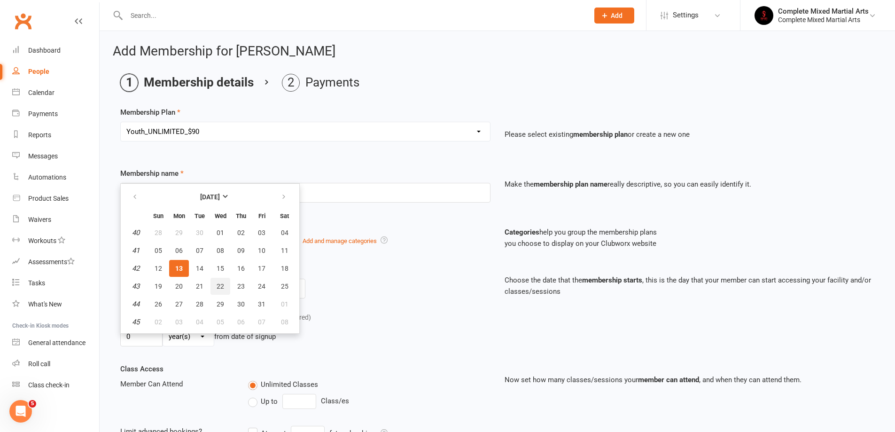
click at [217, 283] on span "22" at bounding box center [221, 286] width 8 height 8
type input "[DATE]"
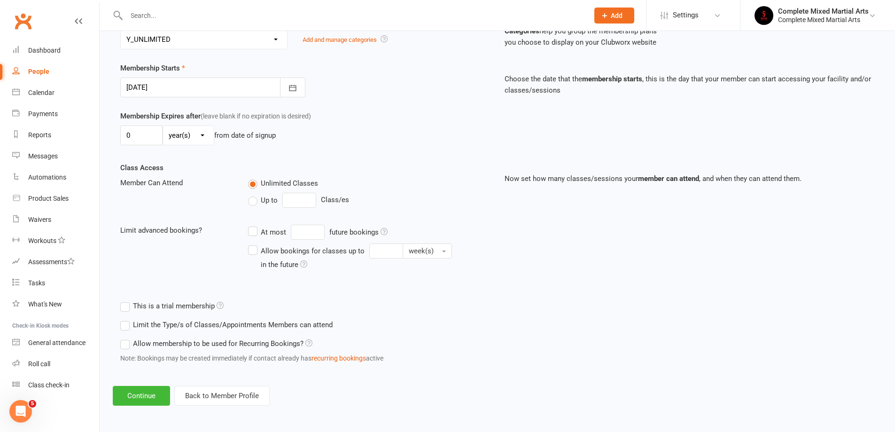
scroll to position [202, 0]
click at [164, 307] on label "This is a trial membership" at bounding box center [171, 305] width 103 height 11
click at [126, 300] on input "This is a trial membership" at bounding box center [123, 300] width 6 height 0
click at [161, 344] on label "Allow membership to be used for Recurring Bookings?" at bounding box center [216, 342] width 192 height 11
click at [126, 337] on input "Allow membership to be used for Recurring Bookings?" at bounding box center [123, 337] width 6 height 0
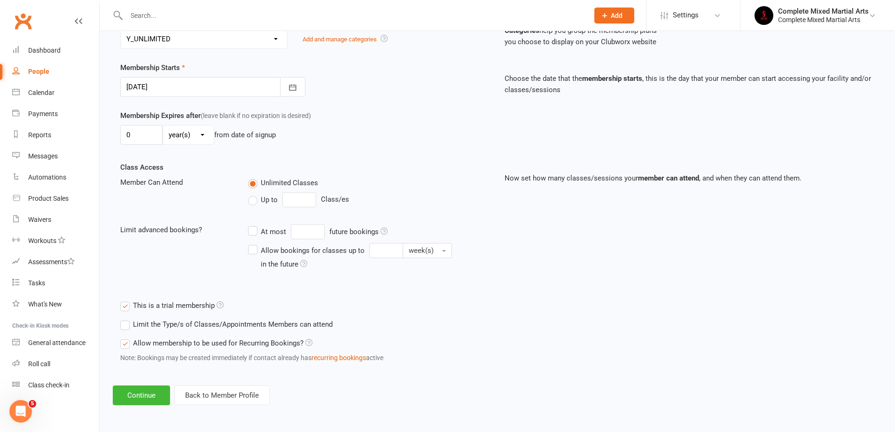
click at [148, 308] on label "This is a trial membership" at bounding box center [171, 305] width 103 height 11
click at [126, 300] on input "This is a trial membership" at bounding box center [123, 300] width 6 height 0
click at [136, 396] on button "Continue" at bounding box center [141, 395] width 57 height 20
click at [148, 393] on button "Continue" at bounding box center [141, 395] width 57 height 20
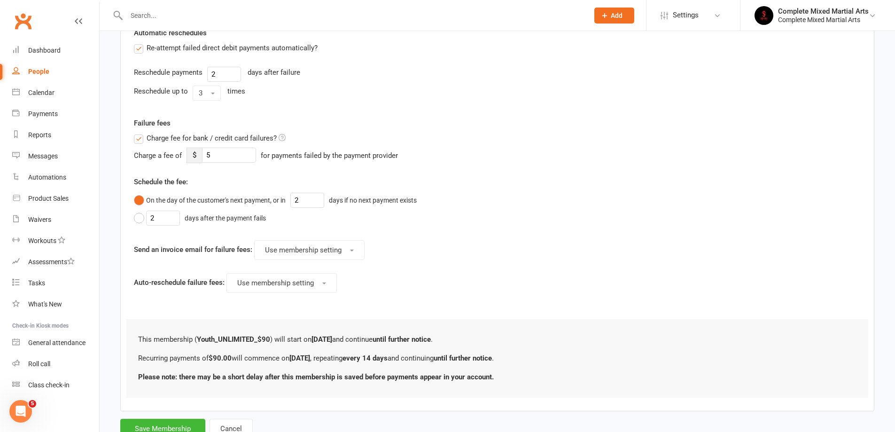
scroll to position [376, 0]
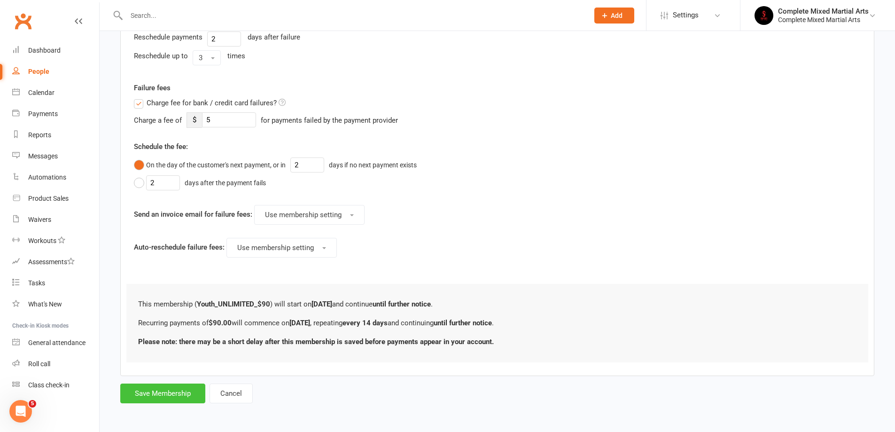
click at [175, 392] on button "Save Membership" at bounding box center [162, 393] width 85 height 20
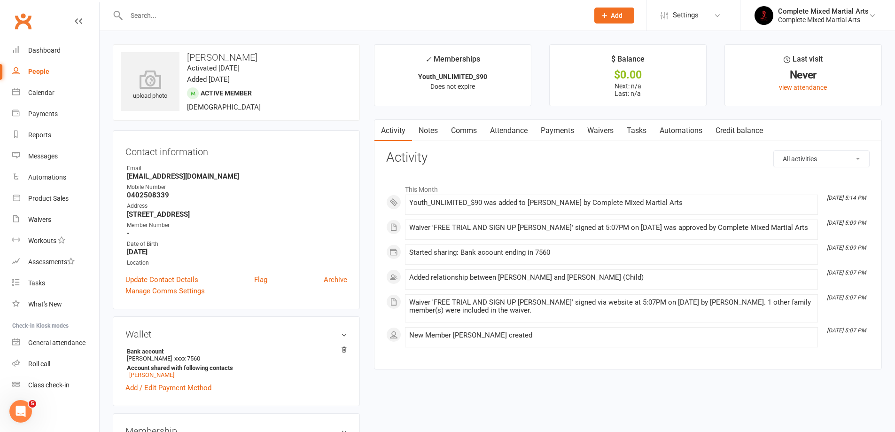
drag, startPoint x: 224, startPoint y: 441, endPoint x: 538, endPoint y: 350, distance: 327.2
click at [538, 348] on div "This Month [DATE] 5:14 PM Youth_UNLIMITED_$90 was added to [PERSON_NAME] by Com…" at bounding box center [627, 263] width 483 height 182
drag, startPoint x: 101, startPoint y: 341, endPoint x: 285, endPoint y: 173, distance: 249.0
drag, startPoint x: 285, startPoint y: 173, endPoint x: 321, endPoint y: 135, distance: 52.5
click at [321, 135] on div "Contact information Owner Email [EMAIL_ADDRESS][DOMAIN_NAME] Mobile Number [PHO…" at bounding box center [236, 219] width 247 height 179
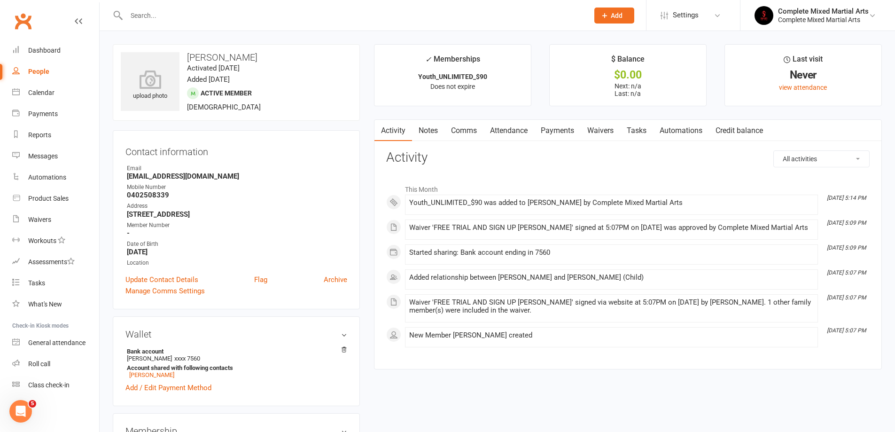
drag, startPoint x: 279, startPoint y: 19, endPoint x: 362, endPoint y: 42, distance: 85.9
click at [209, 8] on div at bounding box center [347, 15] width 469 height 31
click at [210, 16] on input "text" at bounding box center [353, 15] width 458 height 13
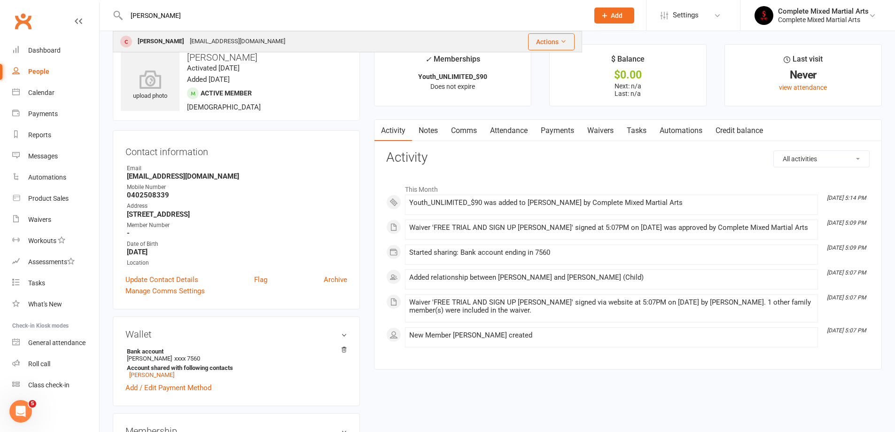
type input "[PERSON_NAME]"
click at [211, 39] on div "[EMAIL_ADDRESS][DOMAIN_NAME]" at bounding box center [237, 42] width 101 height 14
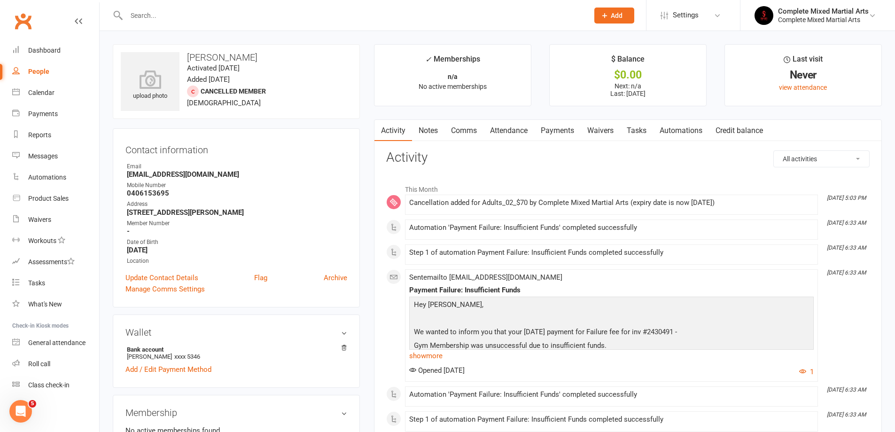
click at [572, 130] on link "Payments" at bounding box center [557, 131] width 47 height 22
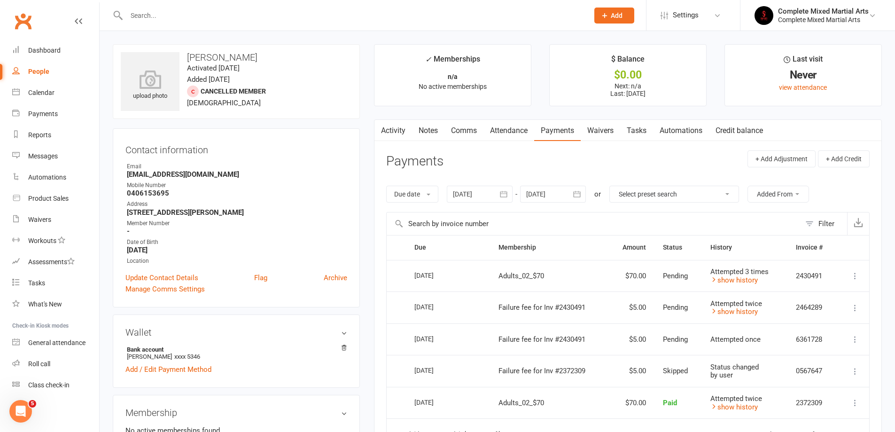
click at [178, 18] on input "text" at bounding box center [353, 15] width 458 height 13
drag, startPoint x: 299, startPoint y: 48, endPoint x: 354, endPoint y: 93, distance: 71.8
click at [336, 83] on div "upload photo [PERSON_NAME] Activated [DATE] Added [DATE] Cancelled member [DEMO…" at bounding box center [236, 81] width 247 height 75
click at [310, 125] on contact-information "upload photo [PERSON_NAME] Activated [DATE] Added [DATE] Cancelled member [DEMO…" at bounding box center [236, 175] width 247 height 263
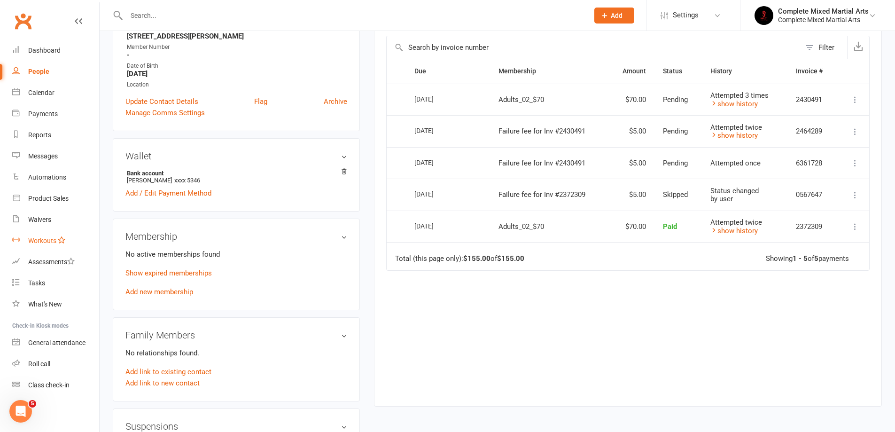
scroll to position [47, 0]
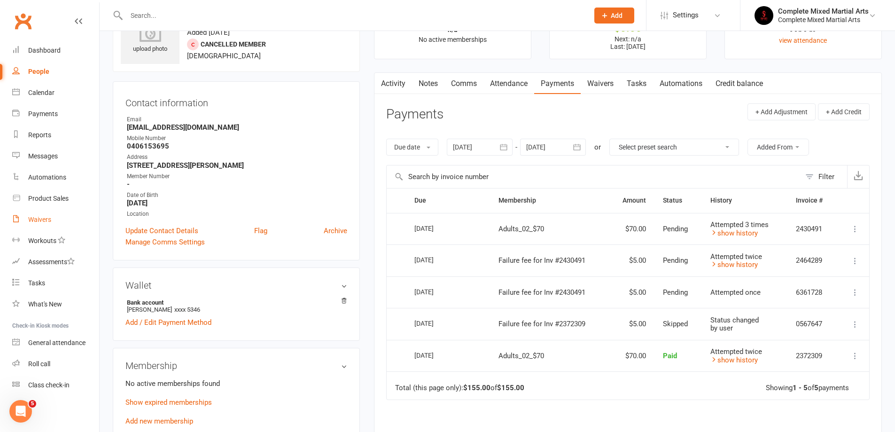
click at [57, 225] on link "Waivers" at bounding box center [55, 219] width 87 height 21
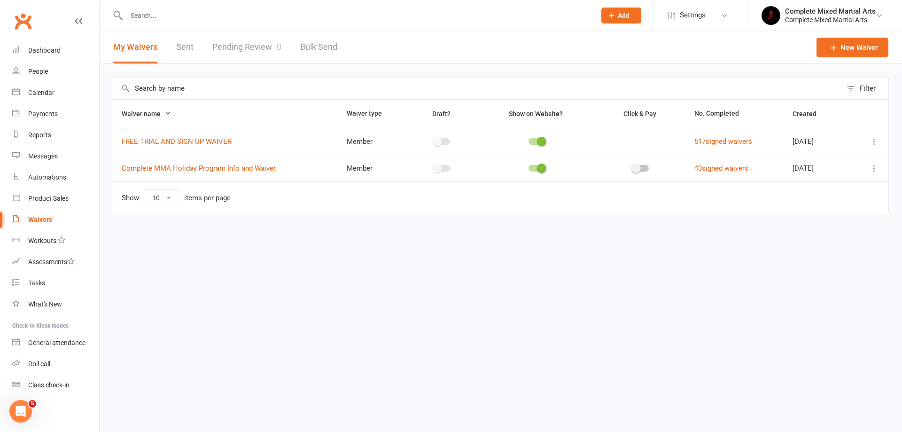
click at [229, 39] on link "Pending Review 0" at bounding box center [246, 47] width 69 height 32
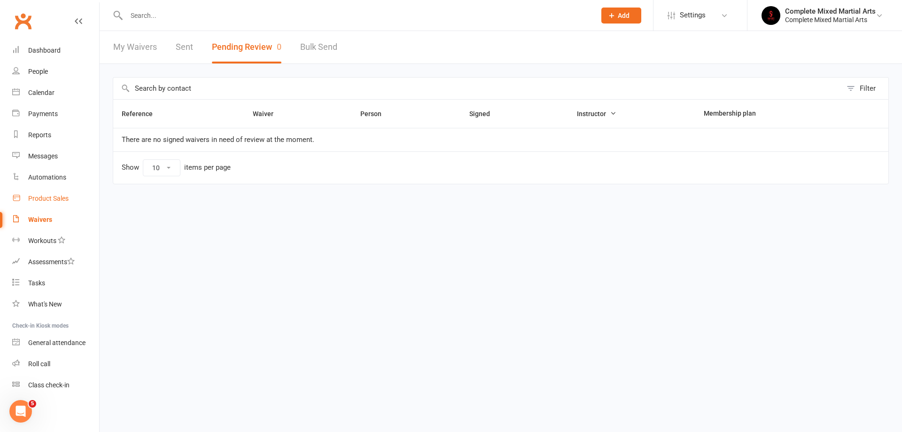
click at [56, 195] on div "Product Sales" at bounding box center [48, 198] width 40 height 8
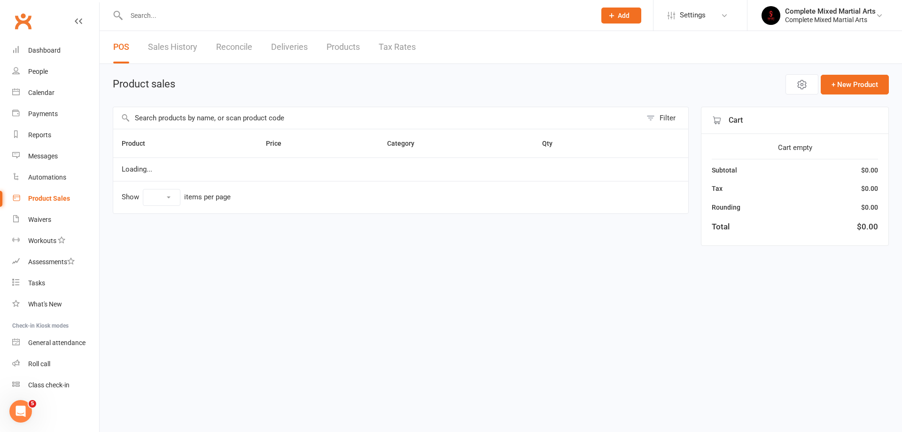
select select "10"
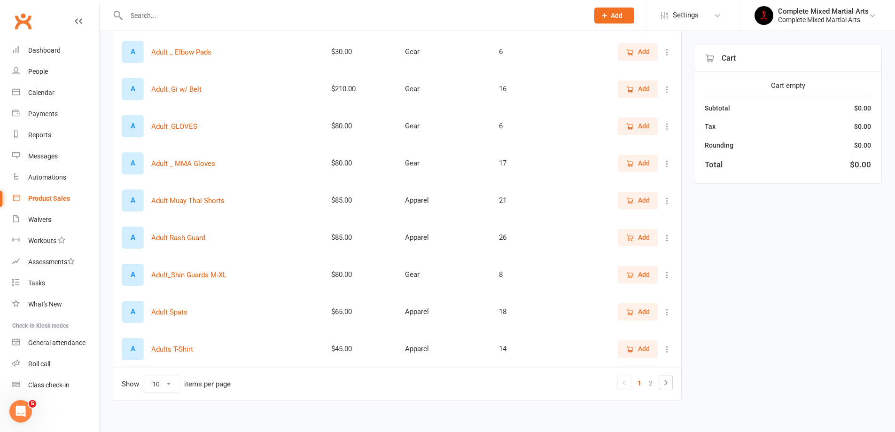
scroll to position [170, 0]
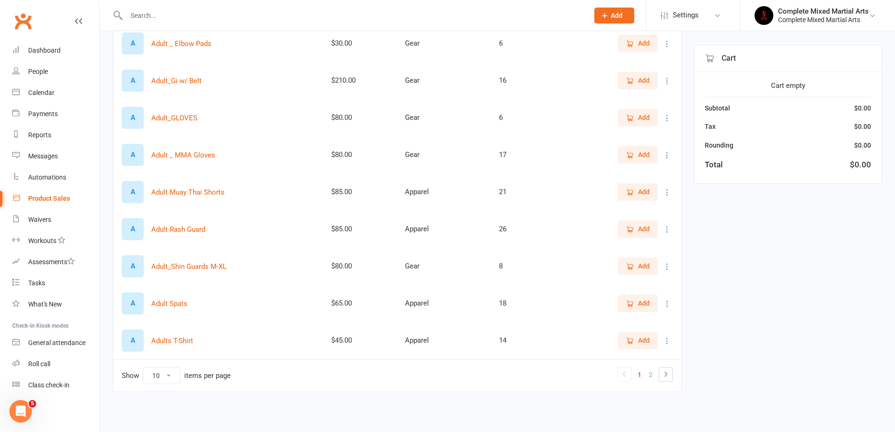
click at [55, 197] on div "Product Sales" at bounding box center [49, 198] width 42 height 8
click at [33, 67] on link "People" at bounding box center [55, 71] width 87 height 21
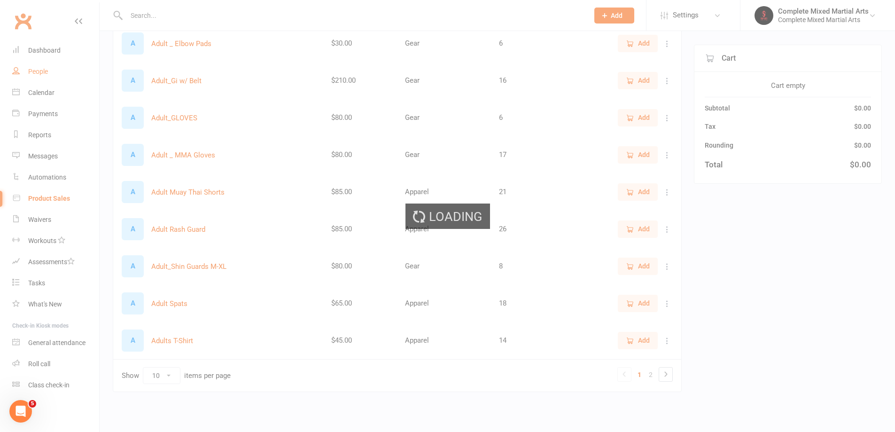
select select "100"
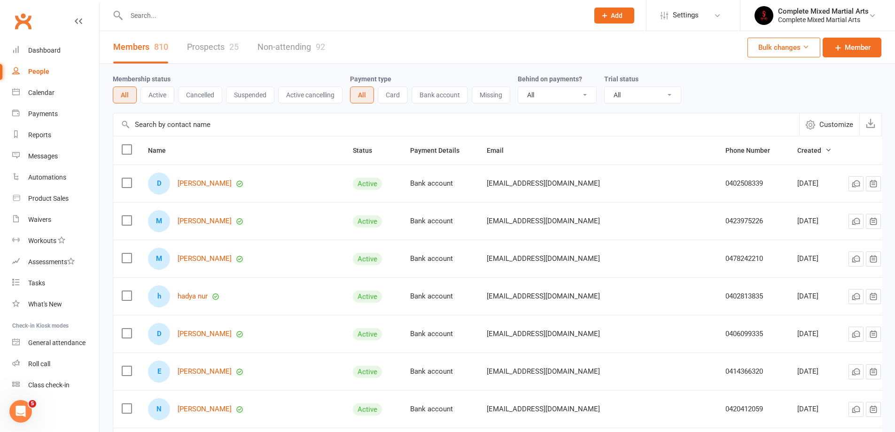
click at [290, 56] on link "Non-attending 92" at bounding box center [291, 47] width 68 height 32
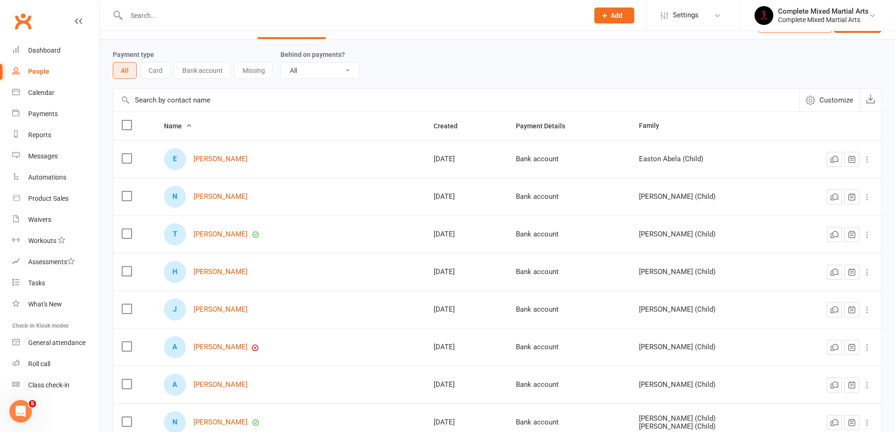
scroll to position [47, 0]
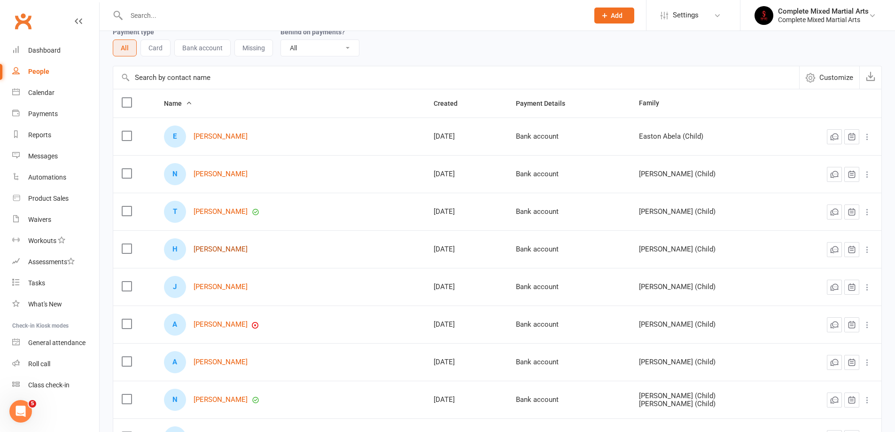
click at [219, 246] on link "[PERSON_NAME]" at bounding box center [221, 249] width 54 height 8
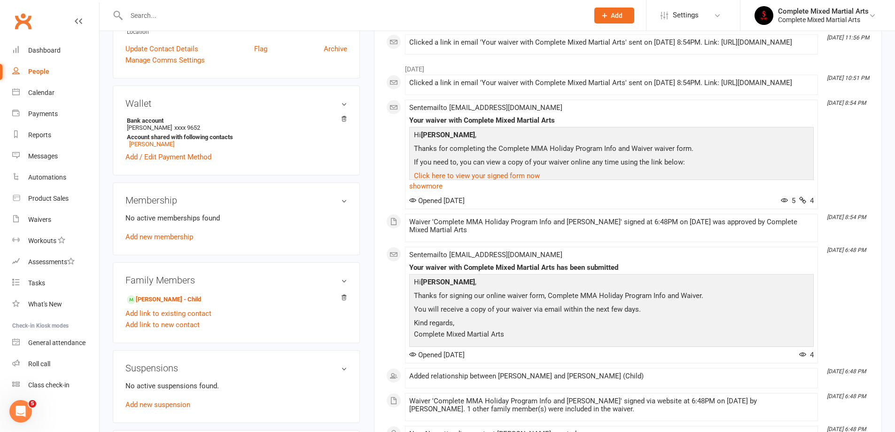
scroll to position [188, 0]
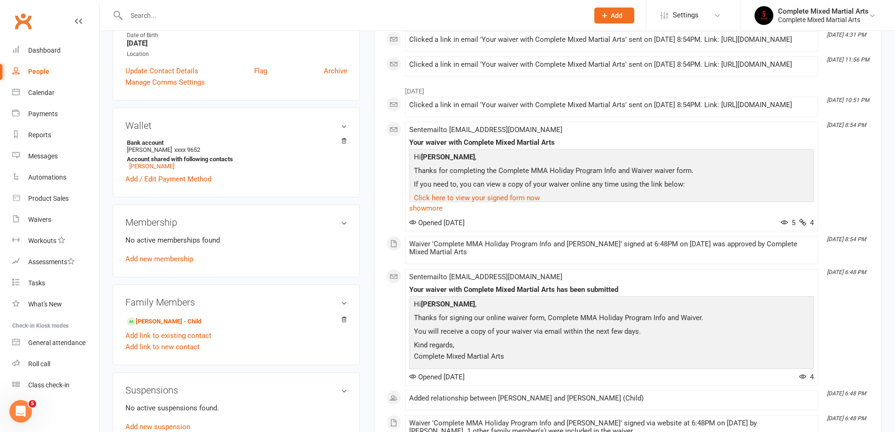
click at [56, 72] on link "People" at bounding box center [55, 71] width 87 height 21
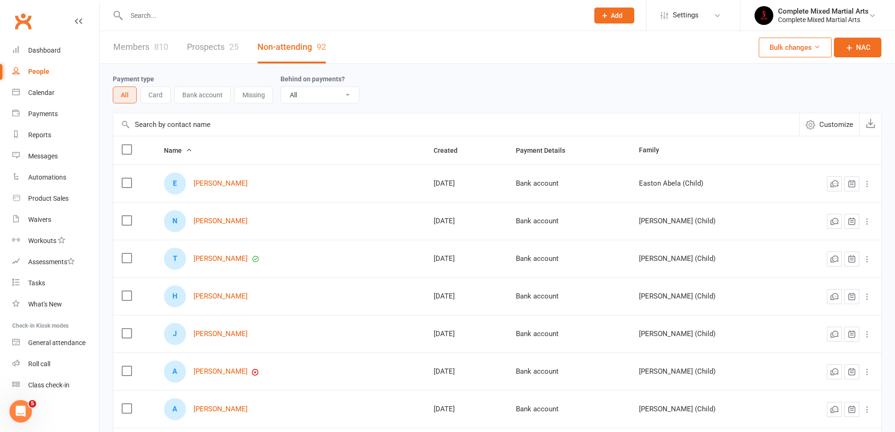
click at [207, 49] on link "Prospects 25" at bounding box center [213, 47] width 52 height 32
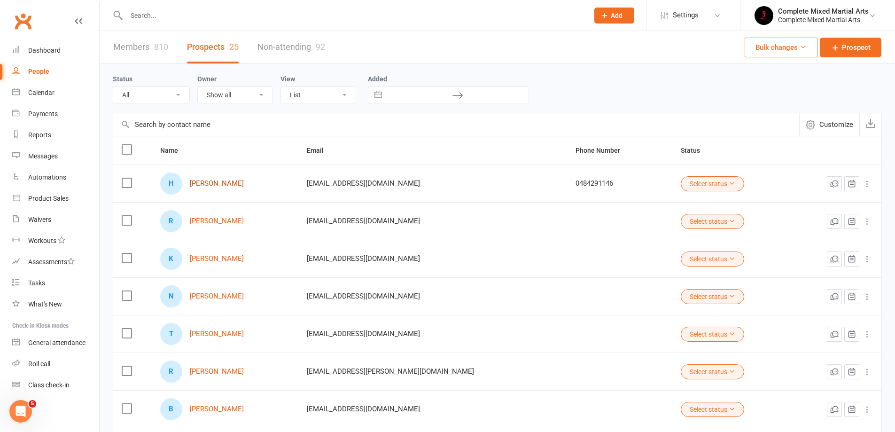
click at [217, 186] on link "[PERSON_NAME]" at bounding box center [217, 183] width 54 height 8
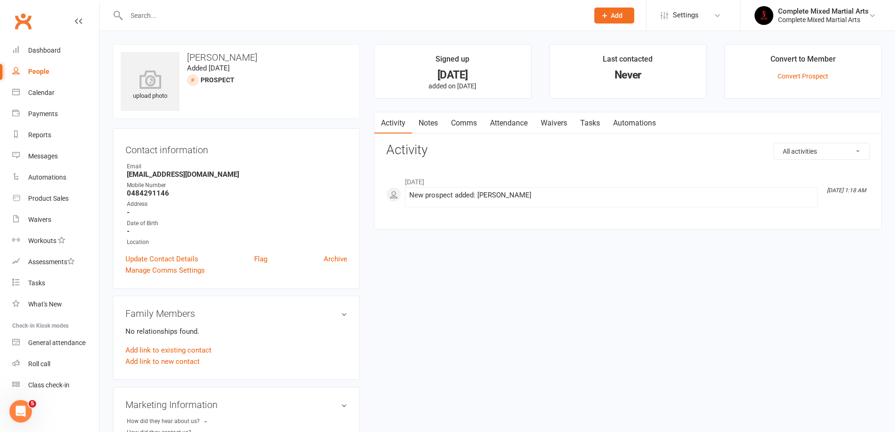
click at [76, 78] on link "People" at bounding box center [55, 71] width 87 height 21
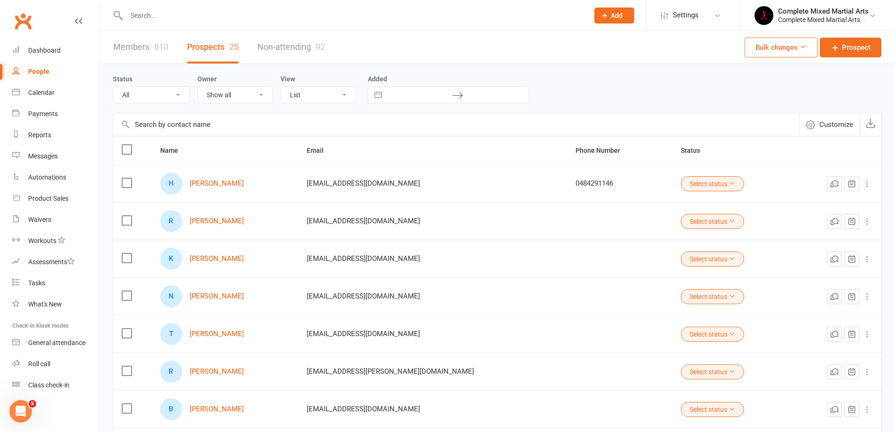
click at [130, 57] on link "Members 810" at bounding box center [140, 47] width 55 height 32
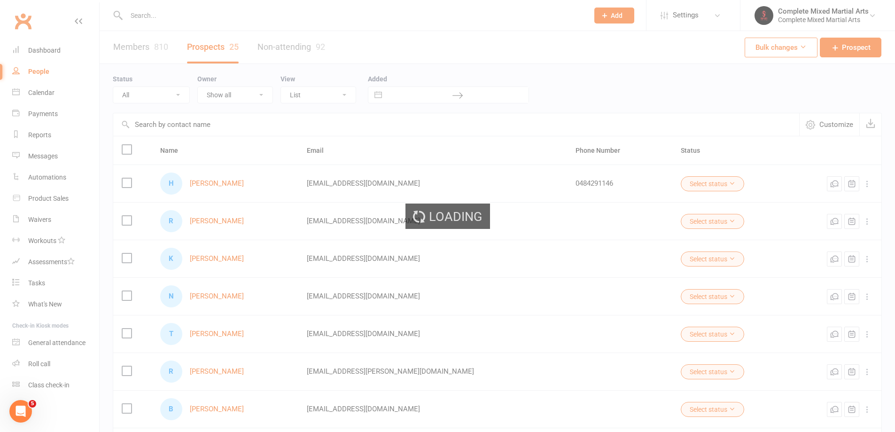
select select "100"
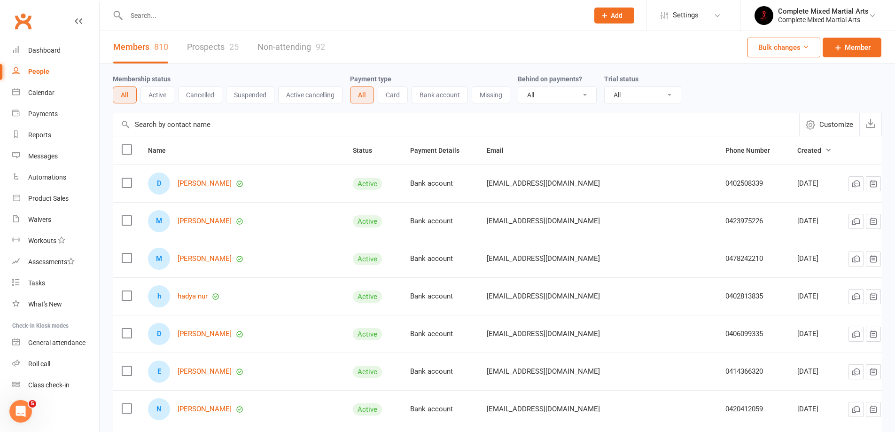
click at [192, 19] on input "text" at bounding box center [353, 15] width 458 height 13
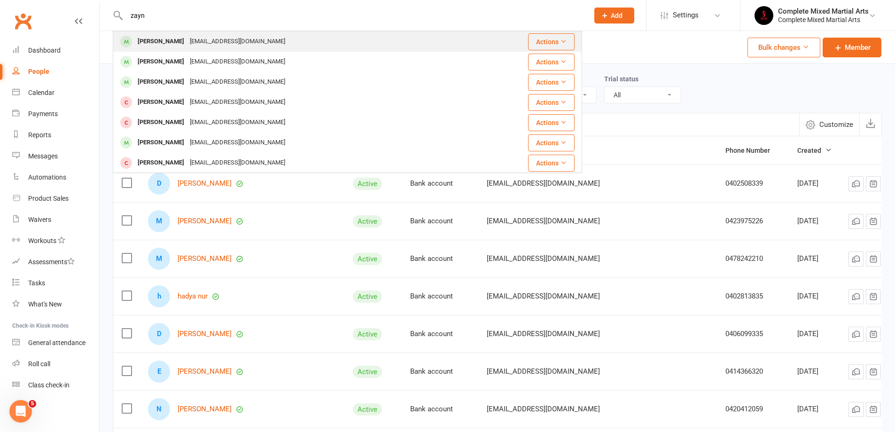
type input "zayn"
click at [541, 43] on button "Actions" at bounding box center [551, 41] width 47 height 17
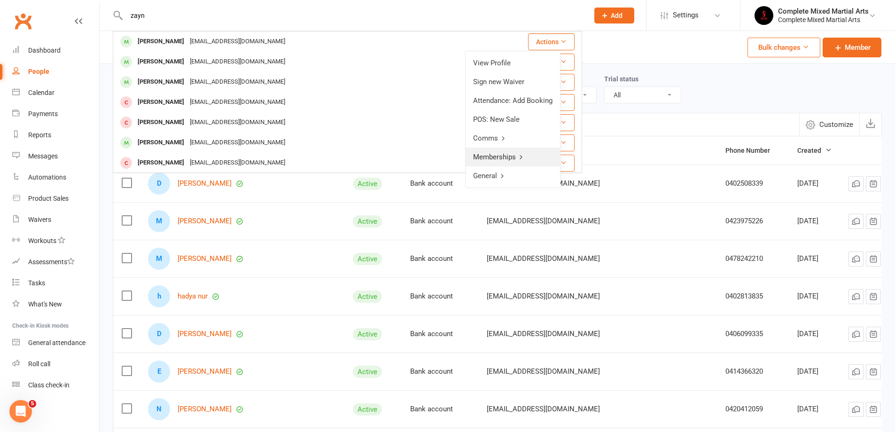
click at [513, 156] on link "Memberships" at bounding box center [513, 156] width 94 height 19
click at [612, 65] on div "Membership status All Active Cancelled Suspended Active cancelling Payment type…" at bounding box center [497, 88] width 769 height 49
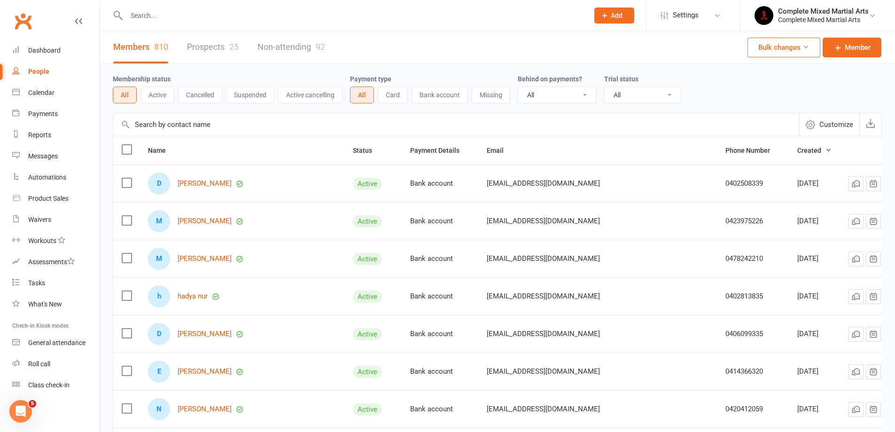
click at [165, 16] on input "text" at bounding box center [353, 15] width 458 height 13
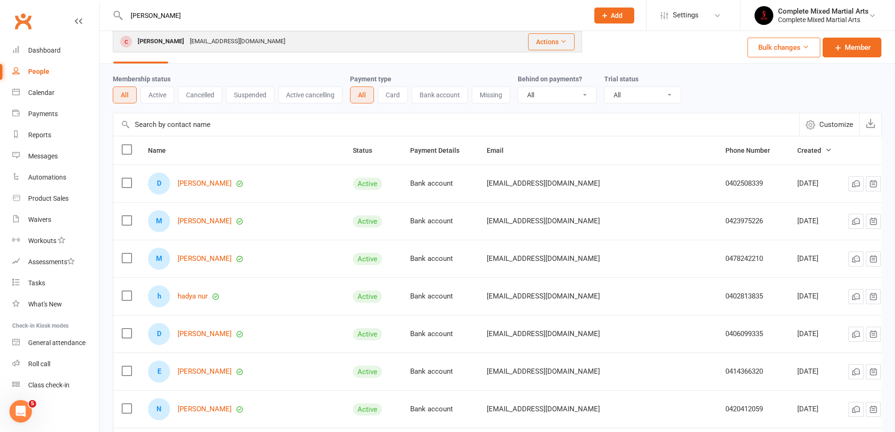
type input "[PERSON_NAME]"
click at [560, 47] on button "Actions" at bounding box center [551, 41] width 47 height 17
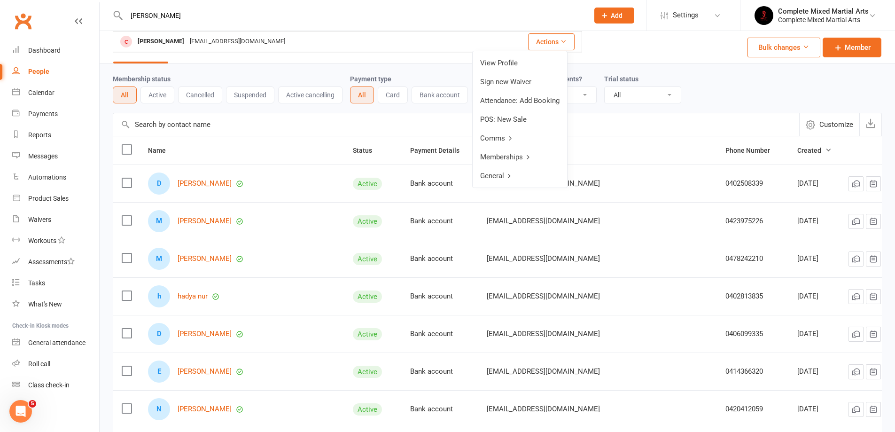
click at [513, 171] on link "General" at bounding box center [520, 175] width 94 height 19
click at [489, 57] on link "Back" at bounding box center [520, 63] width 93 height 19
click at [523, 155] on link "Memberships" at bounding box center [520, 156] width 94 height 19
click at [520, 79] on link "View Payments" at bounding box center [520, 81] width 93 height 19
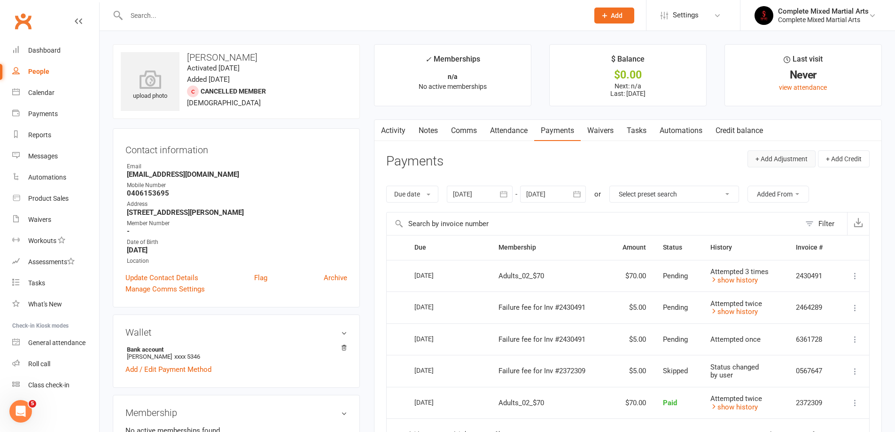
click at [767, 157] on button "+ Add Adjustment" at bounding box center [781, 158] width 68 height 17
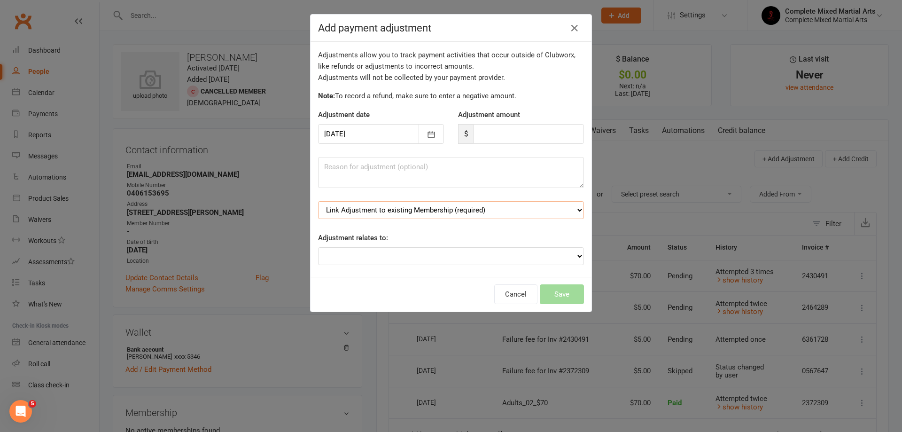
click at [481, 207] on select "Link Adjustment to existing Membership (required) Adults_02_$70 (starts: [DATE])" at bounding box center [451, 210] width 266 height 18
click at [481, 205] on select "Link Adjustment to existing Membership (required) Adults_02_$70 (starts: [DATE])" at bounding box center [451, 210] width 266 height 18
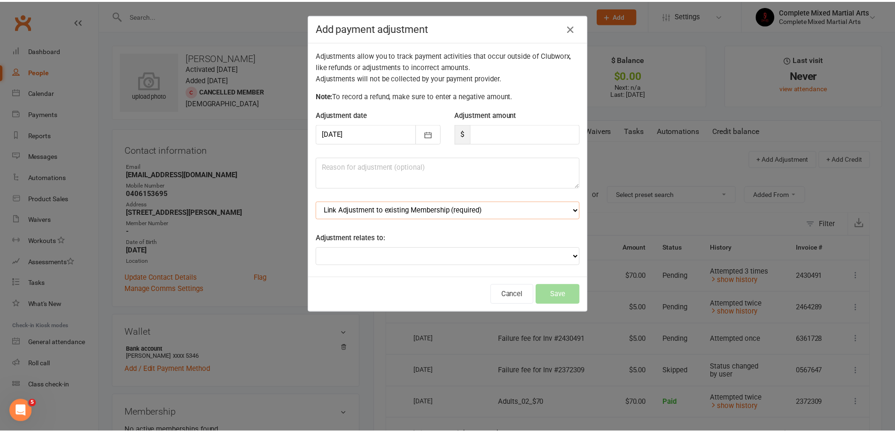
scroll to position [9, 0]
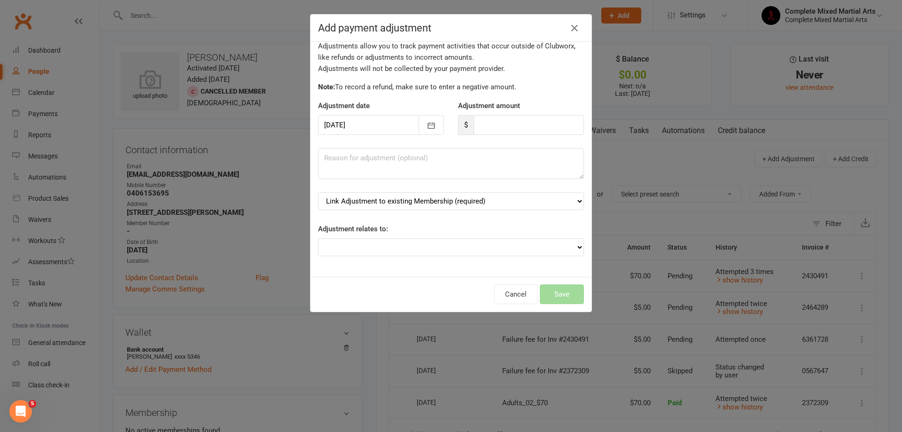
click at [446, 220] on div "Adjustments allow you to track payment activities that occur outside of Clubwor…" at bounding box center [450, 159] width 281 height 235
click at [444, 241] on select "Adjustment for an Autopayment Cash adjustment POS Sale adjustment Other adjustm…" at bounding box center [451, 247] width 266 height 18
select select "0"
click at [318, 238] on select "Adjustment for an Autopayment Cash adjustment POS Sale adjustment Other adjustm…" at bounding box center [451, 247] width 266 height 18
click at [409, 221] on div "Adjustments allow you to track payment activities that occur outside of Clubwor…" at bounding box center [450, 159] width 281 height 235
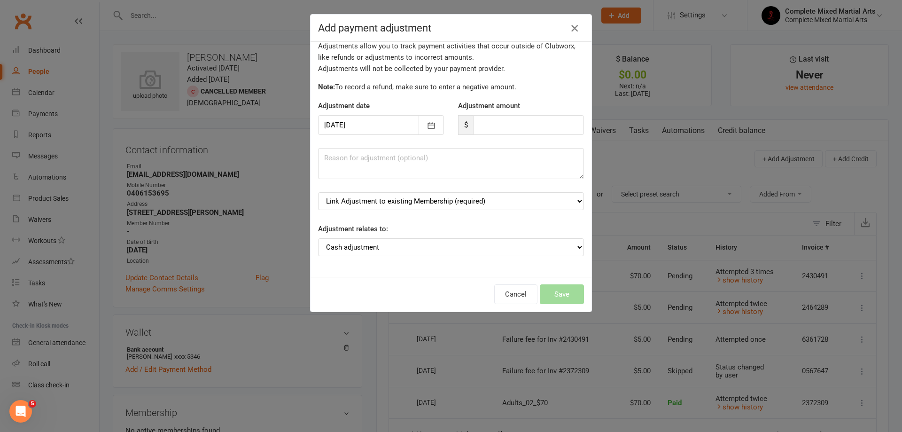
click at [573, 30] on icon "button" at bounding box center [574, 28] width 11 height 11
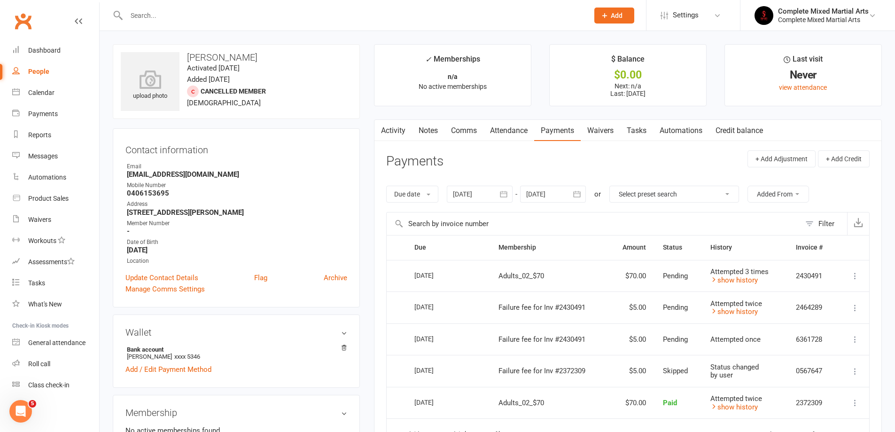
click at [824, 220] on div "Filter" at bounding box center [826, 223] width 16 height 11
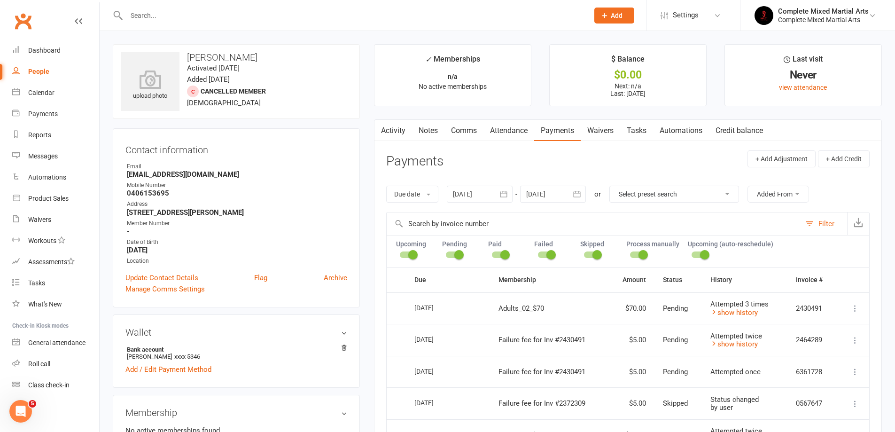
click at [824, 220] on div "Filter" at bounding box center [826, 223] width 16 height 11
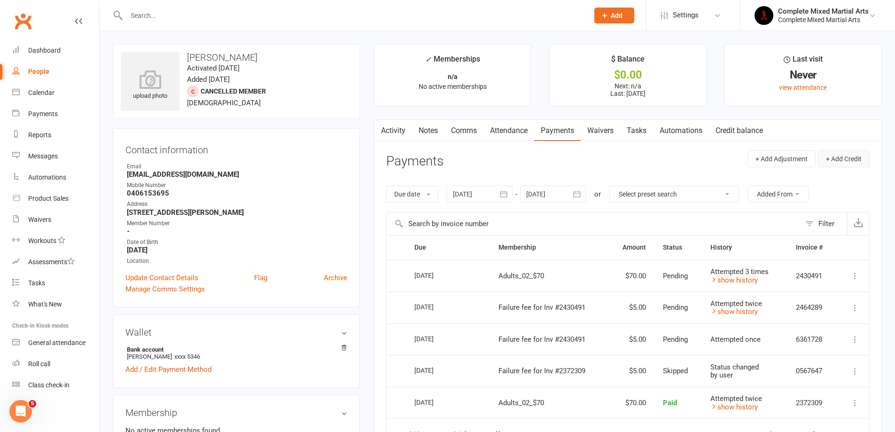
click at [841, 158] on button "+ Add Credit" at bounding box center [844, 158] width 52 height 17
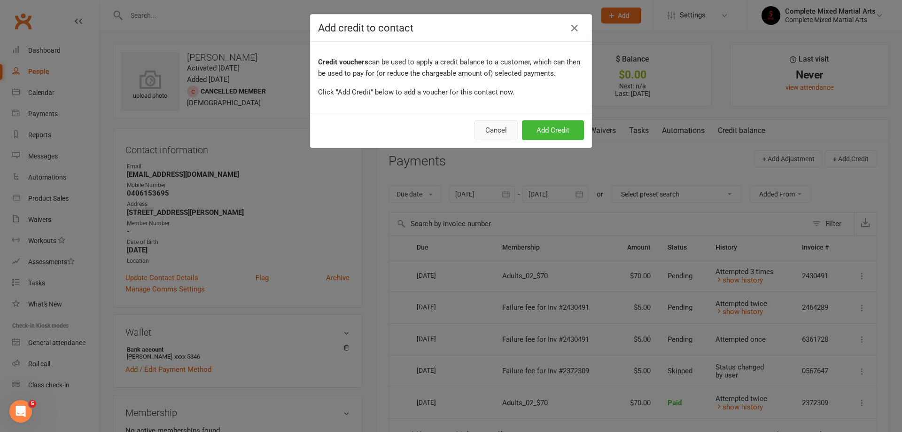
click at [497, 130] on button "Cancel" at bounding box center [495, 130] width 43 height 20
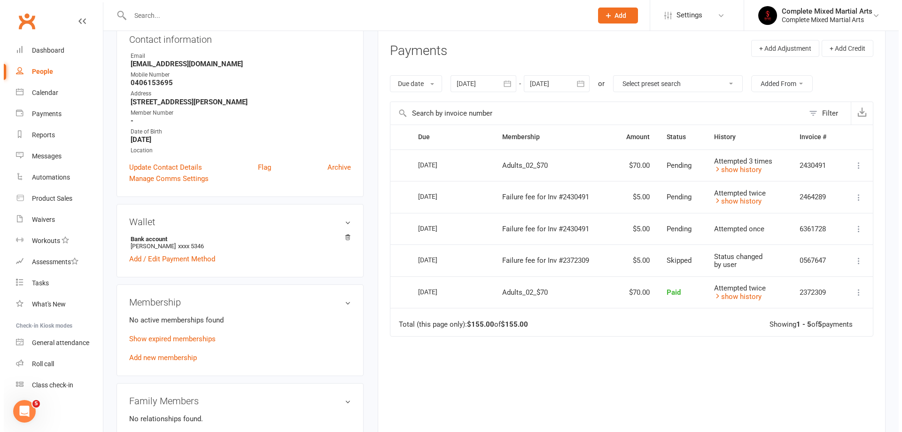
scroll to position [94, 0]
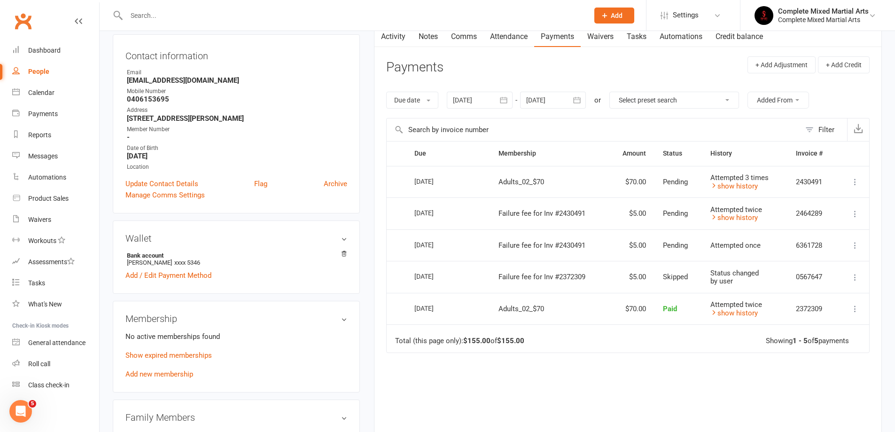
drag, startPoint x: 852, startPoint y: 183, endPoint x: 864, endPoint y: 190, distance: 13.9
click at [853, 183] on icon at bounding box center [854, 181] width 9 height 9
click at [808, 201] on link "More Info" at bounding box center [813, 200] width 93 height 19
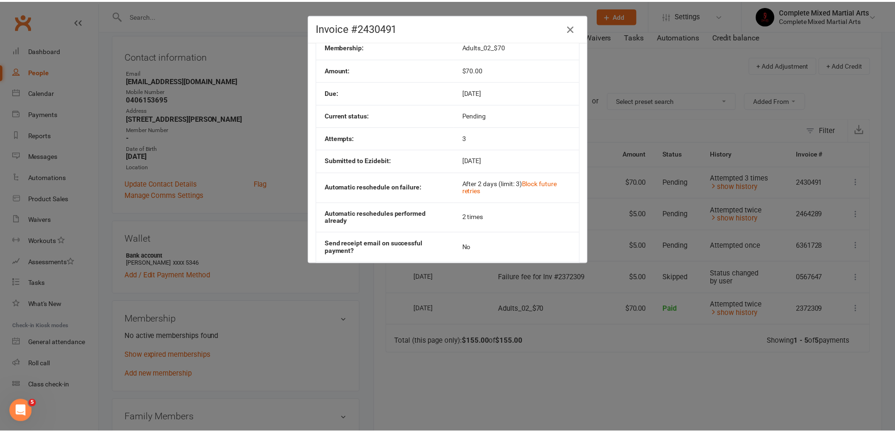
scroll to position [0, 0]
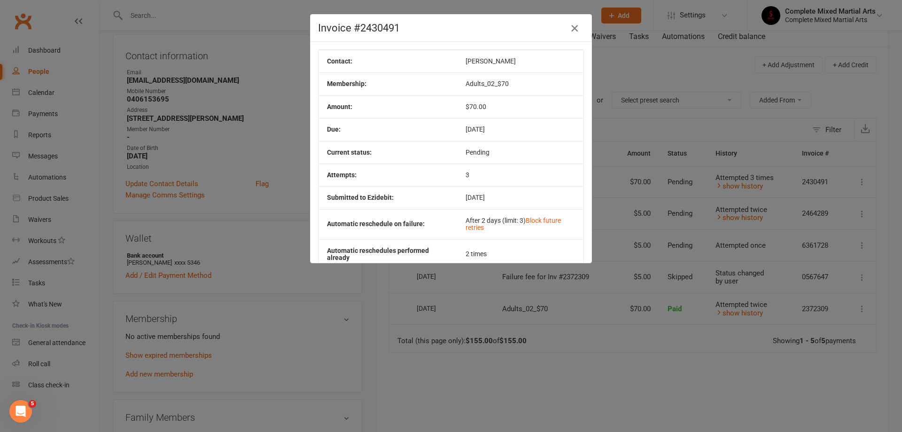
click at [574, 32] on icon "button" at bounding box center [574, 28] width 11 height 11
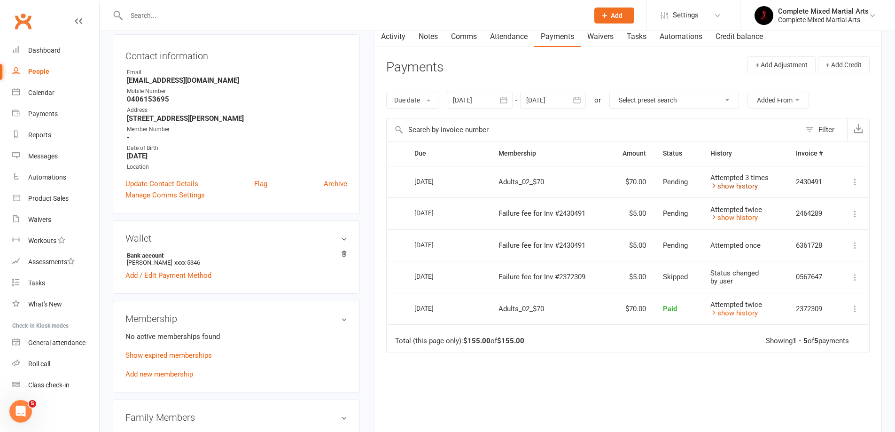
click at [743, 188] on link "show history" at bounding box center [733, 186] width 47 height 8
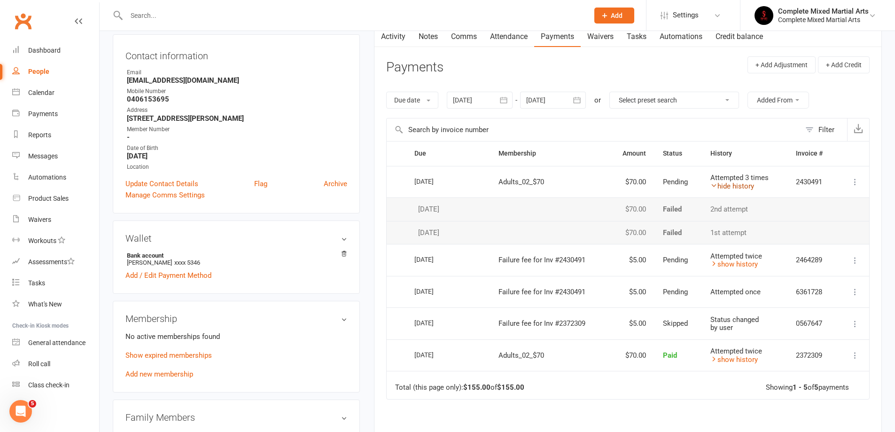
click at [743, 187] on link "hide history" at bounding box center [732, 186] width 44 height 8
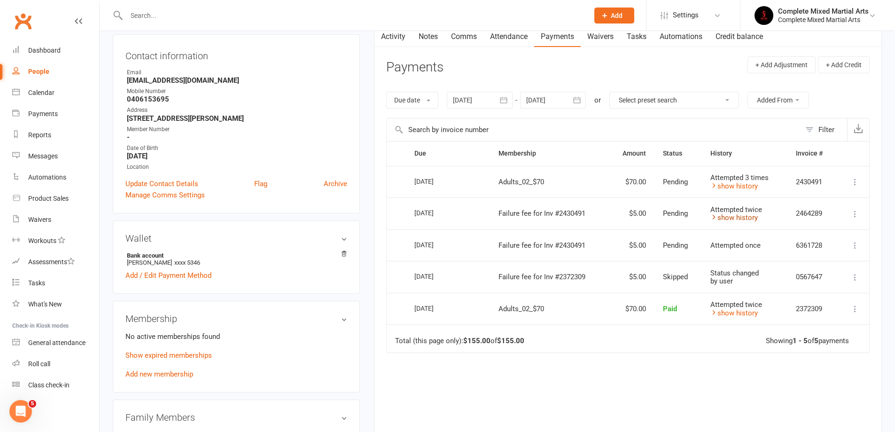
click at [725, 217] on link "show history" at bounding box center [733, 217] width 47 height 8
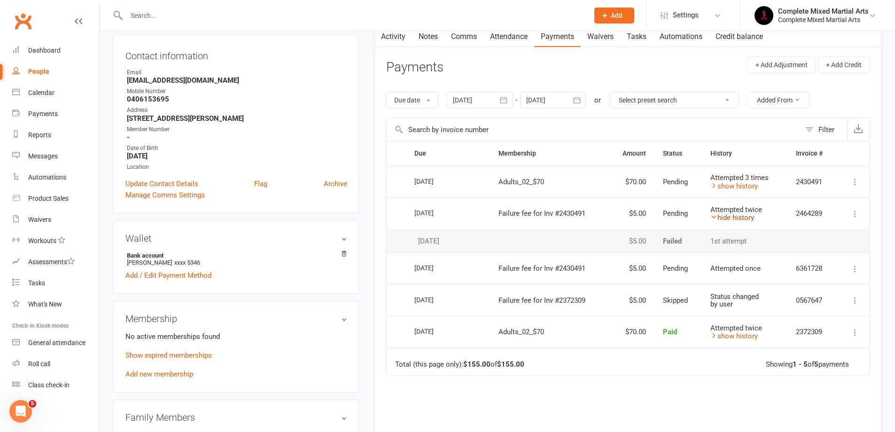
click at [723, 216] on link "hide history" at bounding box center [732, 217] width 44 height 8
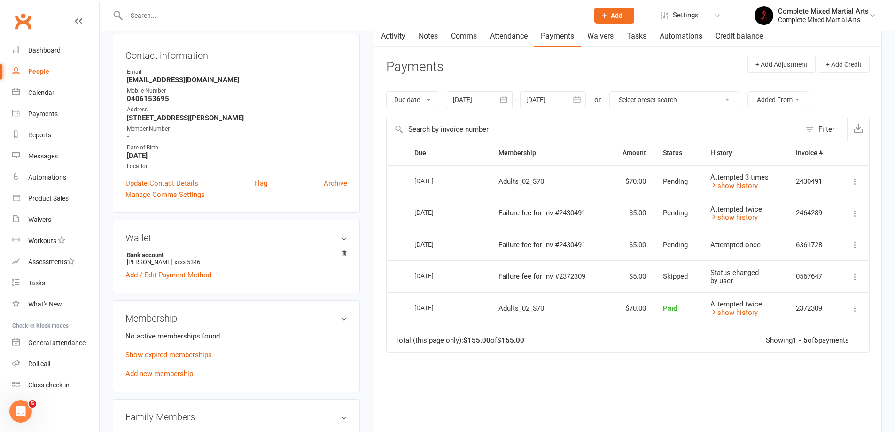
scroll to position [94, 0]
click at [174, 376] on link "Add new membership" at bounding box center [159, 374] width 68 height 8
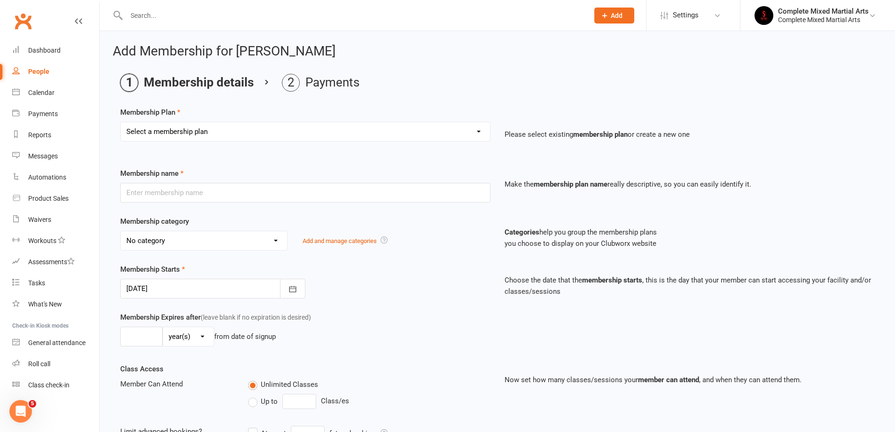
click at [188, 341] on select "day(s) week(s) month(s) year(s)" at bounding box center [188, 336] width 51 height 19
select select "0"
click at [163, 327] on select "day(s) week(s) month(s) year(s)" at bounding box center [188, 336] width 51 height 19
drag, startPoint x: 188, startPoint y: 356, endPoint x: 145, endPoint y: 338, distance: 46.8
click at [161, 347] on div "Membership Expires after (leave blank if no expiration is desired) day(s) week(…" at bounding box center [305, 330] width 384 height 39
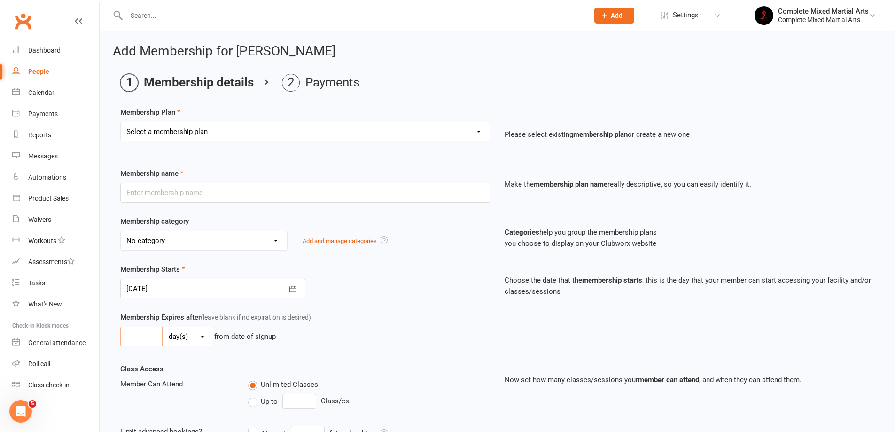
click at [134, 333] on input "number" at bounding box center [141, 336] width 42 height 20
type input "3"
click at [325, 327] on div "3 day(s) week(s) month(s) year(s) from date of signup" at bounding box center [305, 336] width 370 height 20
click at [176, 193] on input "text" at bounding box center [305, 193] width 370 height 20
click at [183, 163] on div "Membership Plan Select a membership plan Create new Membership Plan Adults_01_$…" at bounding box center [497, 339] width 754 height 465
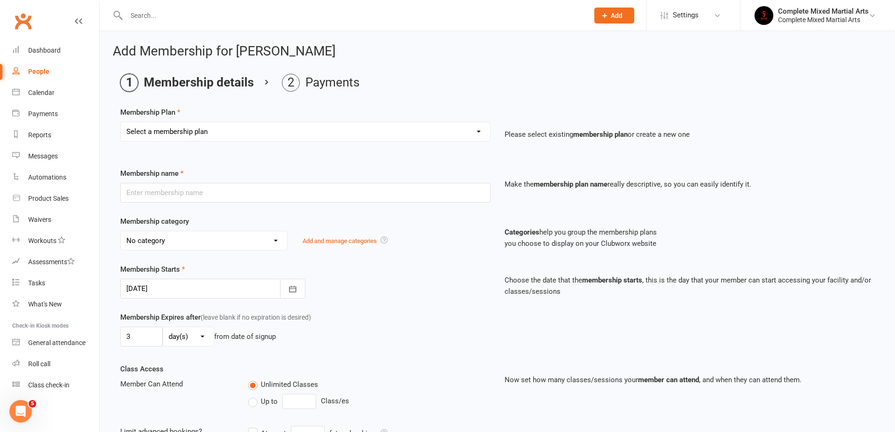
click at [202, 136] on select "Select a membership plan Create new Membership Plan Adults_01_$40 Adults_02_$70…" at bounding box center [305, 131] width 369 height 19
select select "2"
click at [121, 122] on select "Select a membership plan Create new Membership Plan Adults_01_$40 Adults_02_$70…" at bounding box center [305, 131] width 369 height 19
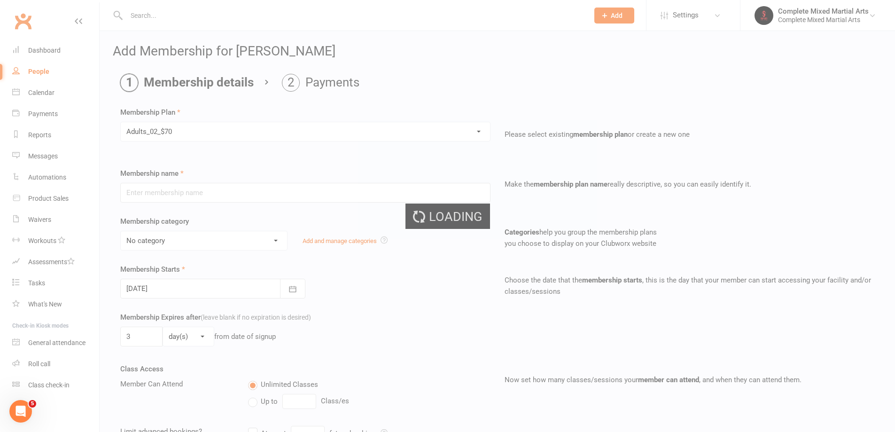
type input "Adults_02_$70"
select select "7"
type input "0"
select select "3"
type input "2"
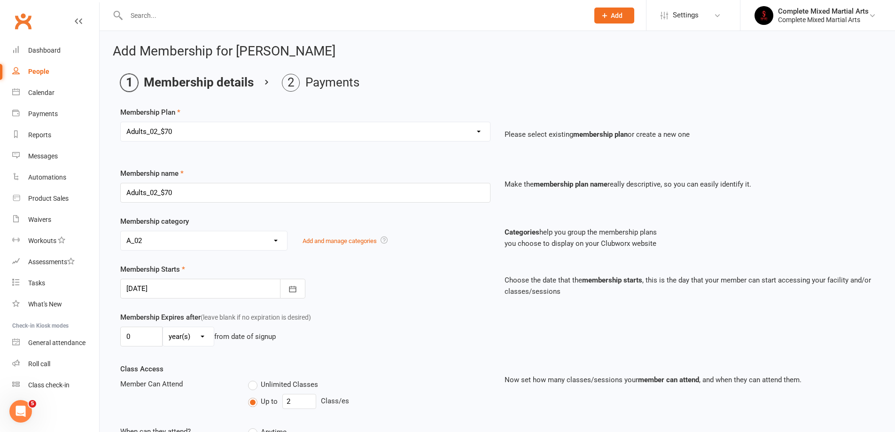
click at [376, 281] on div "Membership Starts [DATE] [DATE] Sun Mon Tue Wed Thu Fri Sat 40 28 29 30 01 02 0…" at bounding box center [305, 281] width 384 height 35
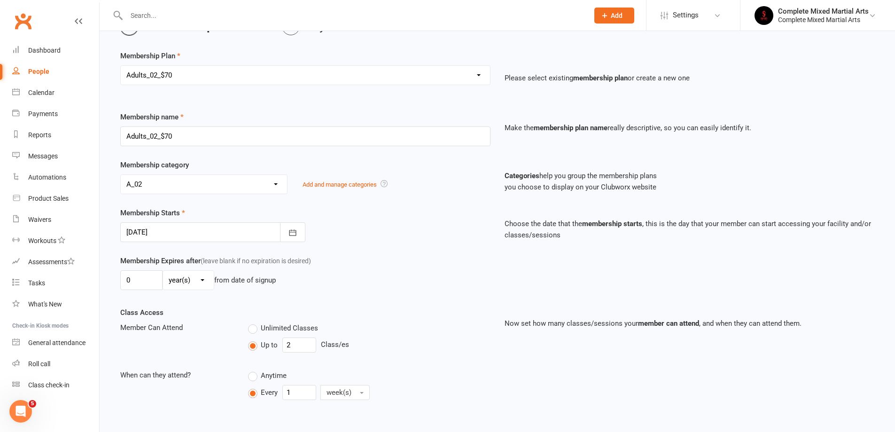
scroll to position [94, 0]
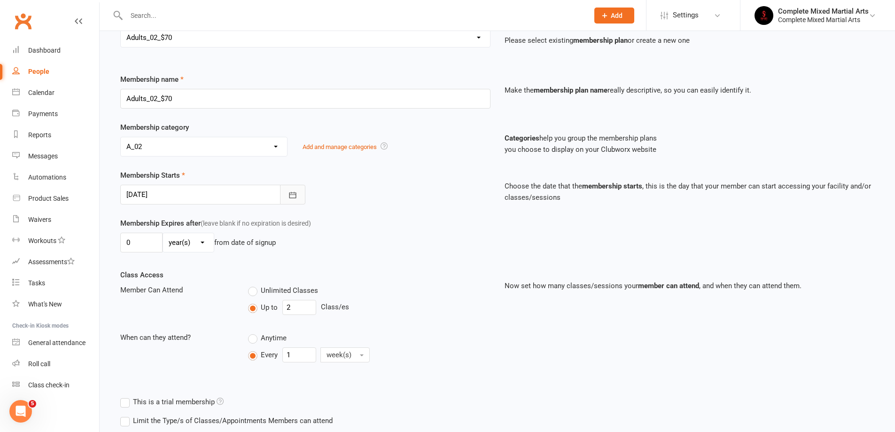
click at [296, 193] on icon "button" at bounding box center [292, 194] width 9 height 9
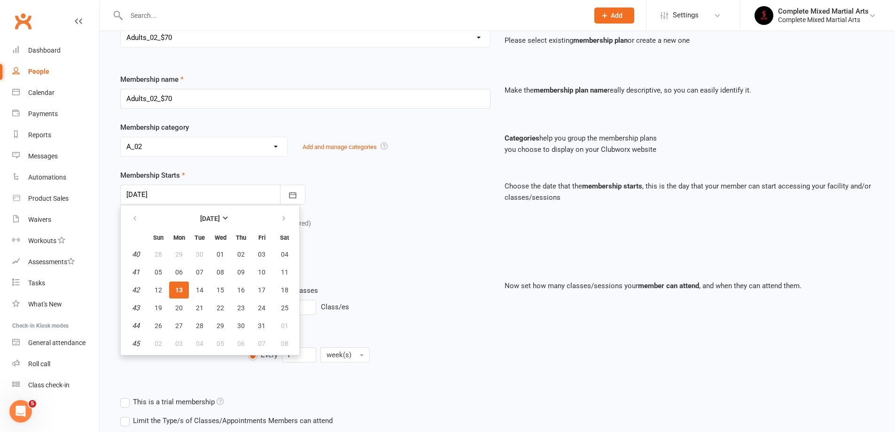
click at [175, 289] on span "13" at bounding box center [179, 290] width 8 height 8
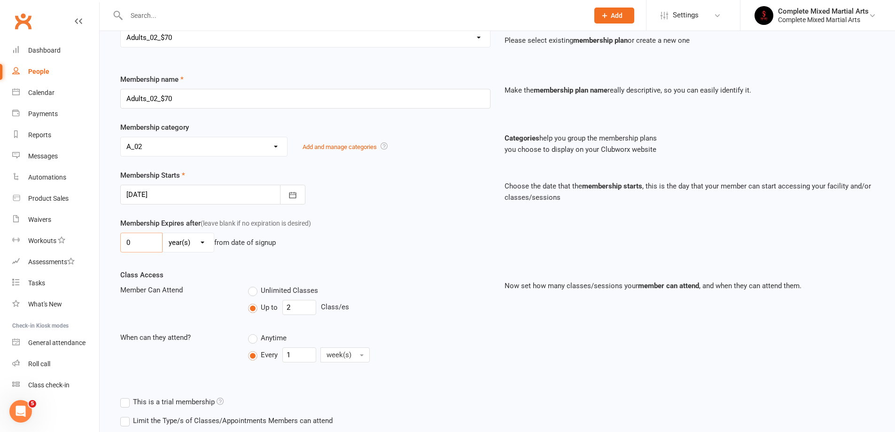
click at [152, 245] on input "0" at bounding box center [141, 243] width 42 height 20
type input "2"
click at [207, 244] on select "day(s) week(s) month(s) year(s)" at bounding box center [188, 242] width 51 height 19
select select "0"
click at [163, 233] on select "day(s) week(s) month(s) year(s)" at bounding box center [188, 242] width 51 height 19
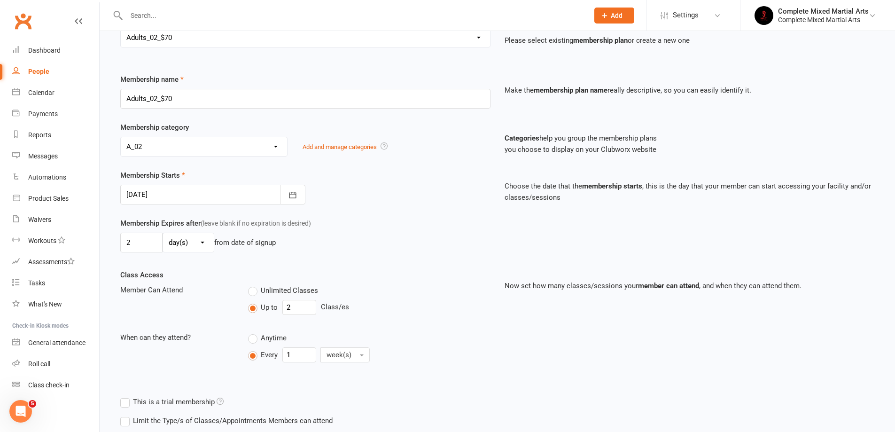
click at [215, 292] on div "Member Can Attend" at bounding box center [177, 289] width 128 height 11
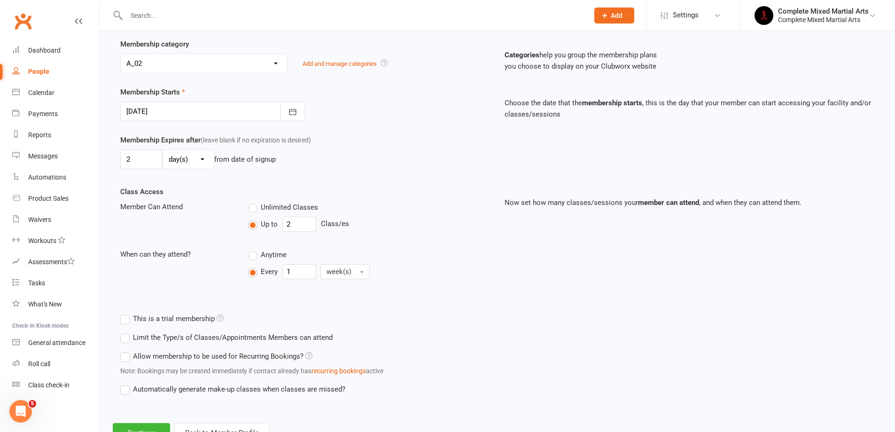
scroll to position [215, 0]
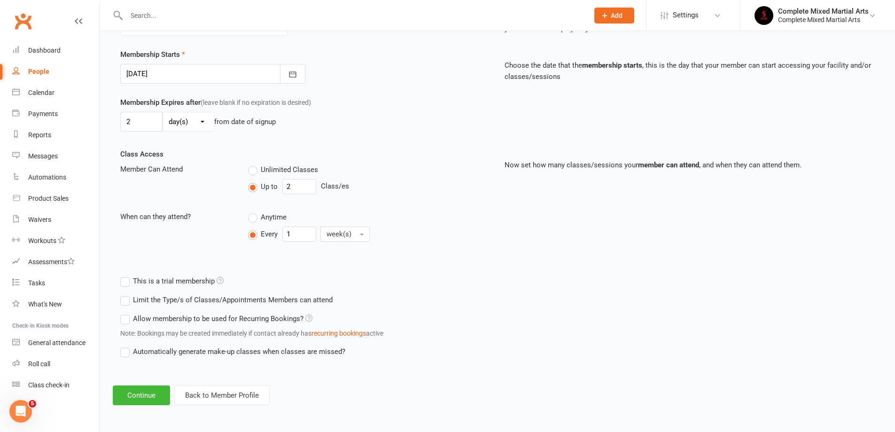
click at [189, 282] on label "This is a trial membership" at bounding box center [171, 280] width 103 height 11
click at [126, 275] on input "This is a trial membership" at bounding box center [123, 275] width 6 height 0
click at [201, 280] on label "This is a trial membership" at bounding box center [171, 280] width 103 height 11
click at [126, 275] on input "This is a trial membership" at bounding box center [123, 275] width 6 height 0
click at [137, 395] on button "Continue" at bounding box center [141, 395] width 57 height 20
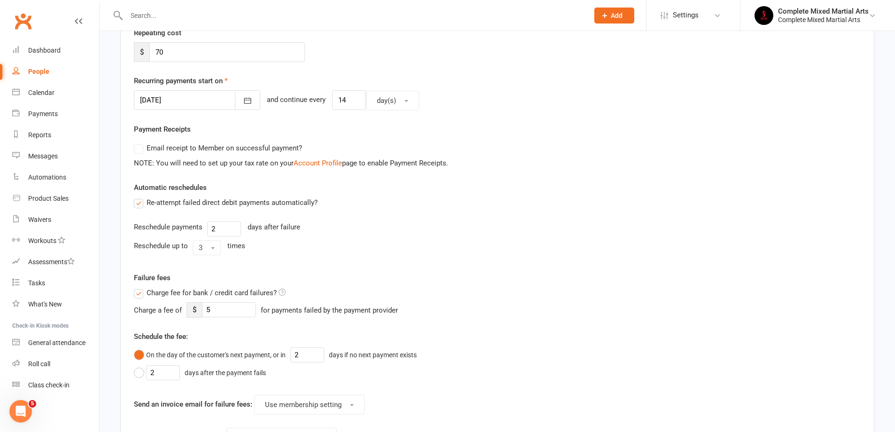
scroll to position [141, 0]
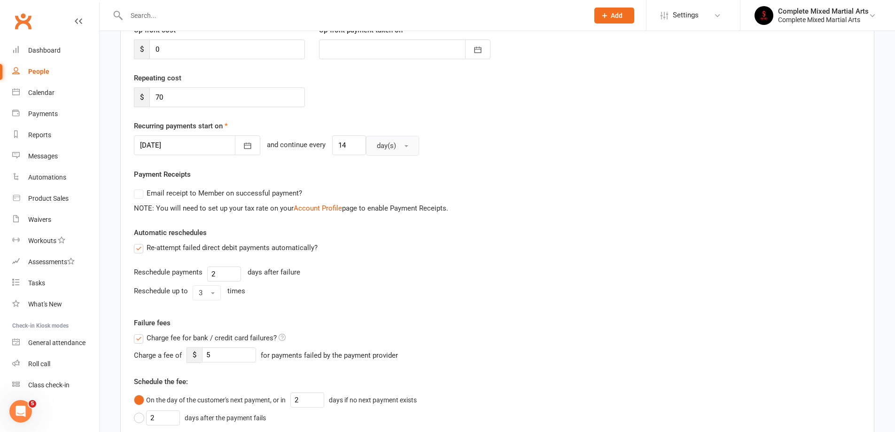
click at [377, 147] on span "day(s)" at bounding box center [386, 145] width 19 height 8
click at [373, 152] on button "day(s)" at bounding box center [392, 146] width 53 height 20
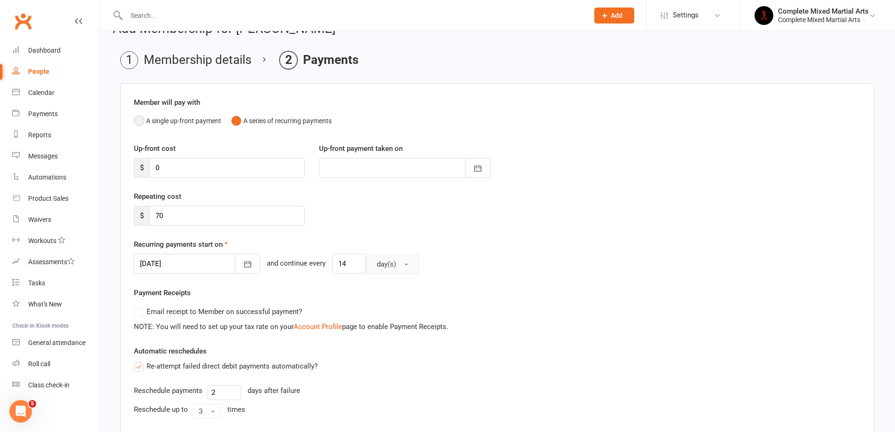
scroll to position [0, 0]
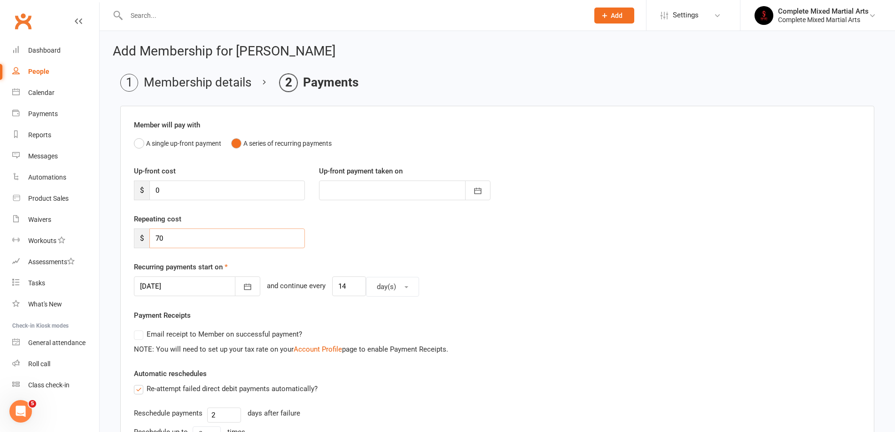
click at [195, 235] on input "70" at bounding box center [226, 238] width 155 height 20
type input "75"
click at [497, 310] on div "Payment Receipts Email receipt to Member on successful payment? NOTE: You will …" at bounding box center [497, 332] width 727 height 45
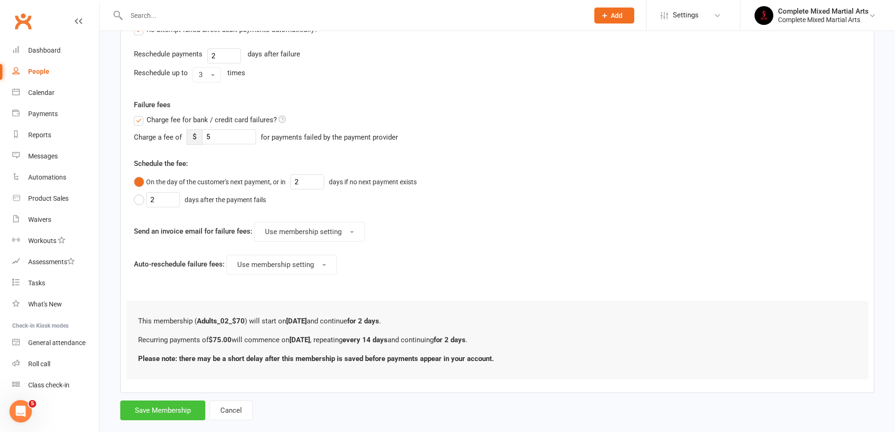
scroll to position [376, 0]
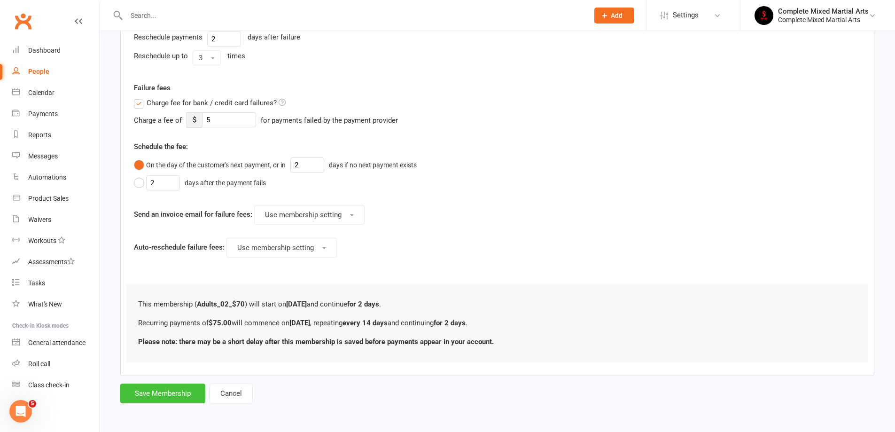
click at [165, 391] on button "Save Membership" at bounding box center [162, 393] width 85 height 20
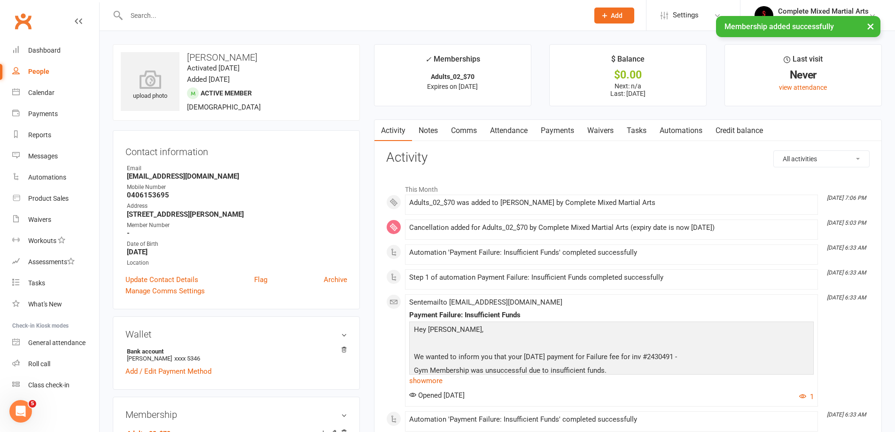
click at [559, 131] on link "Payments" at bounding box center [557, 131] width 47 height 22
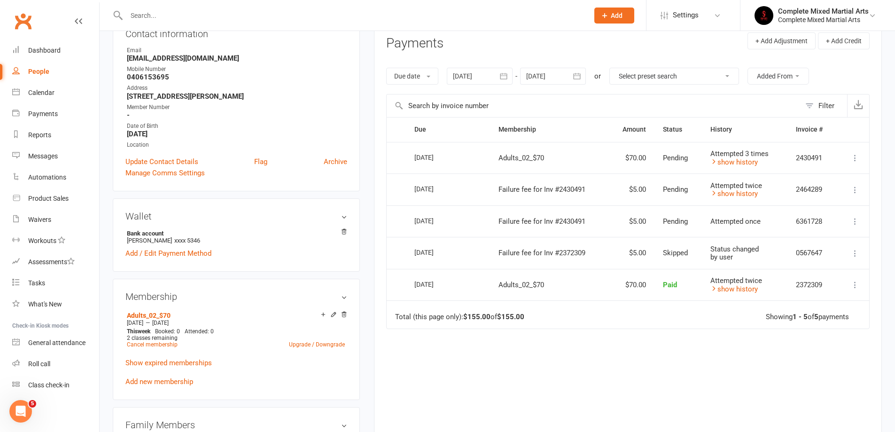
scroll to position [47, 0]
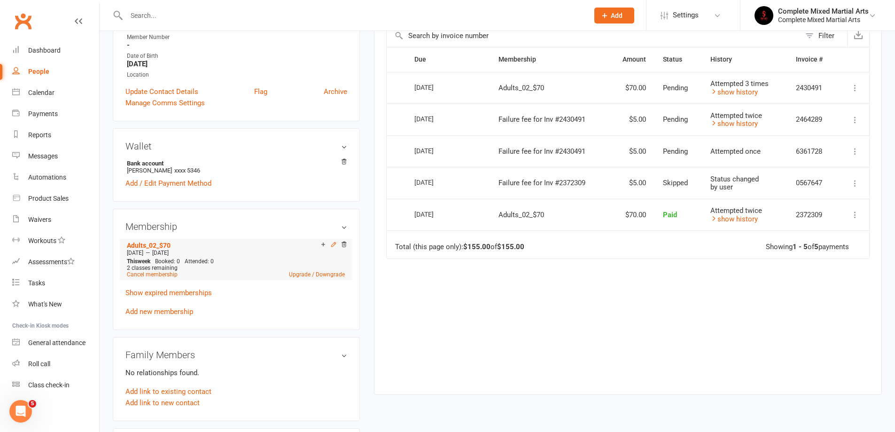
click at [331, 244] on icon at bounding box center [333, 244] width 7 height 7
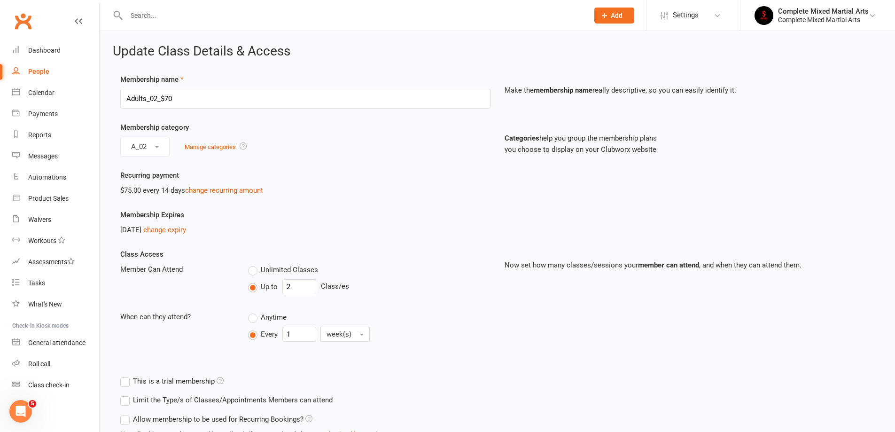
scroll to position [47, 0]
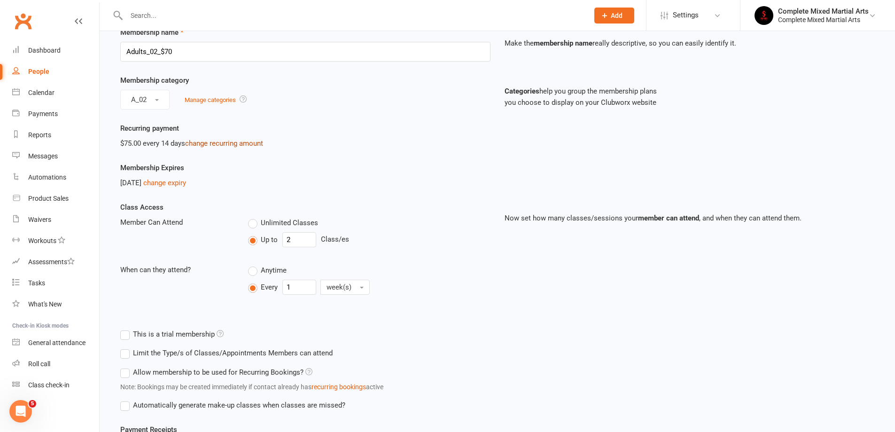
click at [209, 141] on link "change recurring amount" at bounding box center [224, 143] width 78 height 8
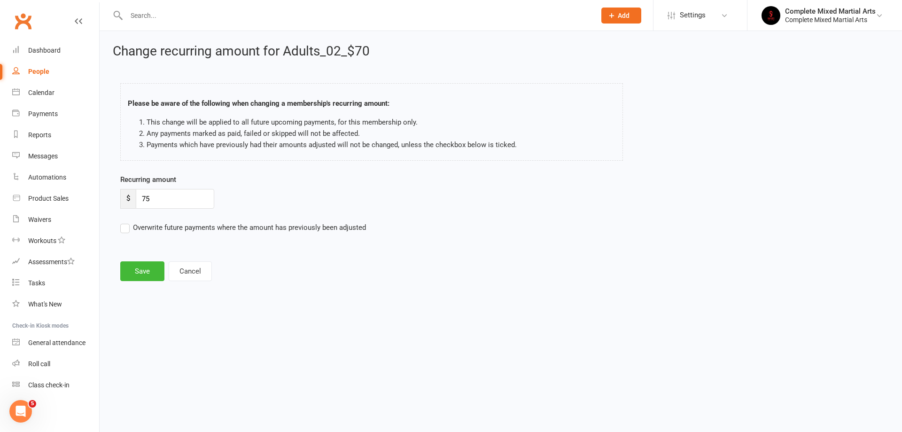
click at [206, 284] on div "Change recurring amount for Adults_02_$70 Please be aware of the following when…" at bounding box center [501, 163] width 802 height 265
click at [197, 276] on button "Cancel" at bounding box center [190, 271] width 43 height 20
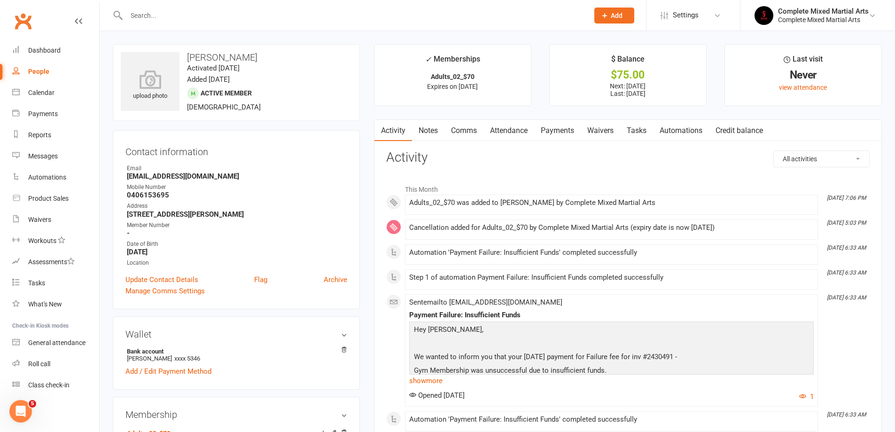
click at [561, 133] on link "Payments" at bounding box center [557, 131] width 47 height 22
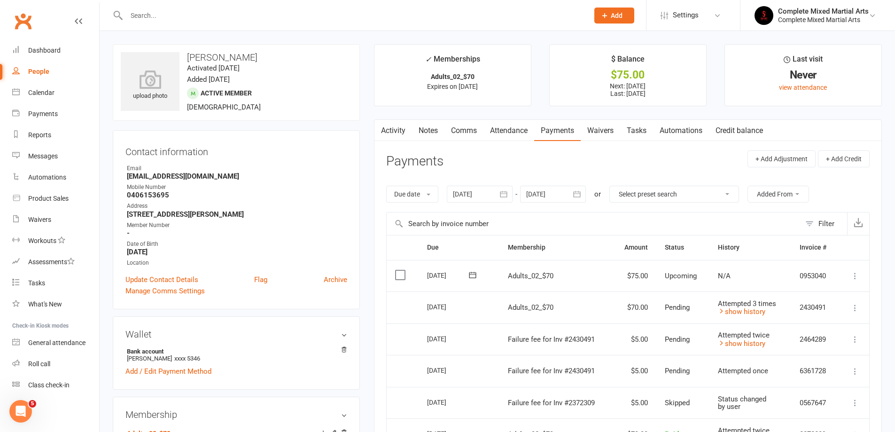
click at [857, 277] on icon at bounding box center [854, 275] width 9 height 9
click at [813, 389] on link "Process now" at bounding box center [813, 388] width 93 height 19
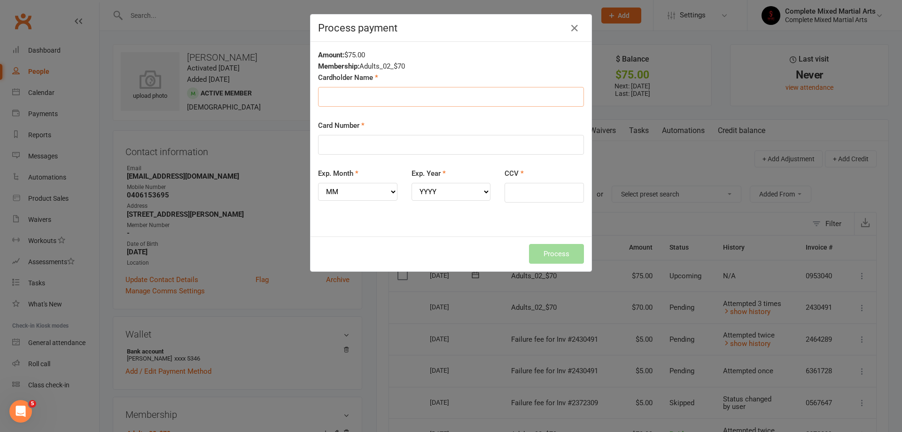
click at [364, 102] on input "Cardholder Name" at bounding box center [451, 97] width 266 height 20
type input "[PERSON_NAME]"
click at [356, 147] on input "Card Number" at bounding box center [451, 145] width 266 height 20
click at [349, 227] on div "Amount: $75.00 Membership: Adults_02_$70 Cardholder Name Mueez Azeem Card Numbe…" at bounding box center [450, 139] width 281 height 194
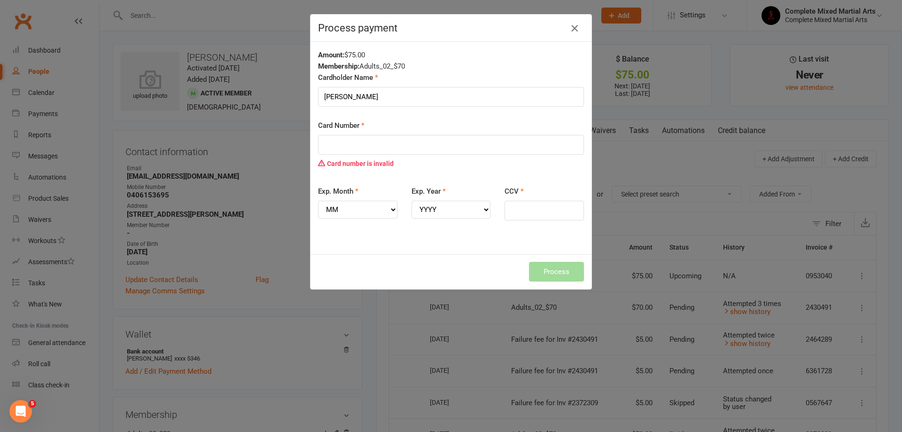
click at [577, 24] on button "button" at bounding box center [574, 28] width 15 height 15
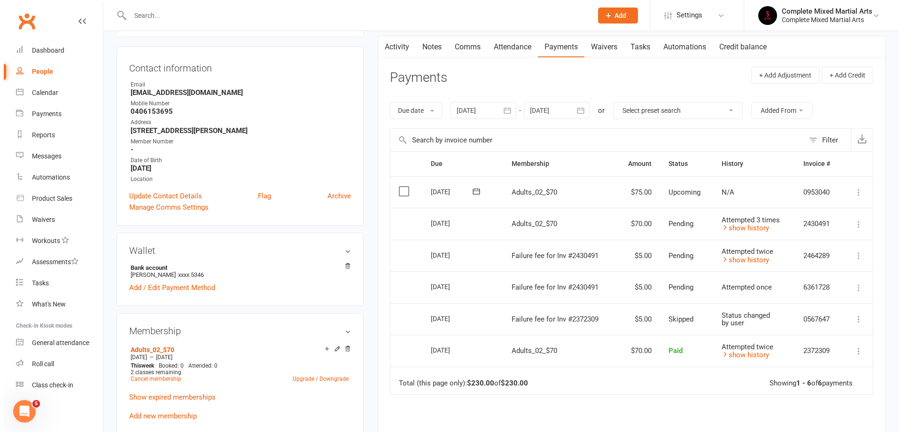
scroll to position [94, 0]
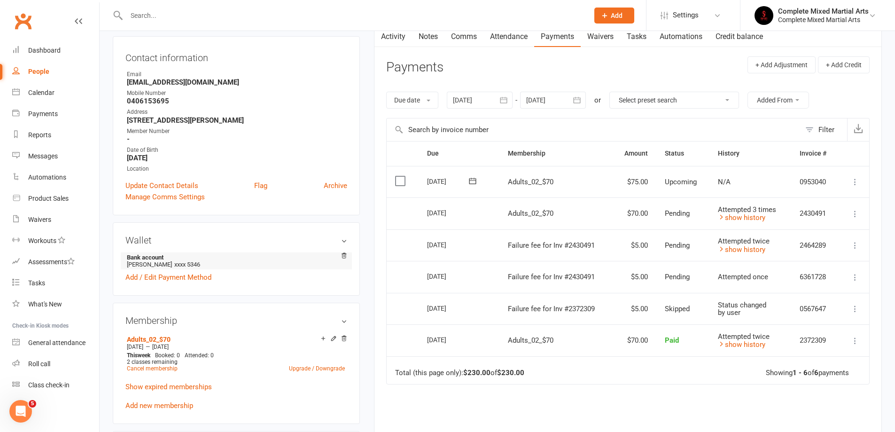
click at [174, 266] on span "xxxx 5346" at bounding box center [187, 264] width 26 height 7
click at [157, 276] on link "Add / Edit Payment Method" at bounding box center [168, 277] width 86 height 11
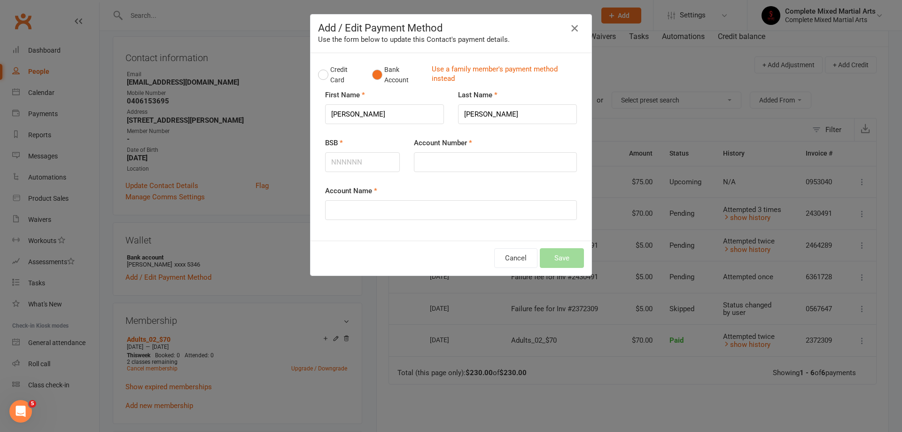
click at [574, 24] on icon "button" at bounding box center [574, 28] width 11 height 11
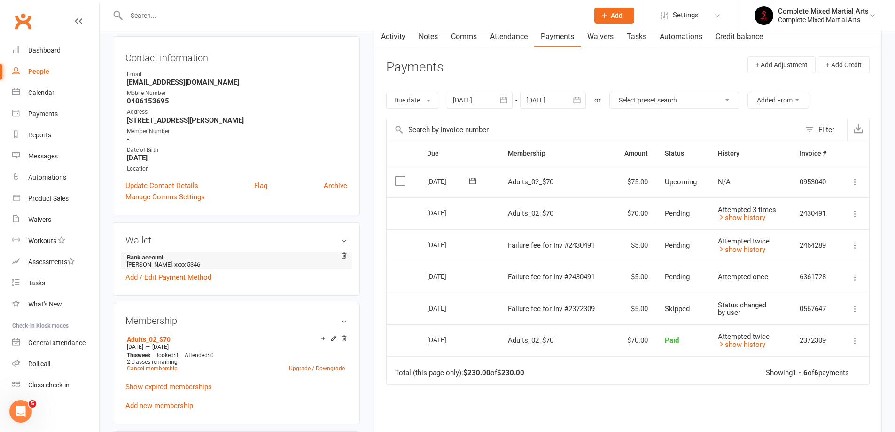
click at [144, 261] on li "Bank account Mueez Azeem xxxx 5346" at bounding box center [236, 260] width 222 height 17
click at [194, 263] on span "xxxx 5346" at bounding box center [187, 264] width 26 height 7
drag, startPoint x: 264, startPoint y: 264, endPoint x: 163, endPoint y: 258, distance: 101.2
click at [165, 257] on strong "Bank account" at bounding box center [235, 257] width 216 height 7
click at [156, 260] on strong "Bank account" at bounding box center [235, 257] width 216 height 7
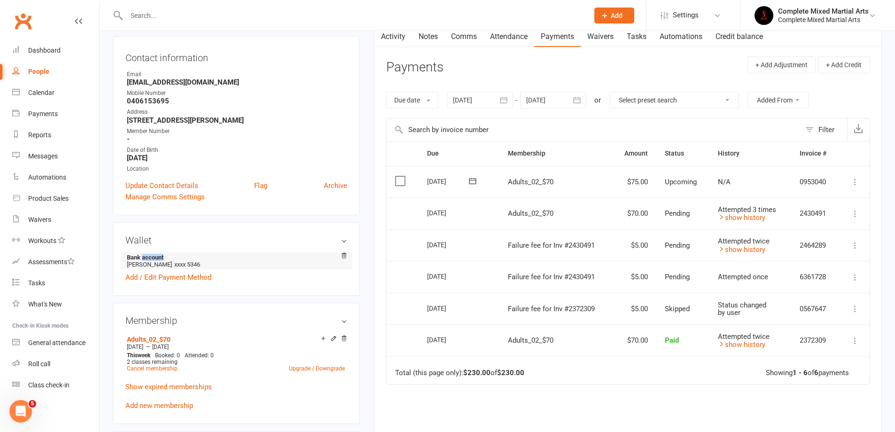
click at [156, 260] on strong "Bank account" at bounding box center [235, 257] width 216 height 7
click at [156, 261] on li "Bank account Mueez Azeem xxxx 5346" at bounding box center [236, 260] width 222 height 17
click at [270, 219] on aside "upload photo Mueez Azeem Activated 27 February, 2025 Added 18 February, 2025 Ac…" at bounding box center [236, 433] width 247 height 966
click at [859, 180] on icon at bounding box center [854, 181] width 9 height 9
click at [801, 311] on link "More Info" at bounding box center [813, 312] width 93 height 19
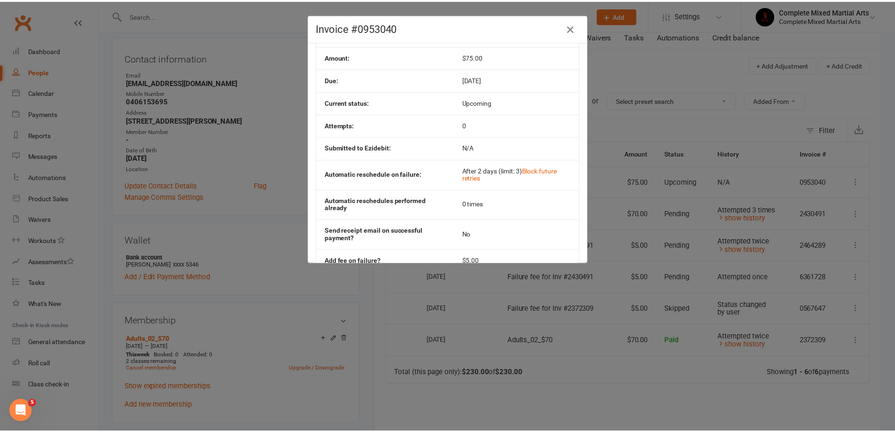
scroll to position [33, 0]
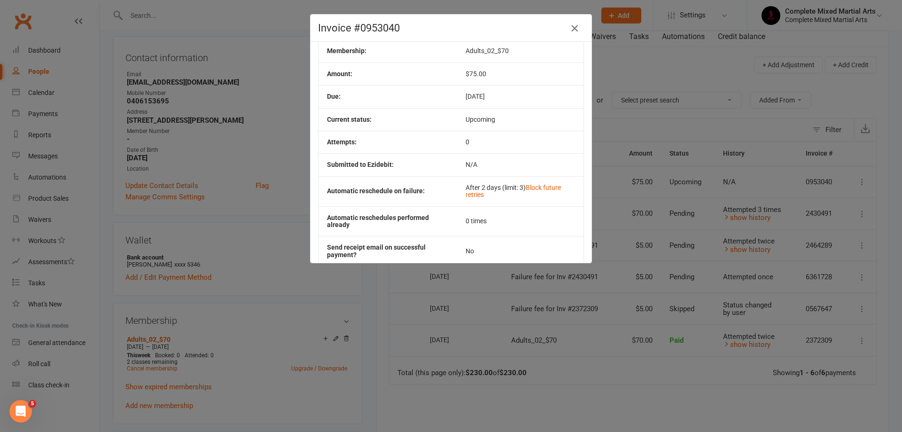
click at [575, 32] on icon "button" at bounding box center [574, 28] width 11 height 11
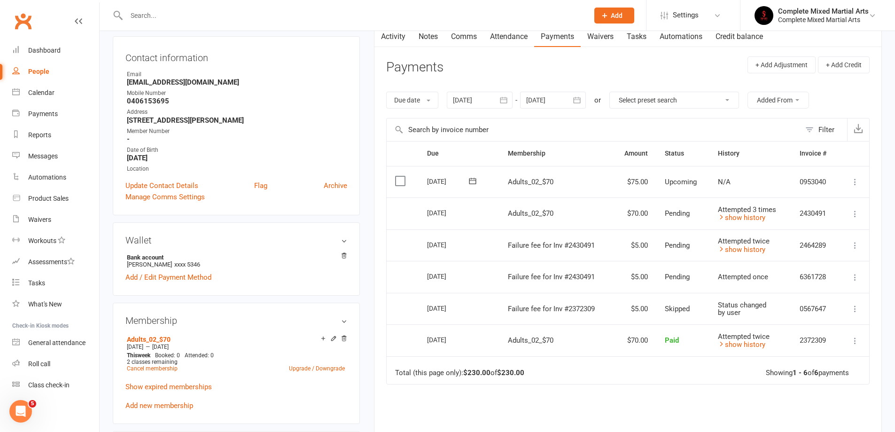
click at [857, 186] on icon at bounding box center [854, 181] width 9 height 9
click at [866, 187] on td "Mark as Paid (Cash) Mark as Paid (POS) Mark as Paid (Other) Skip Apply credit P…" at bounding box center [853, 182] width 31 height 32
click at [40, 62] on link "People" at bounding box center [55, 71] width 87 height 21
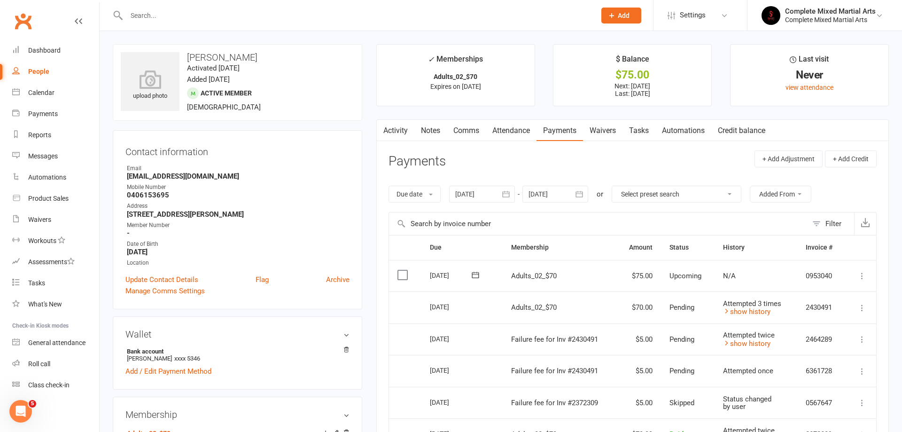
select select "100"
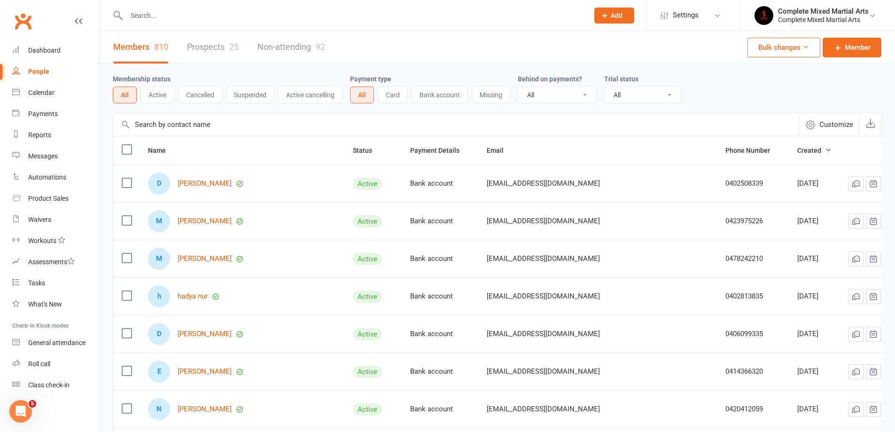
click at [203, 12] on input "text" at bounding box center [353, 15] width 458 height 13
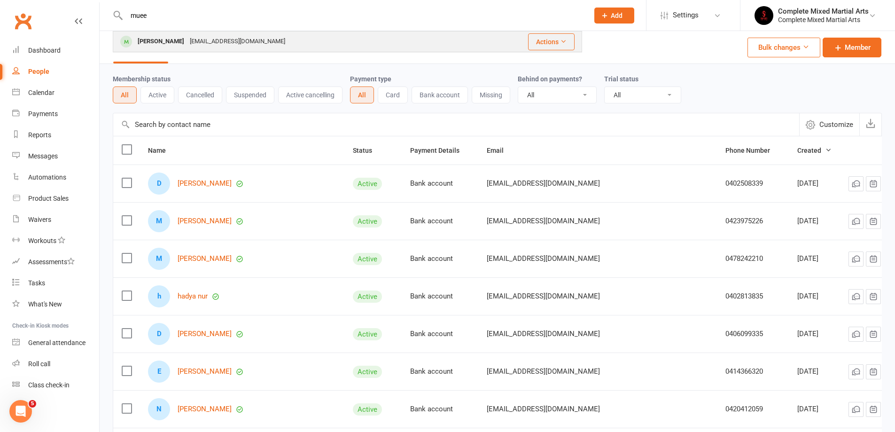
type input "muee"
click at [200, 33] on div "Mueez Azeem Mueezahaz@gmail.com" at bounding box center [293, 41] width 359 height 19
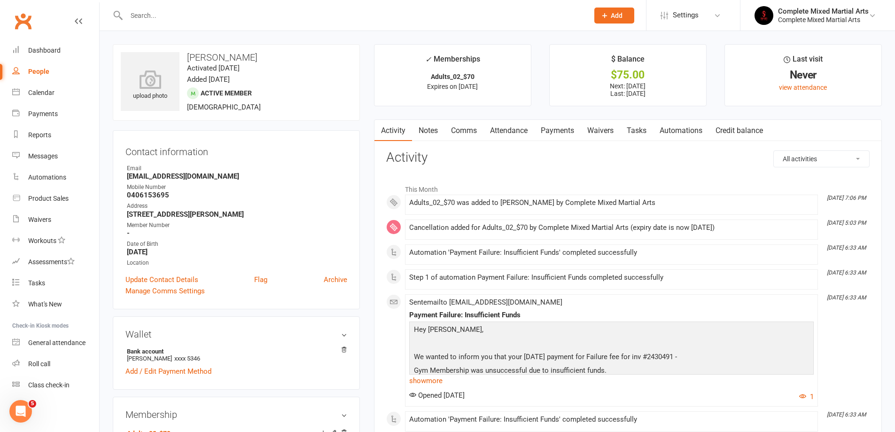
click at [554, 133] on link "Payments" at bounding box center [557, 131] width 47 height 22
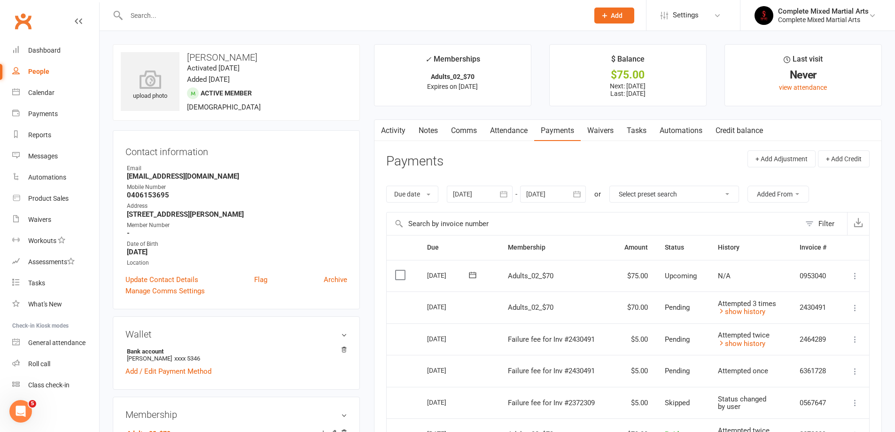
click at [230, 16] on input "text" at bounding box center [353, 15] width 458 height 13
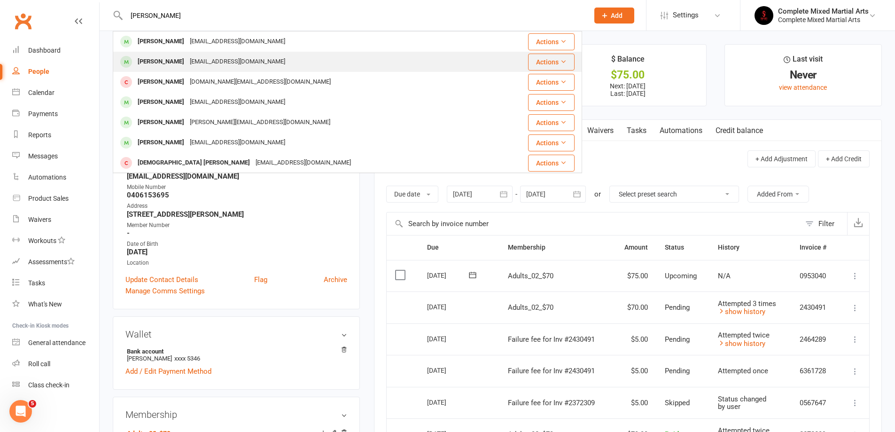
type input "mustafa"
click at [229, 63] on div "mustnasa325@gmail.com" at bounding box center [237, 62] width 101 height 14
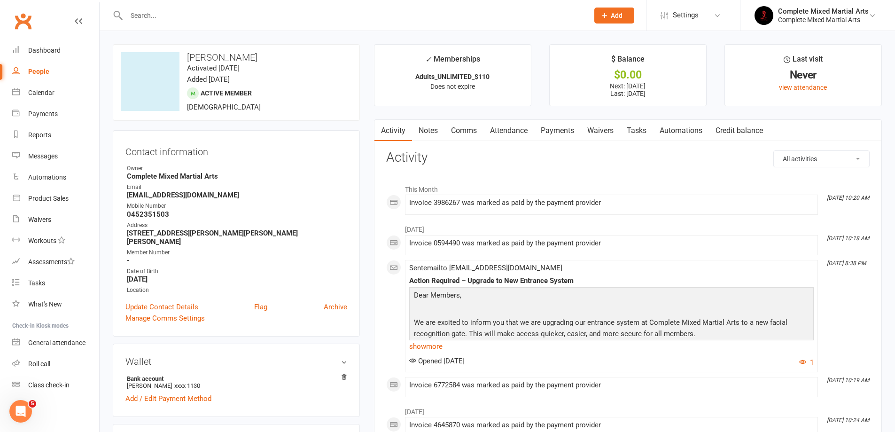
click at [574, 131] on link "Payments" at bounding box center [557, 131] width 47 height 22
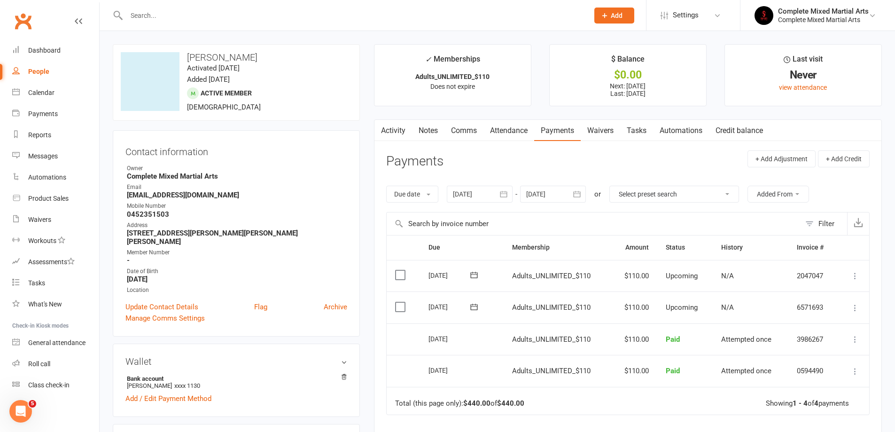
click at [179, 17] on input "text" at bounding box center [353, 15] width 458 height 13
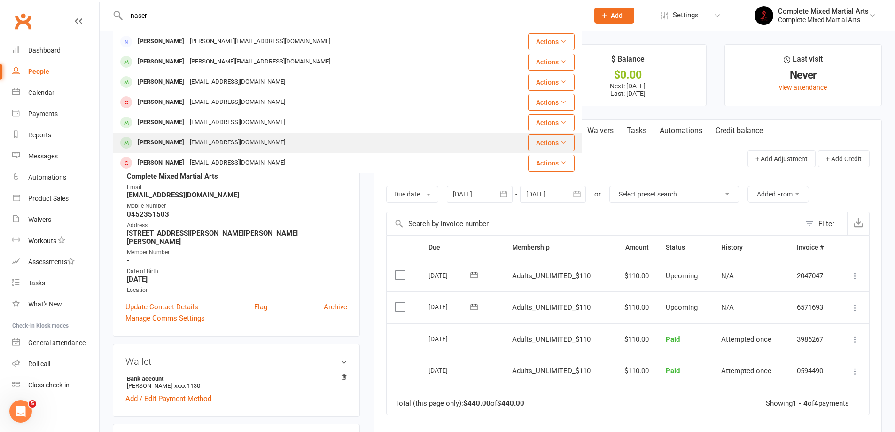
type input "naser"
click at [224, 145] on div "ammar_nasir@yaho.com" at bounding box center [237, 143] width 101 height 14
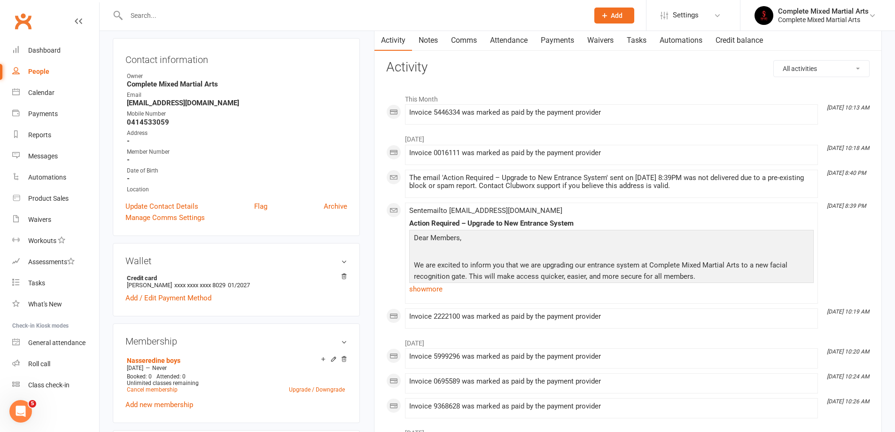
scroll to position [94, 0]
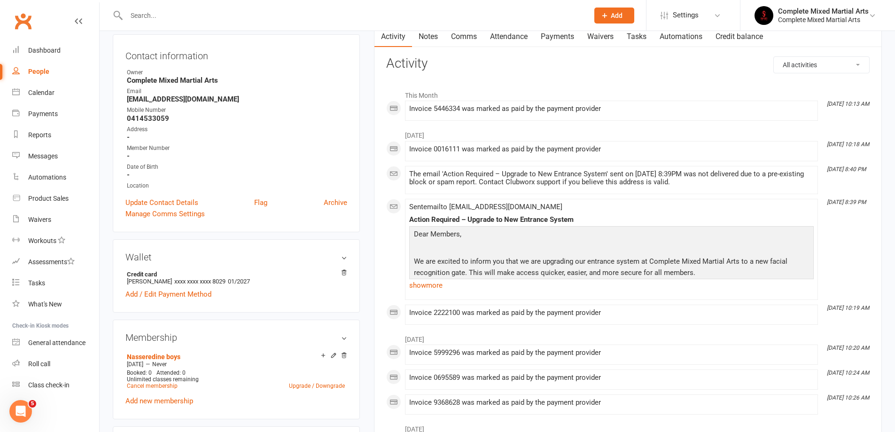
click at [551, 39] on link "Payments" at bounding box center [557, 37] width 47 height 22
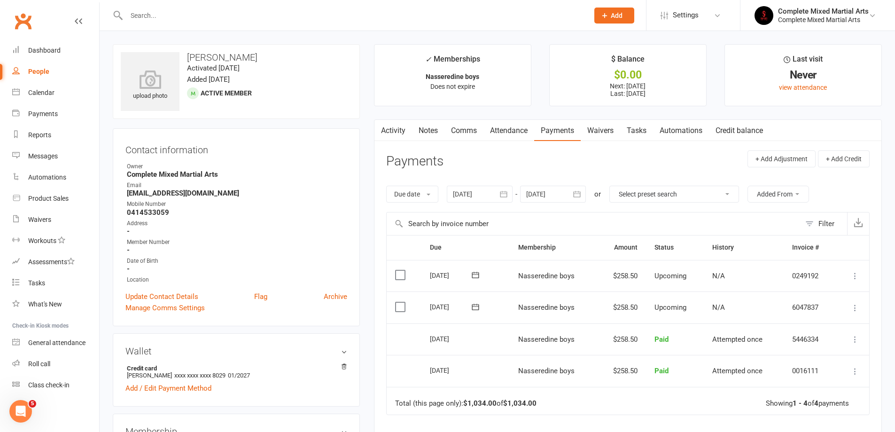
click at [215, 21] on input "text" at bounding box center [353, 15] width 458 height 13
click at [62, 69] on link "People" at bounding box center [55, 71] width 87 height 21
select select "100"
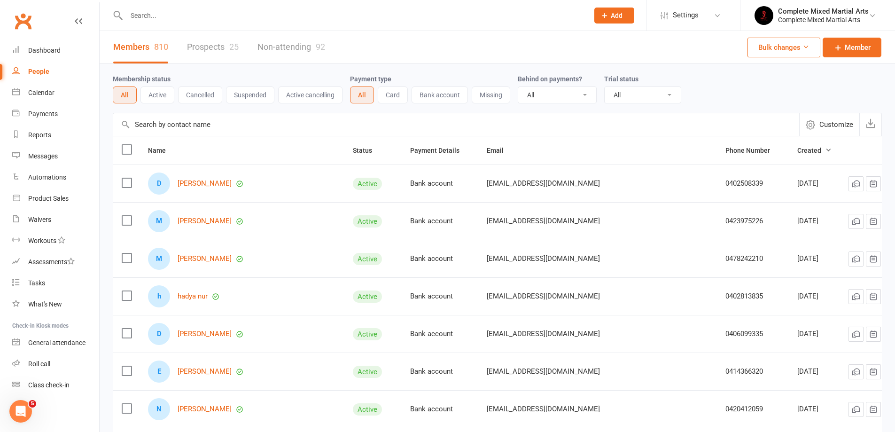
click at [167, 17] on input "text" at bounding box center [353, 15] width 458 height 13
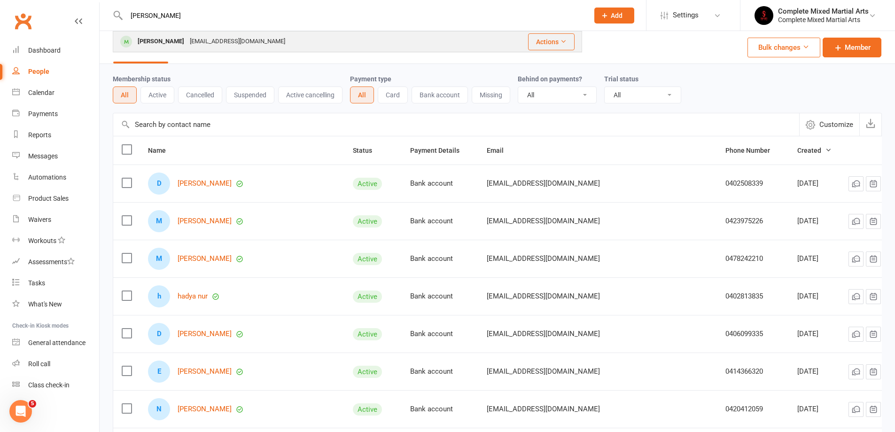
type input "[PERSON_NAME]"
click at [179, 40] on div "[PERSON_NAME]" at bounding box center [161, 42] width 52 height 14
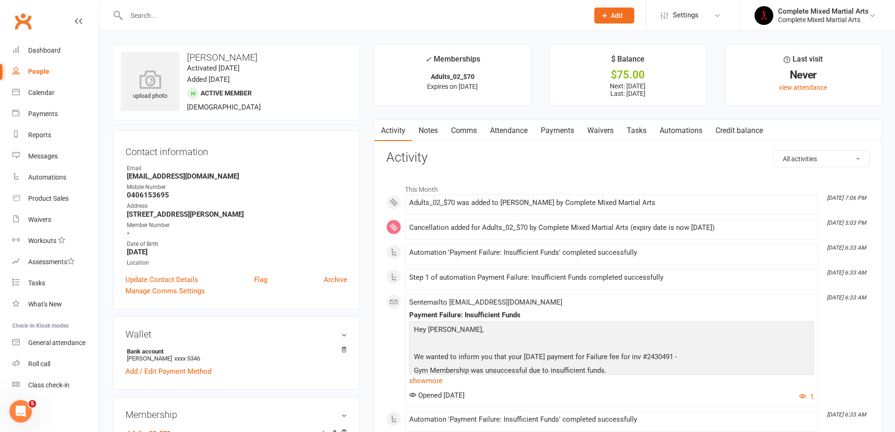
click at [547, 128] on link "Payments" at bounding box center [557, 131] width 47 height 22
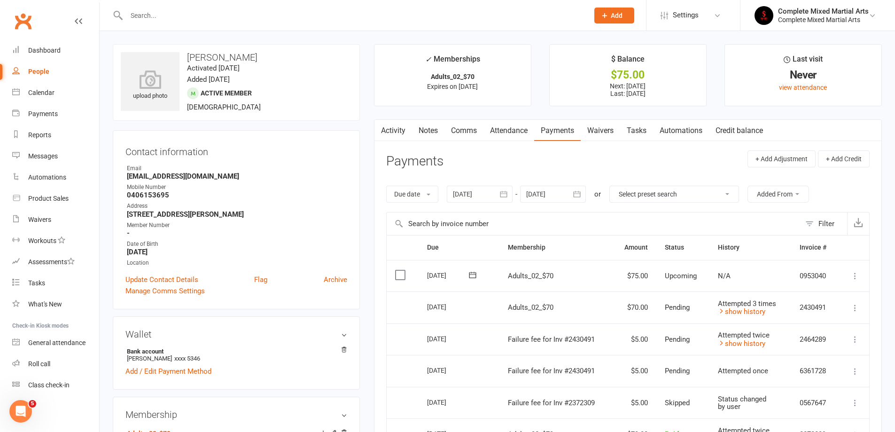
click at [472, 278] on icon at bounding box center [472, 275] width 7 height 6
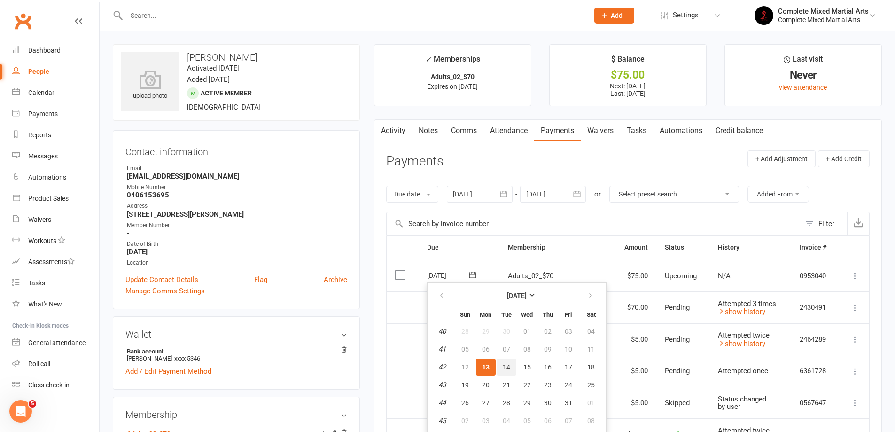
click at [501, 367] on button "14" at bounding box center [507, 366] width 20 height 17
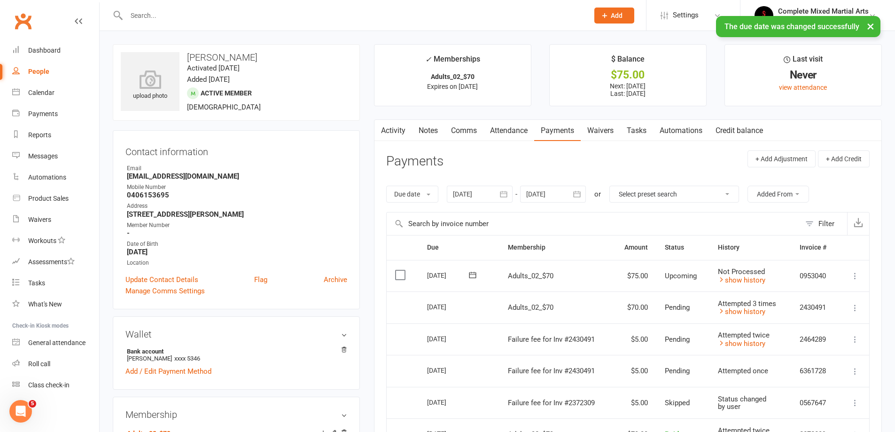
click at [382, 128] on icon "button" at bounding box center [380, 129] width 6 height 10
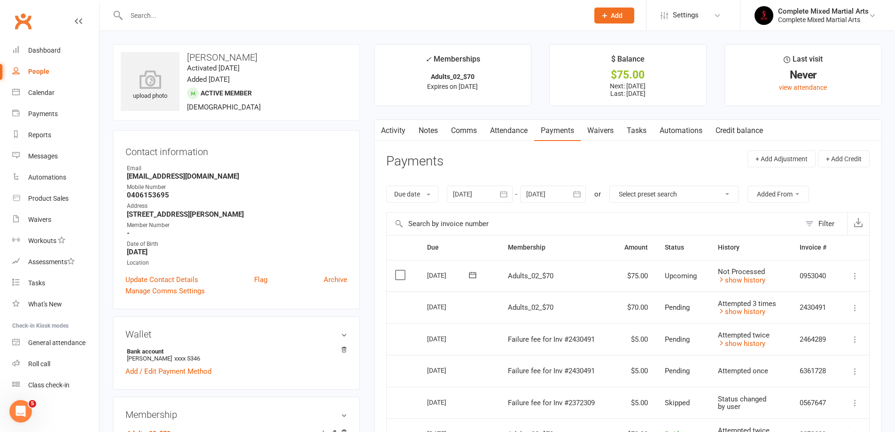
click at [390, 136] on link "Activity" at bounding box center [393, 131] width 38 height 22
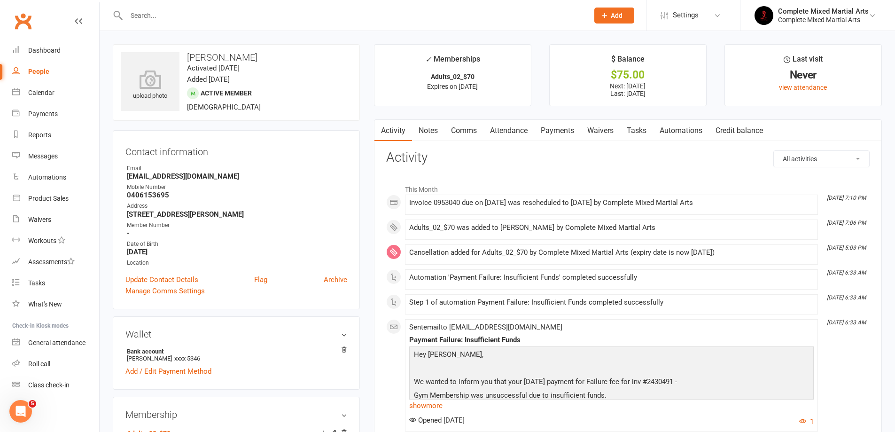
click at [565, 129] on link "Payments" at bounding box center [557, 131] width 47 height 22
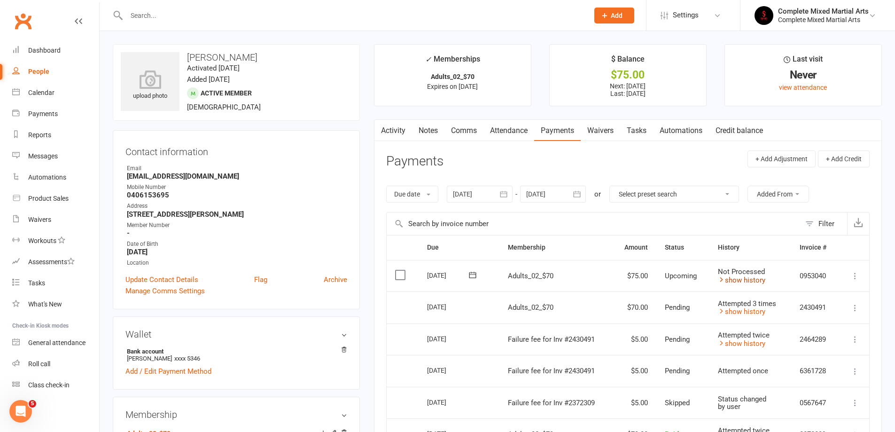
click at [722, 277] on icon at bounding box center [721, 279] width 7 height 7
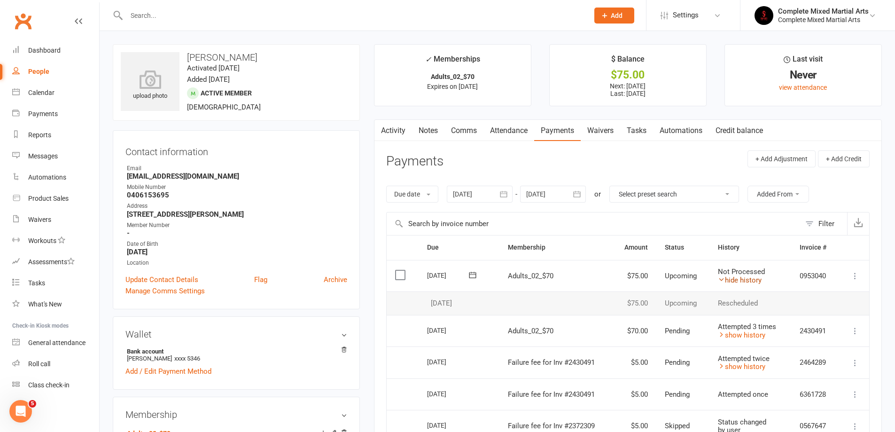
click at [722, 277] on icon at bounding box center [721, 279] width 7 height 7
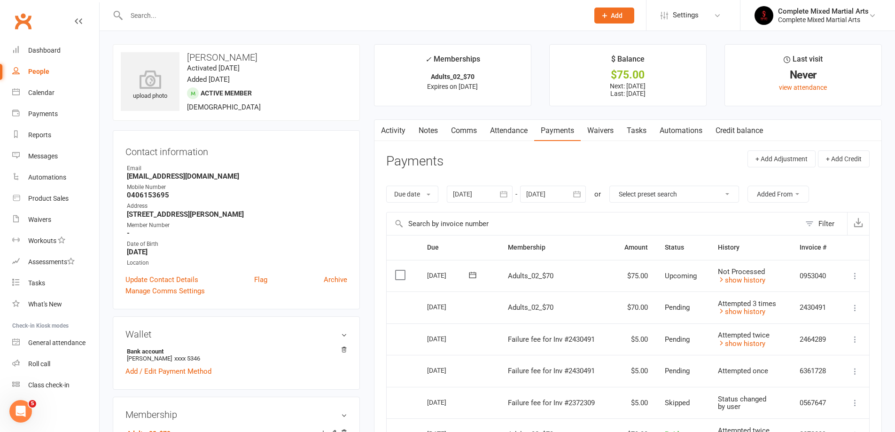
click at [570, 194] on div at bounding box center [553, 194] width 66 height 17
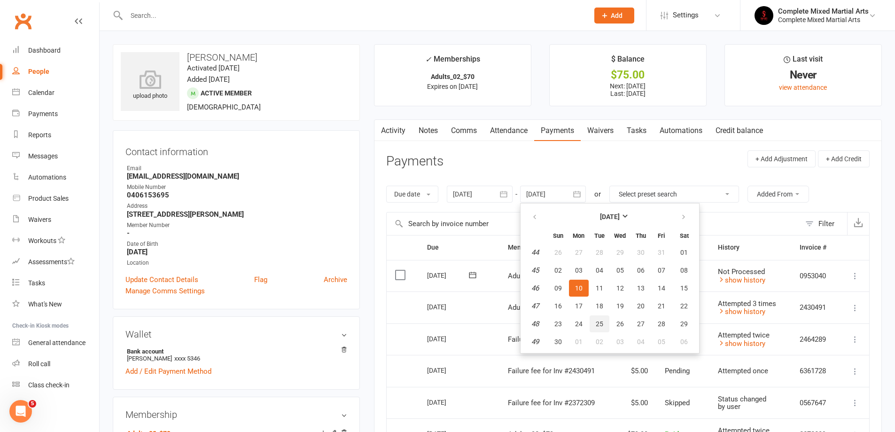
click at [595, 326] on button "25" at bounding box center [600, 323] width 20 height 17
type input "25 Nov 2025"
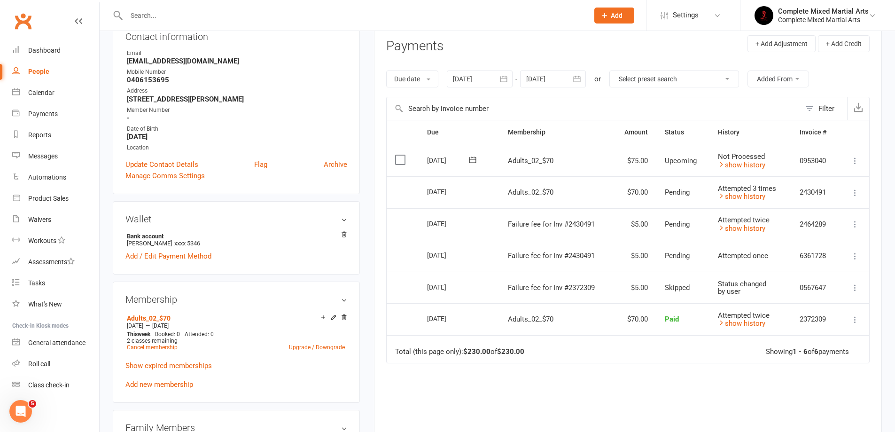
scroll to position [94, 0]
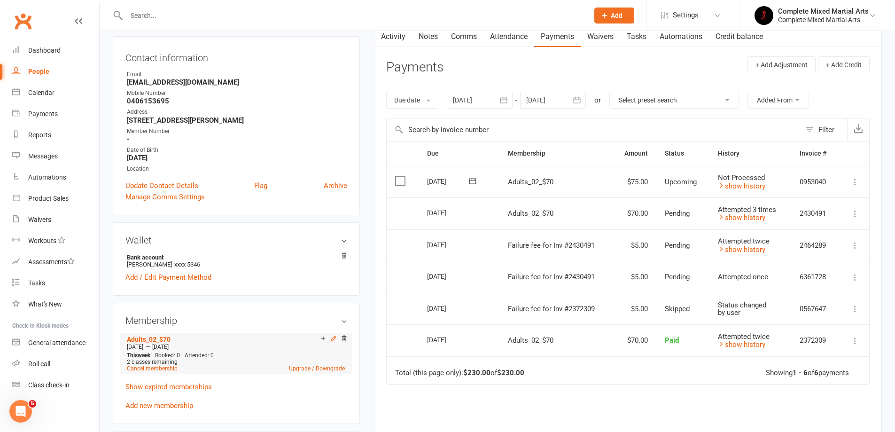
click at [332, 340] on icon at bounding box center [333, 338] width 4 height 4
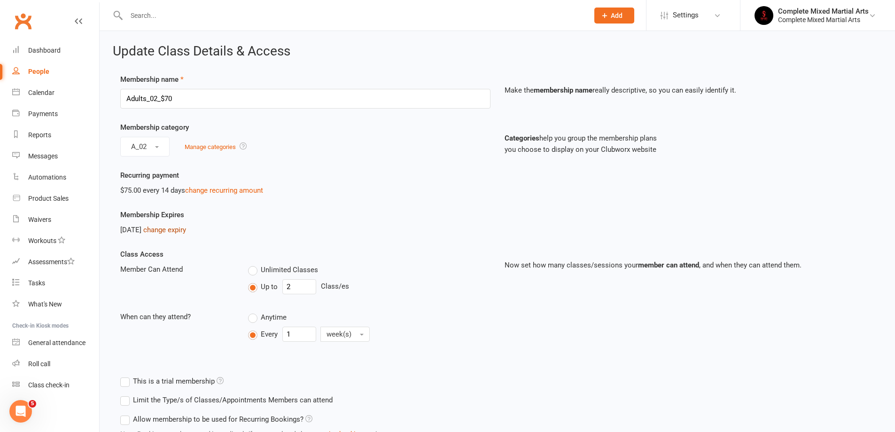
click at [184, 230] on link "change expiry" at bounding box center [164, 229] width 43 height 8
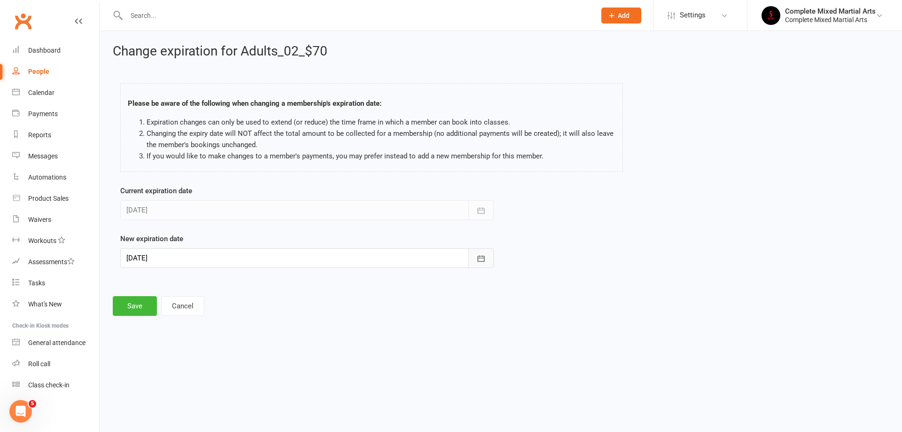
click at [481, 262] on icon "button" at bounding box center [480, 258] width 9 height 9
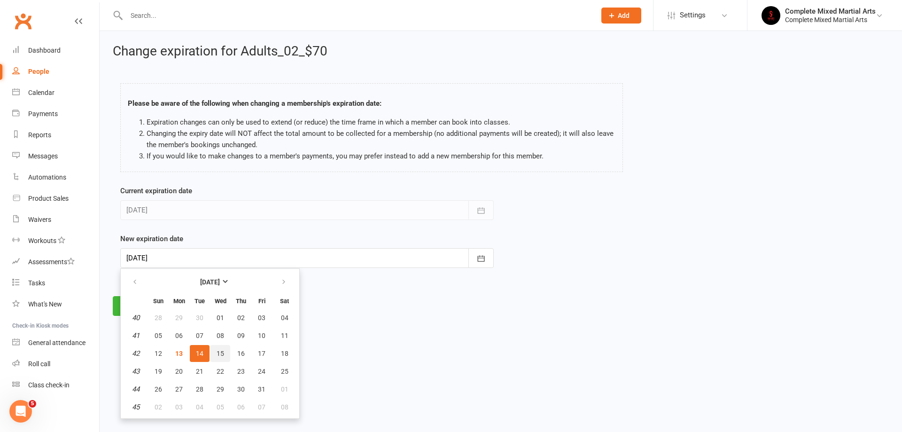
click at [219, 357] on button "15" at bounding box center [220, 353] width 20 height 17
type input "15 Oct 2025"
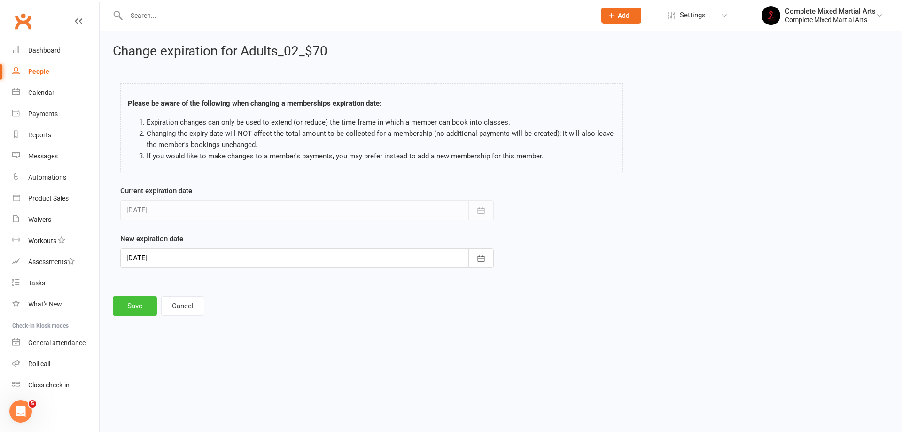
click at [136, 304] on button "Save" at bounding box center [135, 306] width 44 height 20
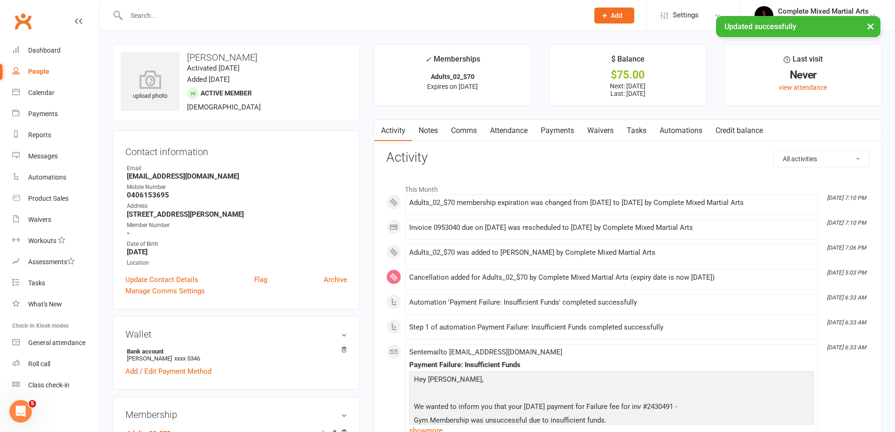
click at [572, 135] on link "Payments" at bounding box center [557, 131] width 47 height 22
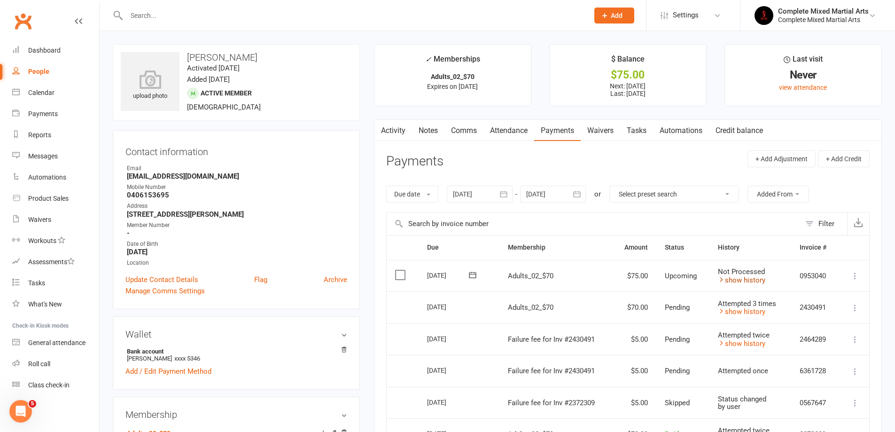
click at [756, 281] on link "show history" at bounding box center [741, 280] width 47 height 8
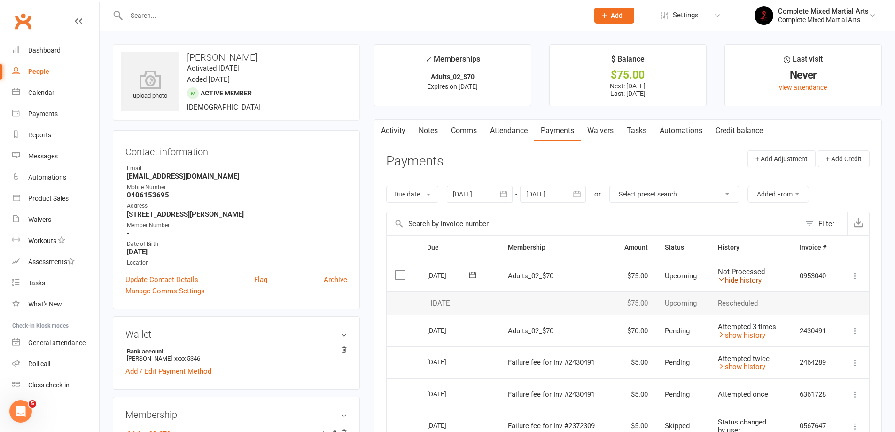
click at [756, 281] on link "hide history" at bounding box center [740, 280] width 44 height 8
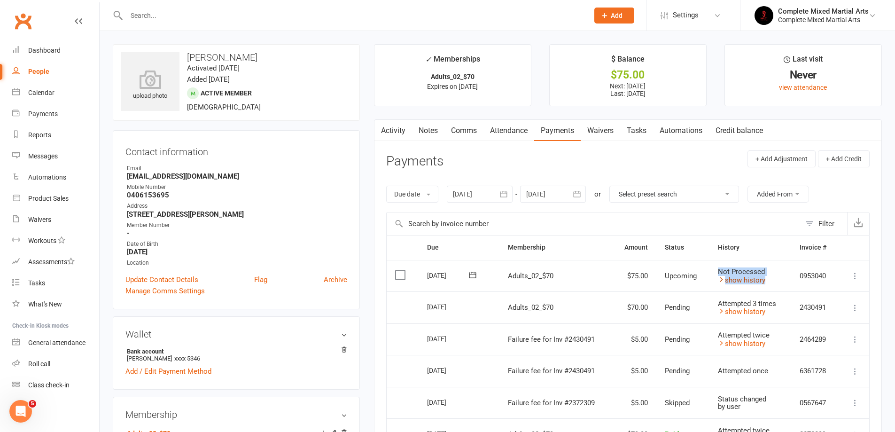
drag, startPoint x: 717, startPoint y: 271, endPoint x: 764, endPoint y: 276, distance: 47.3
click at [764, 276] on td "Not Processed show history" at bounding box center [750, 276] width 82 height 32
click at [769, 270] on div "Not Processed" at bounding box center [750, 272] width 65 height 8
click at [857, 309] on icon at bounding box center [854, 307] width 9 height 9
click at [855, 305] on icon at bounding box center [854, 307] width 9 height 9
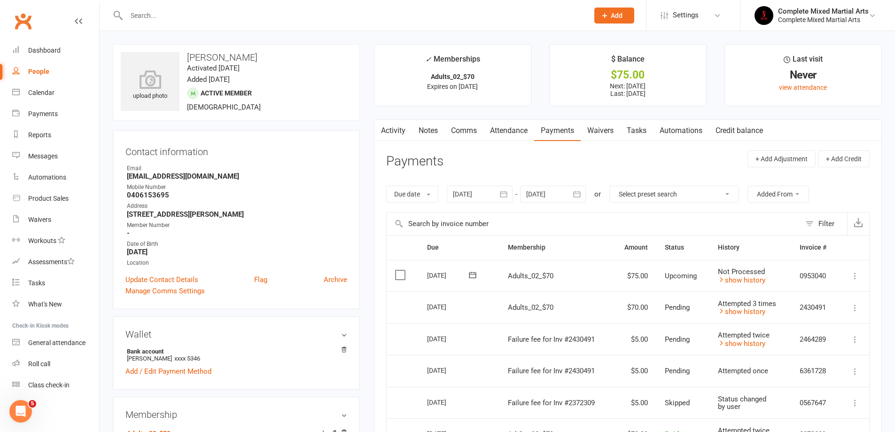
click at [190, 16] on input "text" at bounding box center [353, 15] width 458 height 13
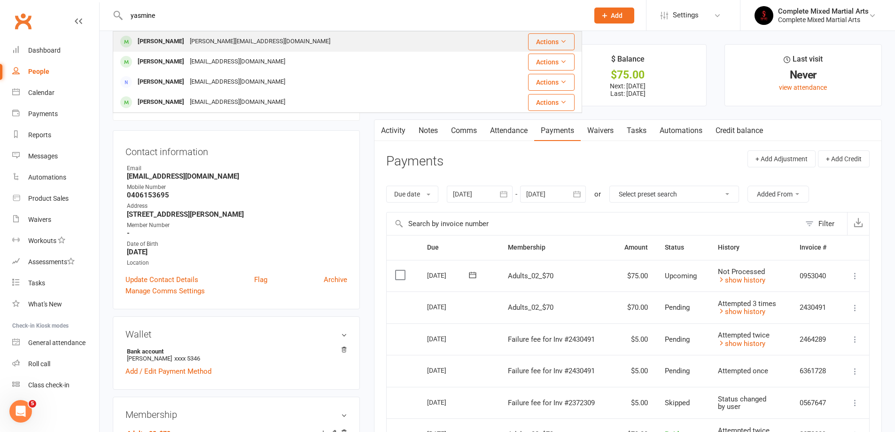
type input "yasmine"
click at [179, 42] on div "Yasmine Fawal" at bounding box center [161, 42] width 52 height 14
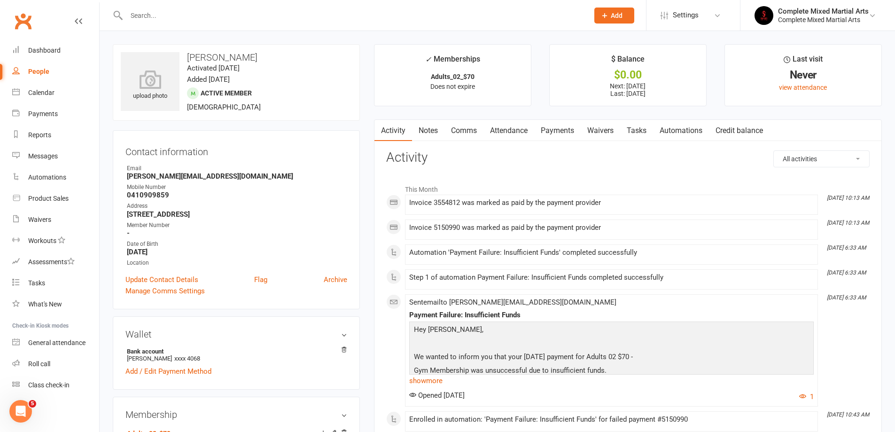
click at [551, 127] on link "Payments" at bounding box center [557, 131] width 47 height 22
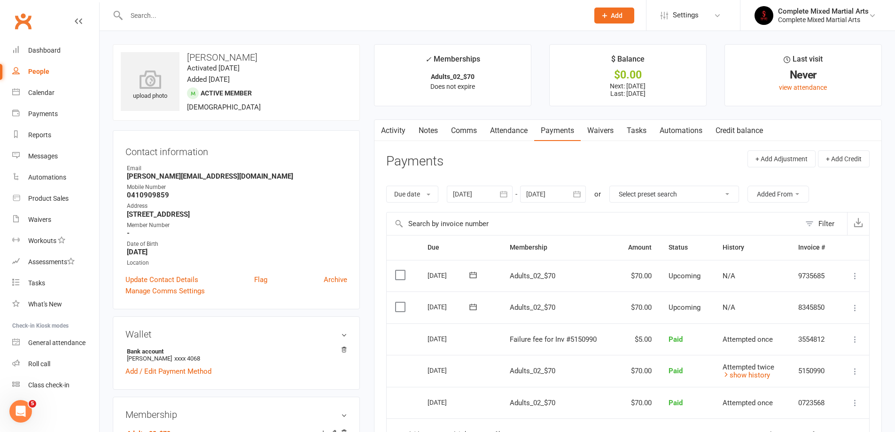
click at [177, 25] on div at bounding box center [347, 15] width 469 height 31
click at [169, 20] on input "text" at bounding box center [353, 15] width 458 height 13
type input "[PERSON_NAME]"
click at [187, 44] on div "[EMAIL_ADDRESS][DOMAIN_NAME]" at bounding box center [237, 42] width 101 height 14
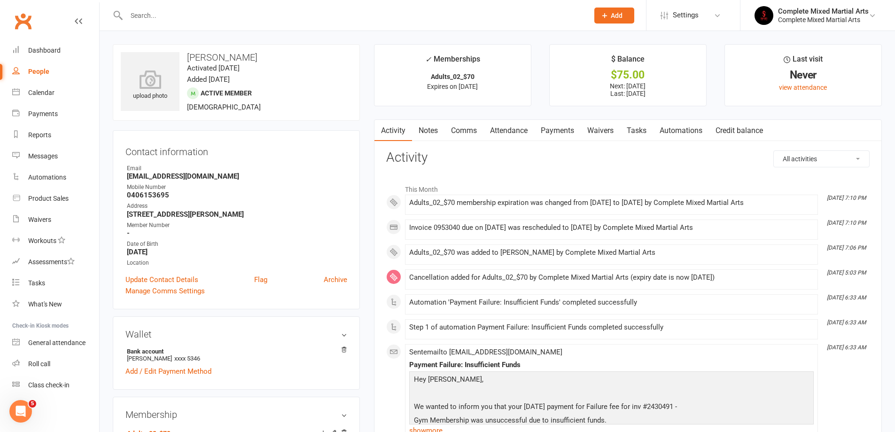
click at [552, 131] on link "Payments" at bounding box center [557, 131] width 47 height 22
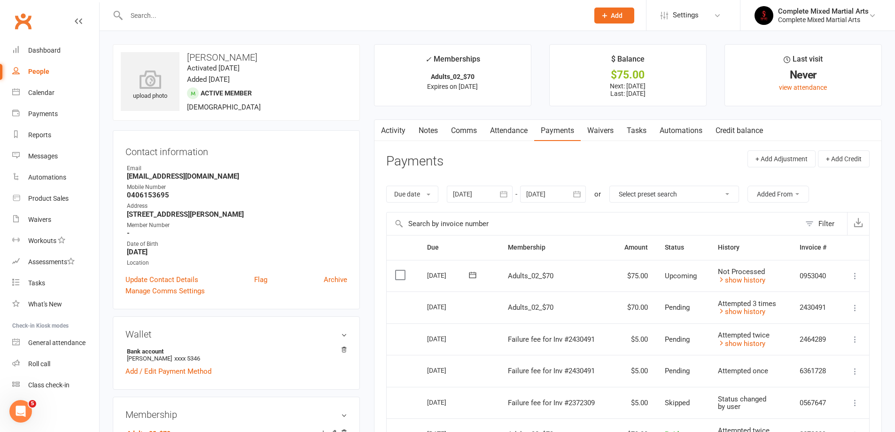
click at [853, 309] on icon at bounding box center [854, 307] width 9 height 9
click at [811, 329] on link "More Info" at bounding box center [813, 326] width 93 height 19
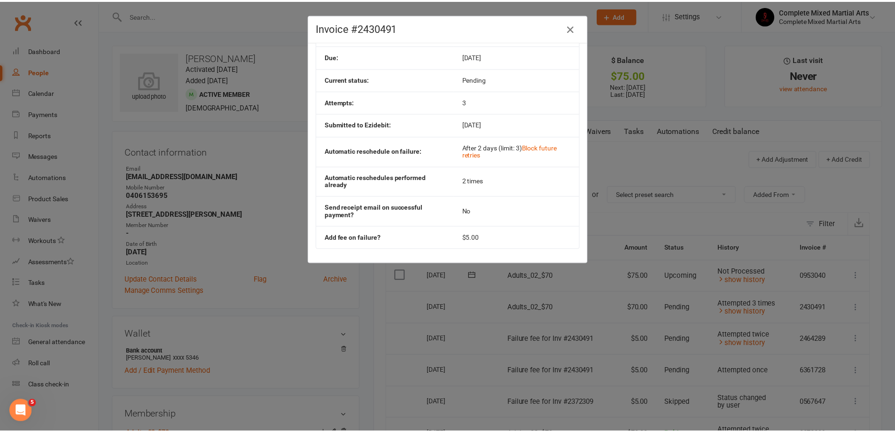
scroll to position [80, 0]
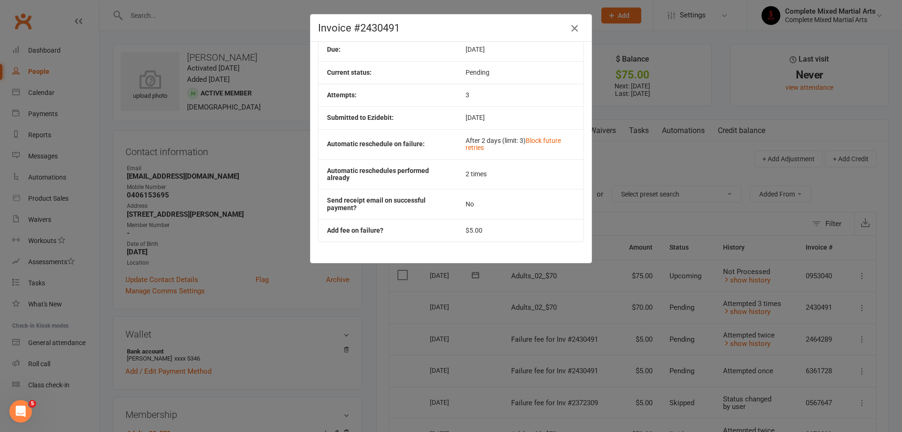
click at [571, 31] on icon "button" at bounding box center [574, 28] width 11 height 11
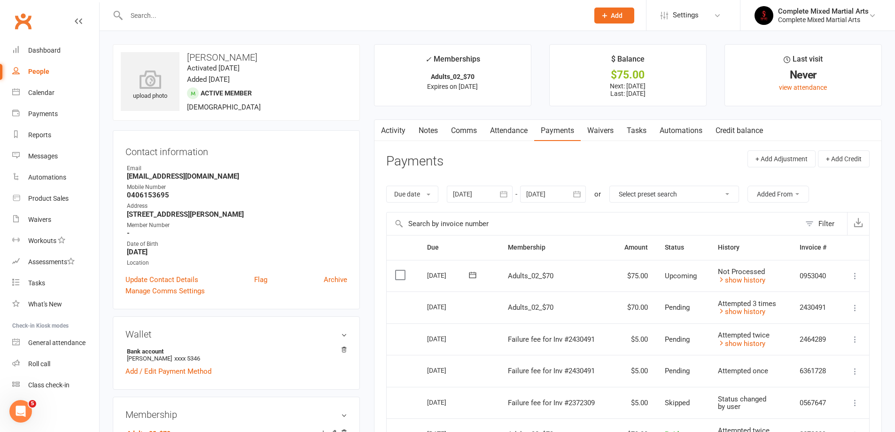
click at [860, 310] on button at bounding box center [854, 307] width 11 height 11
click at [877, 307] on div "Activity Notes Comms Attendance Payments Waivers Tasks Automations Credit balan…" at bounding box center [628, 366] width 508 height 495
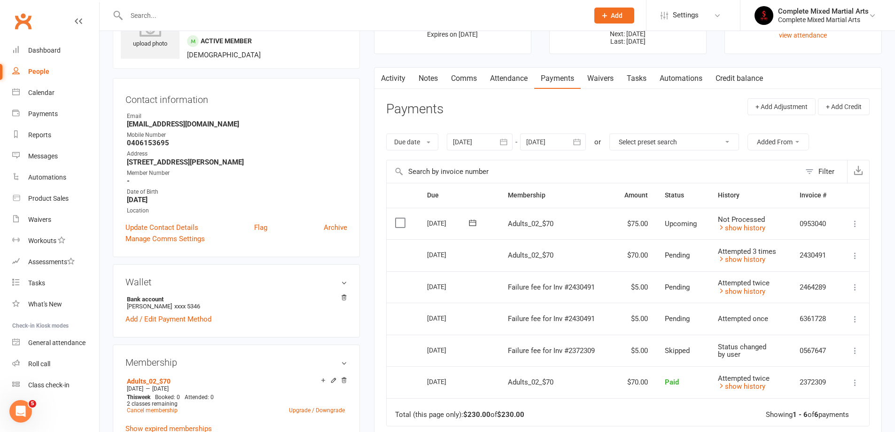
scroll to position [94, 0]
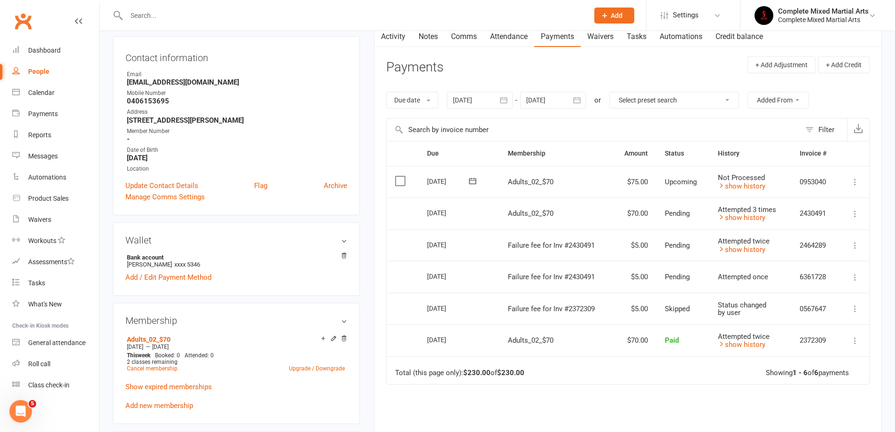
click at [850, 344] on icon at bounding box center [854, 340] width 9 height 9
click at [629, 395] on div "Due Contact Membership Amount Status History Invoice # Select this 14 Oct 2025 …" at bounding box center [627, 323] width 483 height 365
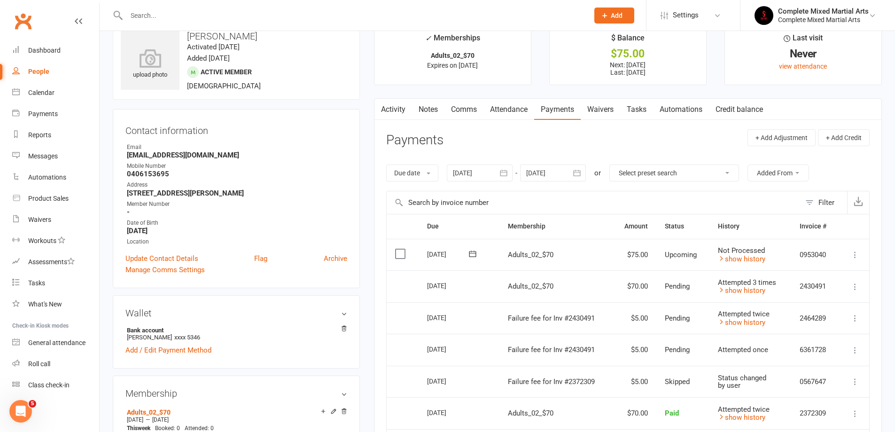
scroll to position [0, 0]
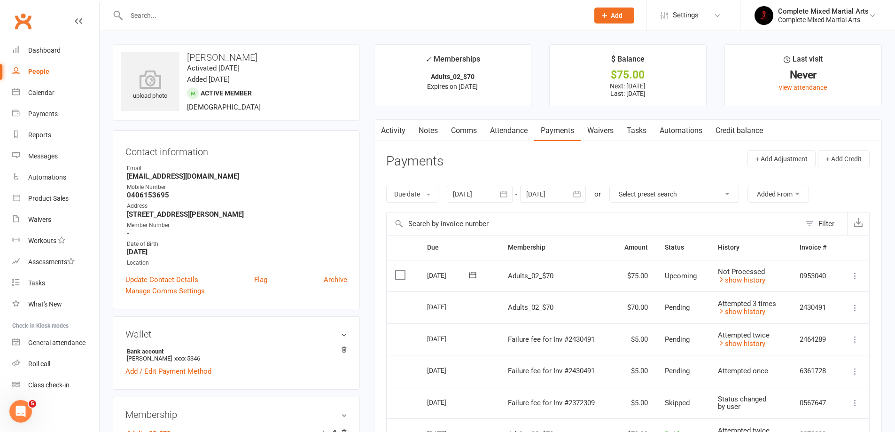
click at [23, 67] on link "People" at bounding box center [55, 71] width 87 height 21
select select "100"
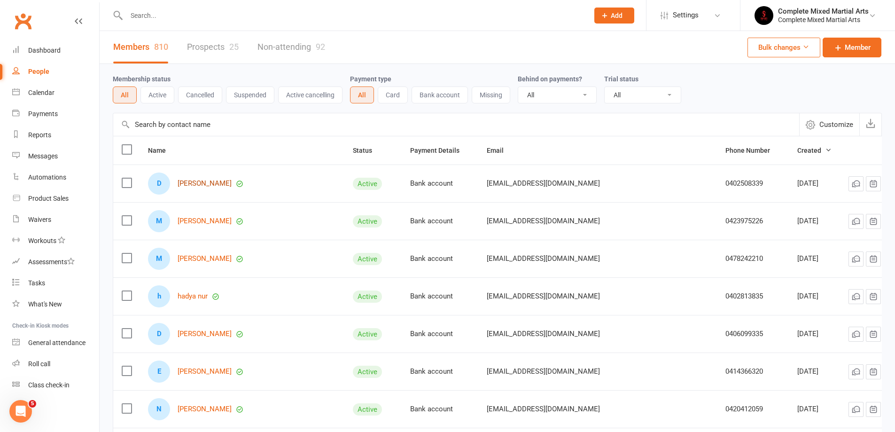
click at [205, 183] on link "[PERSON_NAME]" at bounding box center [205, 183] width 54 height 8
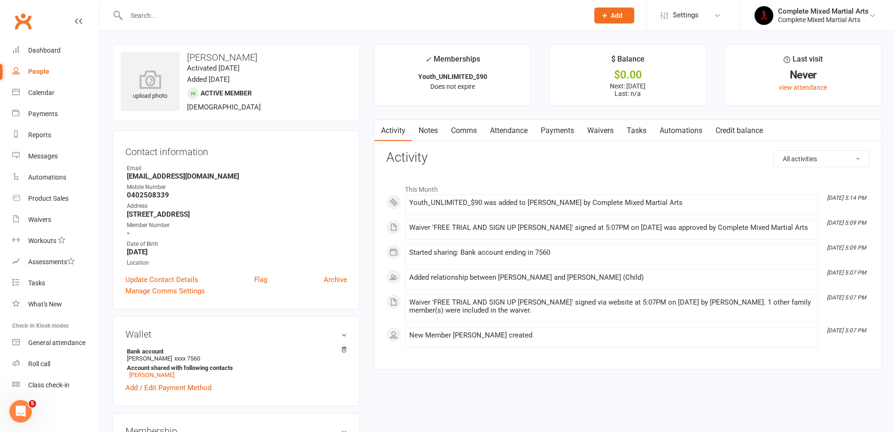
click at [551, 126] on link "Payments" at bounding box center [557, 131] width 47 height 22
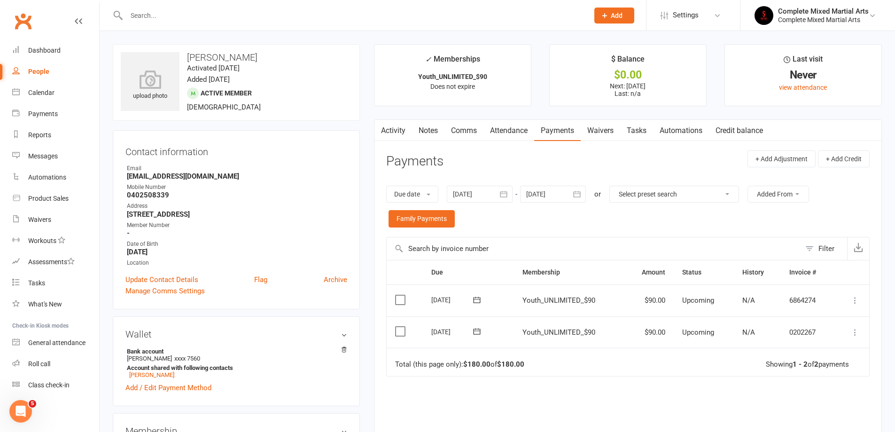
click at [401, 134] on link "Activity" at bounding box center [393, 131] width 38 height 22
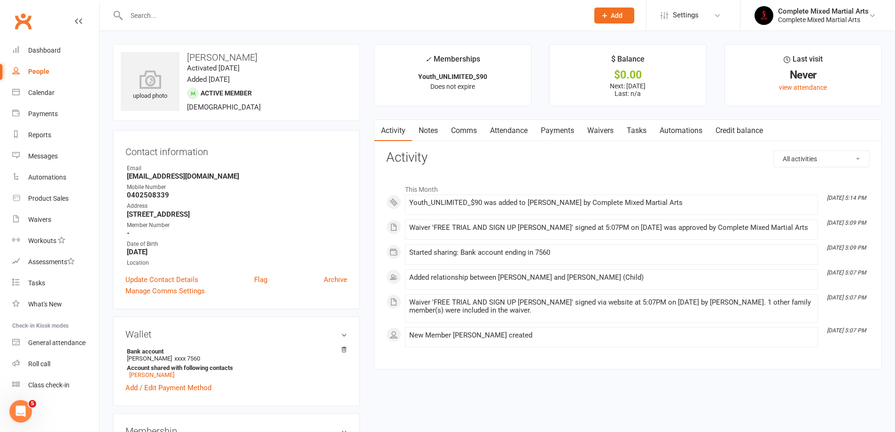
click at [555, 132] on link "Payments" at bounding box center [557, 131] width 47 height 22
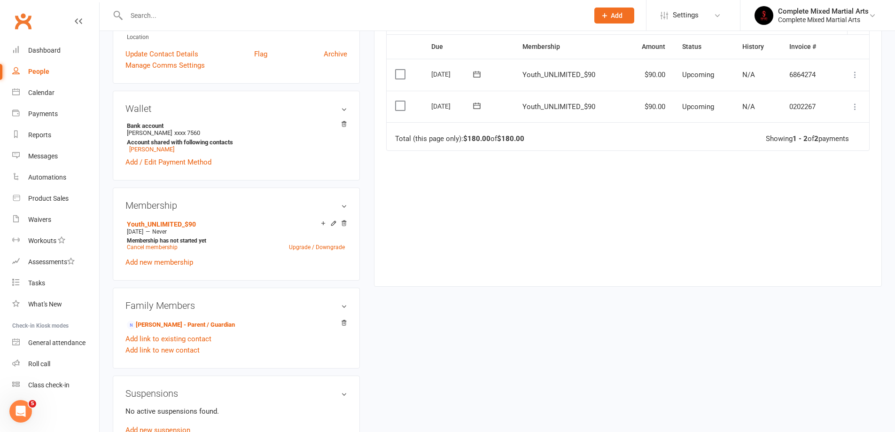
scroll to position [235, 0]
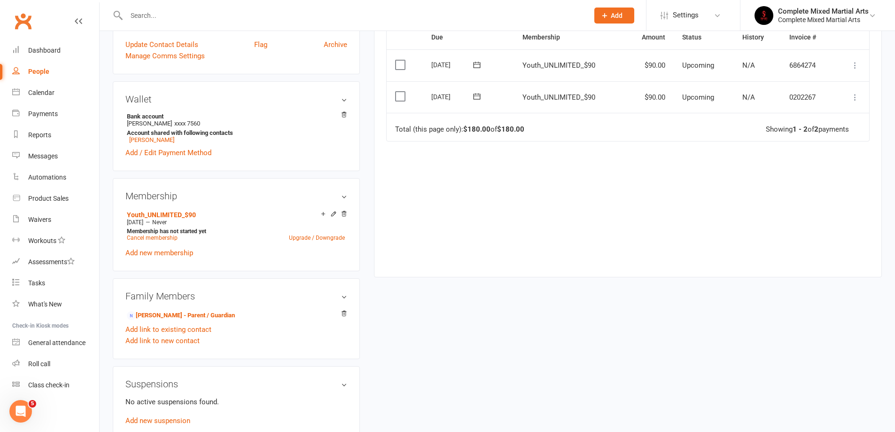
click at [204, 18] on input "text" at bounding box center [353, 15] width 458 height 13
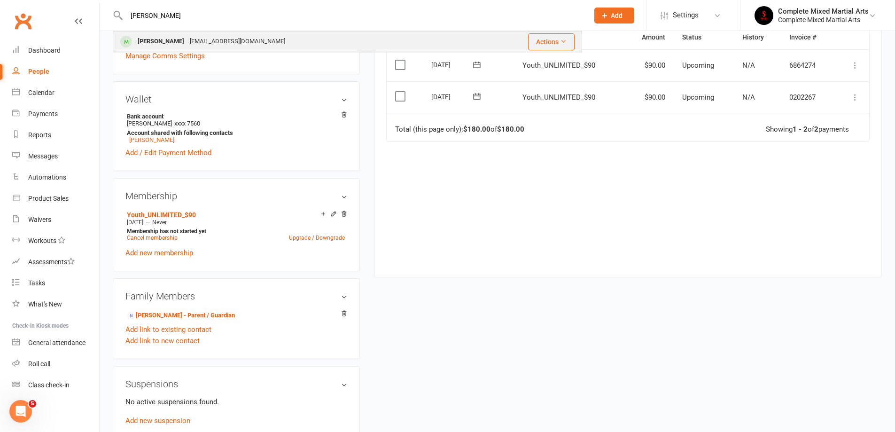
type input "[PERSON_NAME]"
click at [240, 33] on div "Mueez Azeem Mueezahaz@gmail.com" at bounding box center [293, 41] width 359 height 19
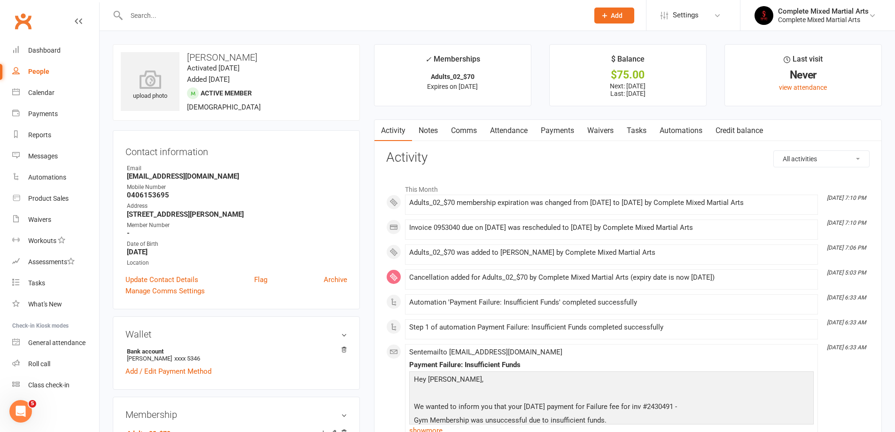
click at [563, 128] on link "Payments" at bounding box center [557, 131] width 47 height 22
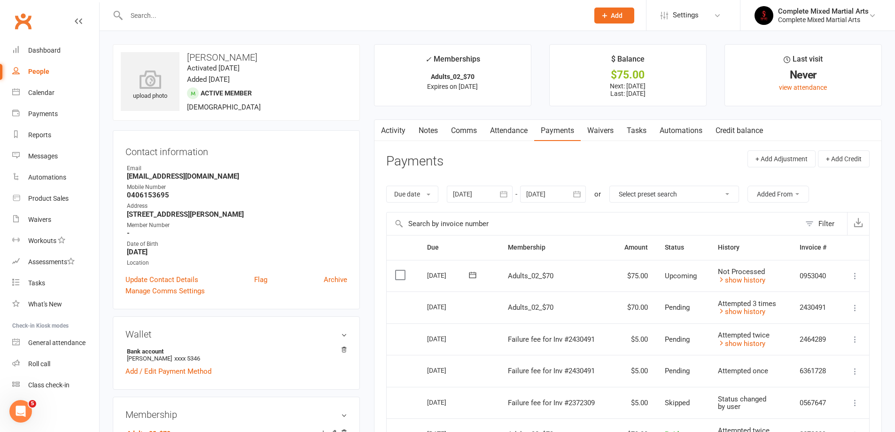
click at [346, 334] on h3 "Wallet" at bounding box center [236, 334] width 222 height 10
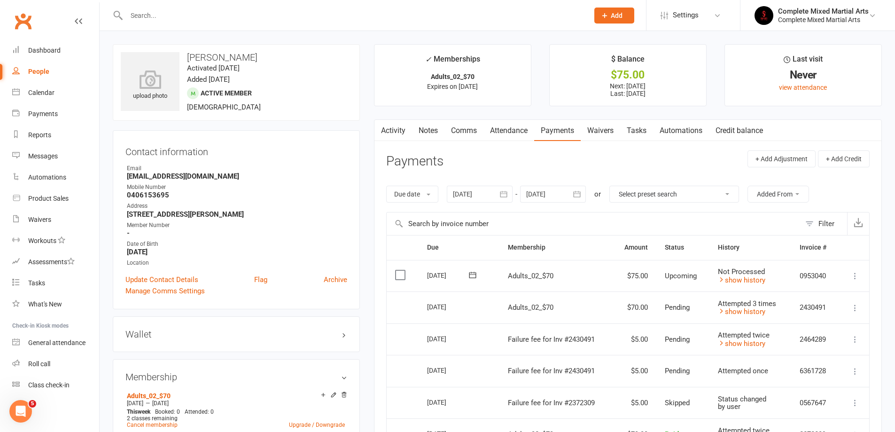
click at [346, 334] on h3 "Wallet" at bounding box center [236, 334] width 222 height 10
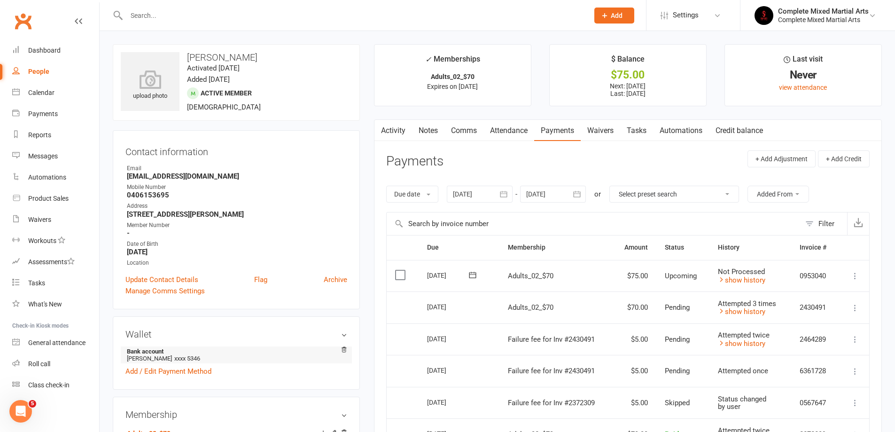
click at [166, 356] on li "Bank account Mueez Azeem xxxx 5346" at bounding box center [236, 354] width 222 height 17
click at [153, 350] on strong "Bank account" at bounding box center [235, 351] width 216 height 7
drag, startPoint x: 161, startPoint y: 353, endPoint x: 270, endPoint y: 374, distance: 111.0
click at [270, 374] on div "Add / Edit Payment Method" at bounding box center [236, 370] width 222 height 11
click at [719, 280] on icon at bounding box center [721, 279] width 7 height 7
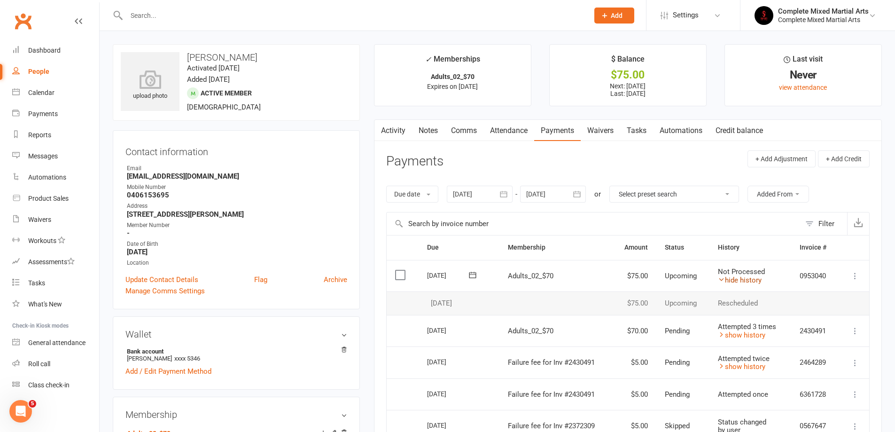
click at [723, 279] on icon at bounding box center [721, 279] width 7 height 7
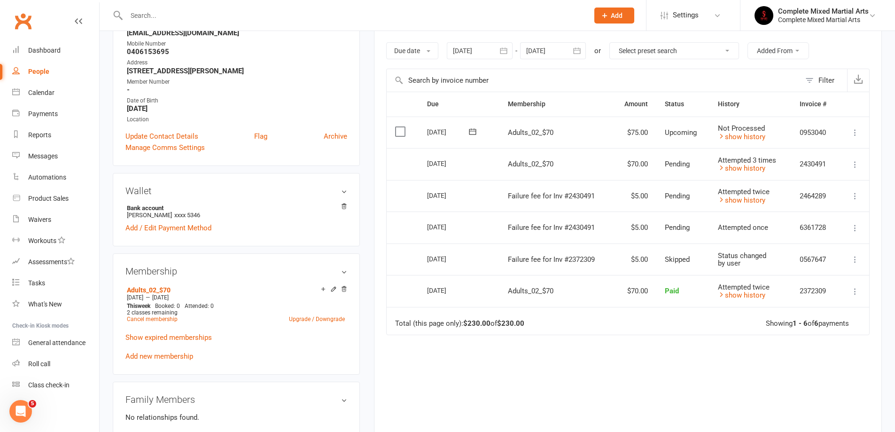
scroll to position [141, 0]
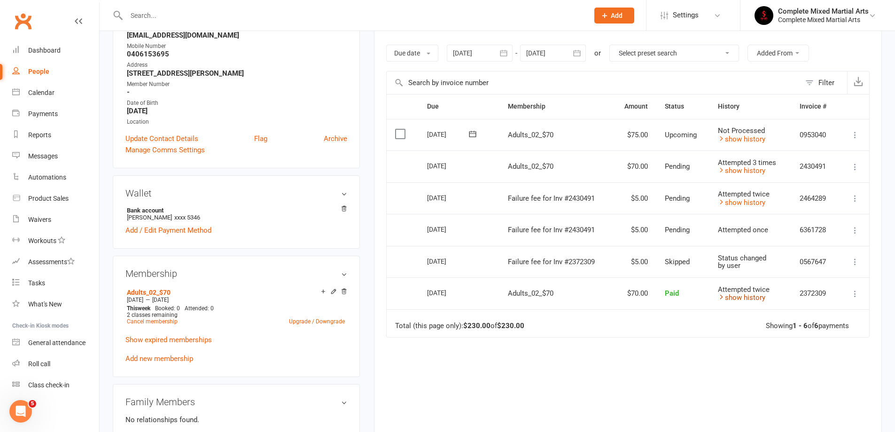
click at [721, 297] on icon at bounding box center [721, 296] width 7 height 7
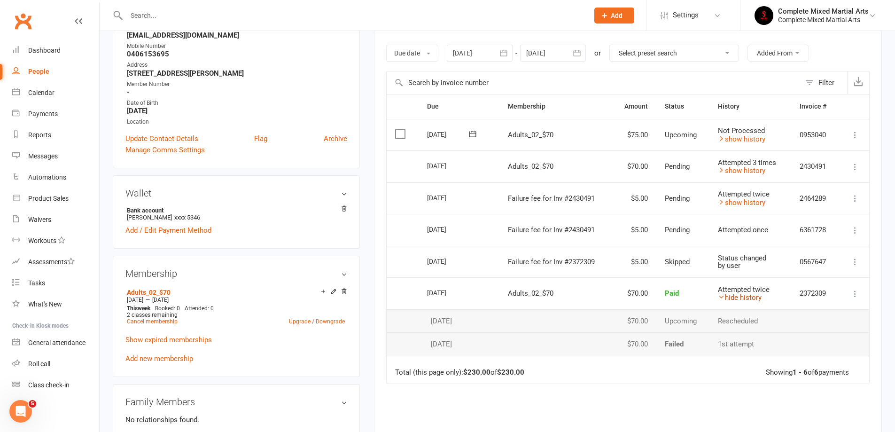
click at [721, 297] on icon at bounding box center [721, 296] width 7 height 7
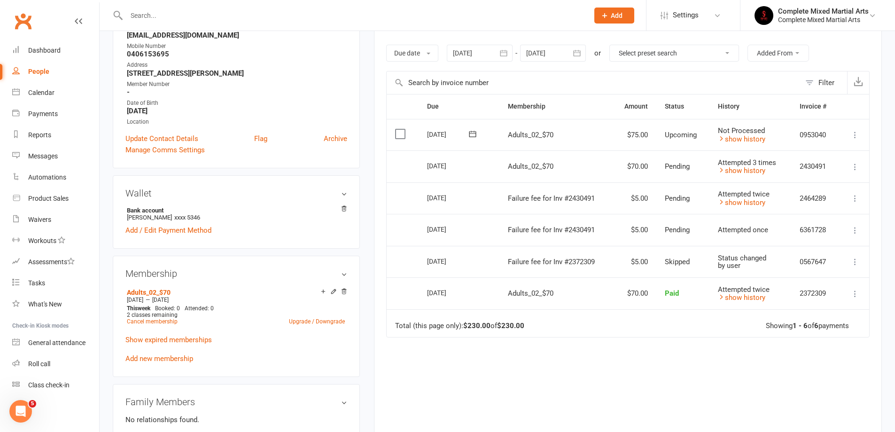
click at [348, 17] on input "text" at bounding box center [353, 15] width 458 height 13
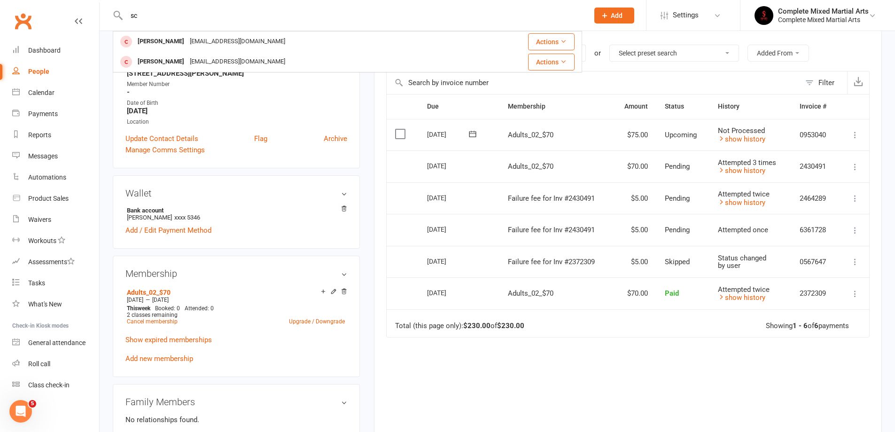
type input "s"
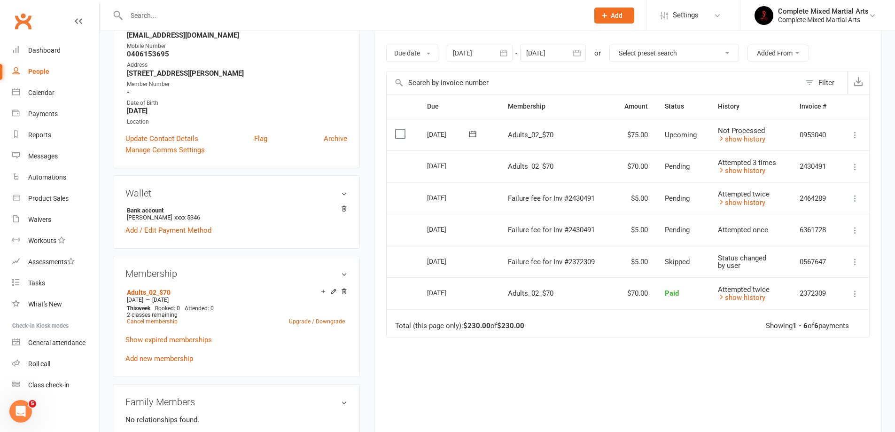
click at [447, 377] on div "Due Contact Membership Amount Status History Invoice # Select this 14 Oct 2025 …" at bounding box center [627, 276] width 483 height 365
drag, startPoint x: 37, startPoint y: 53, endPoint x: 44, endPoint y: 55, distance: 7.4
click at [38, 53] on div "Dashboard" at bounding box center [44, 51] width 32 height 8
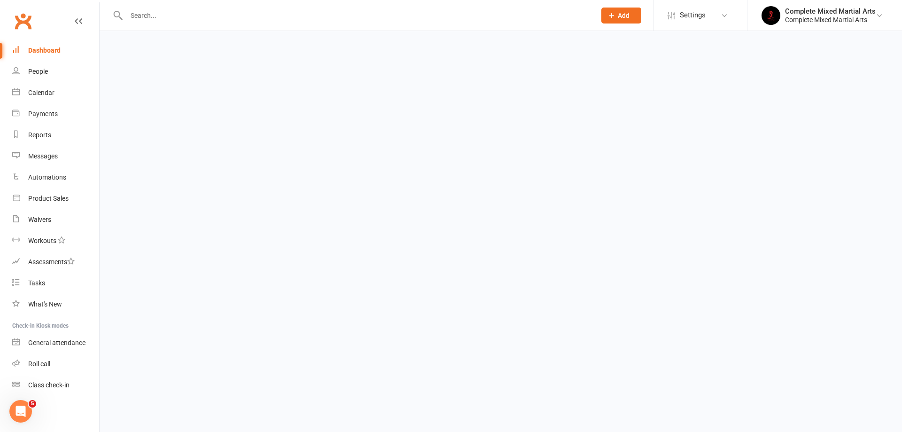
click at [54, 46] on link "Dashboard" at bounding box center [55, 50] width 87 height 21
click at [47, 65] on link "People" at bounding box center [55, 71] width 87 height 21
click at [27, 67] on link "People" at bounding box center [55, 71] width 87 height 21
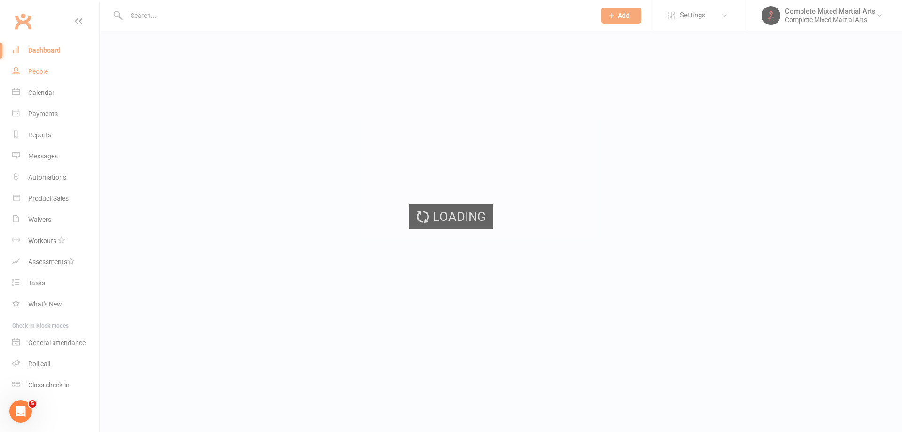
select select "100"
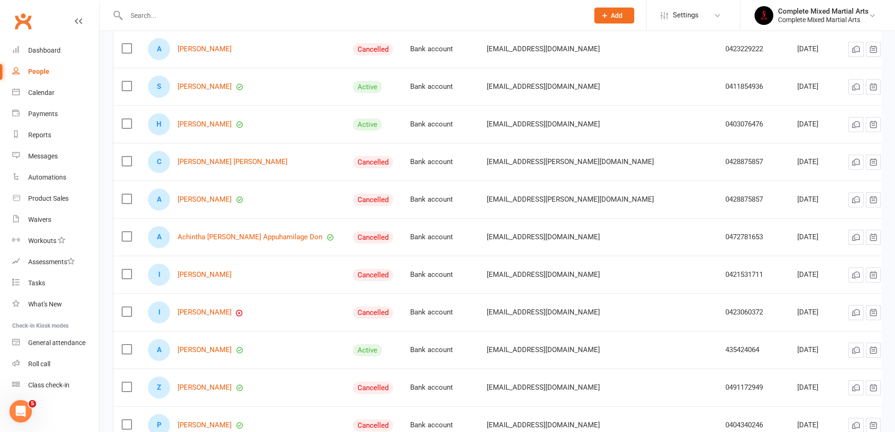
scroll to position [3574, 0]
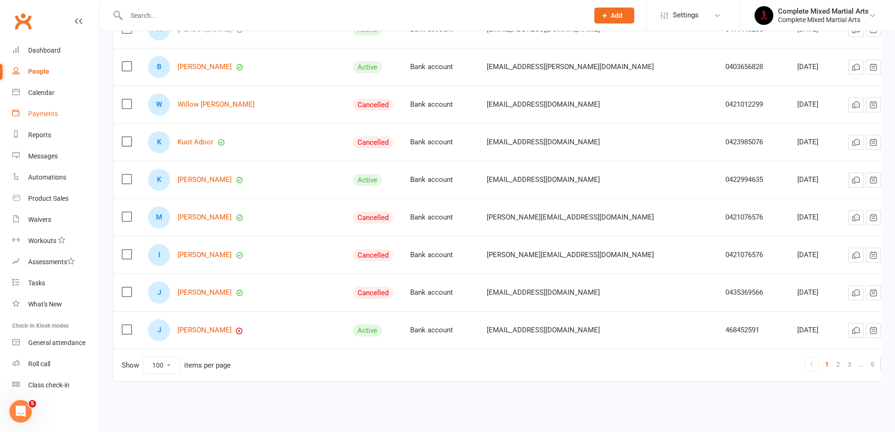
click at [45, 119] on link "Payments" at bounding box center [55, 113] width 87 height 21
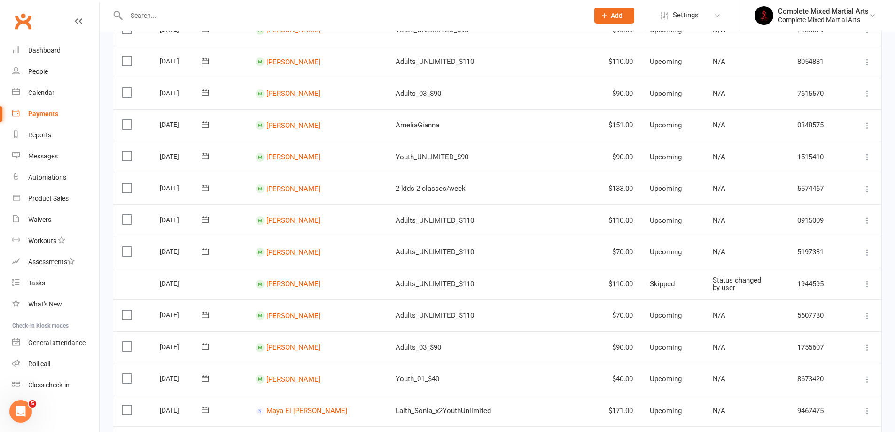
scroll to position [376, 0]
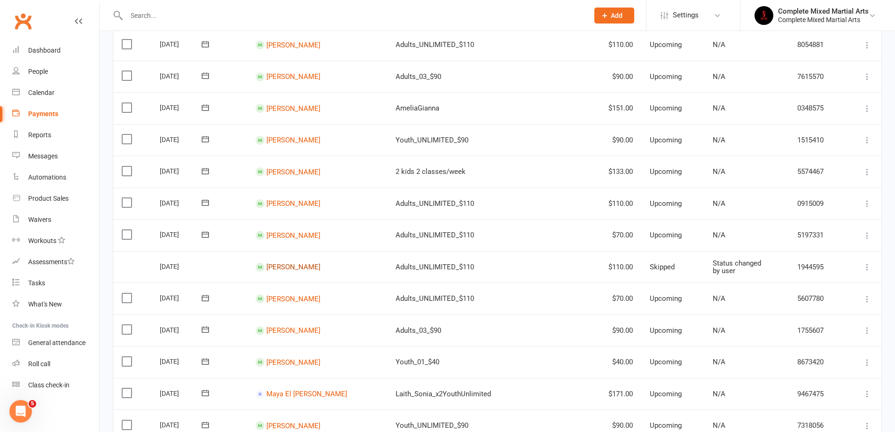
click at [290, 267] on link "Ali Abdul Aleem" at bounding box center [293, 267] width 54 height 8
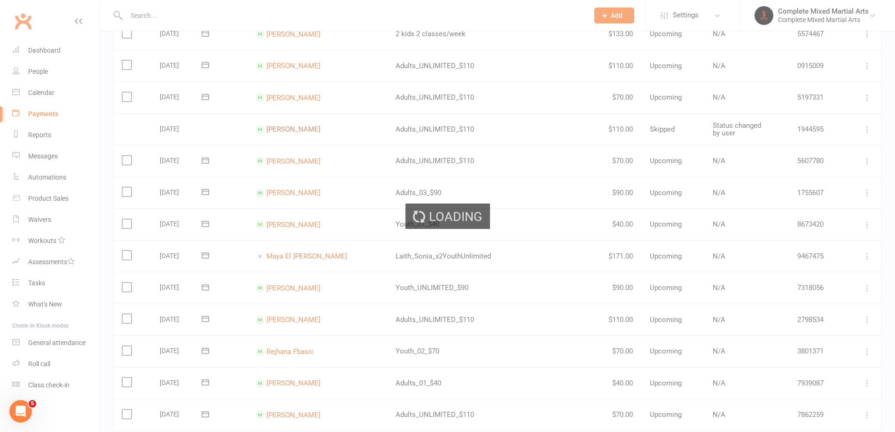
scroll to position [517, 0]
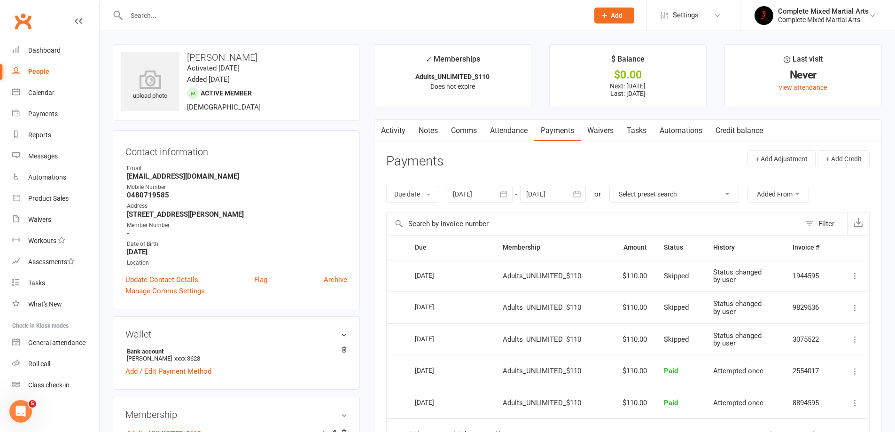
click at [59, 71] on link "People" at bounding box center [55, 71] width 87 height 21
select select "100"
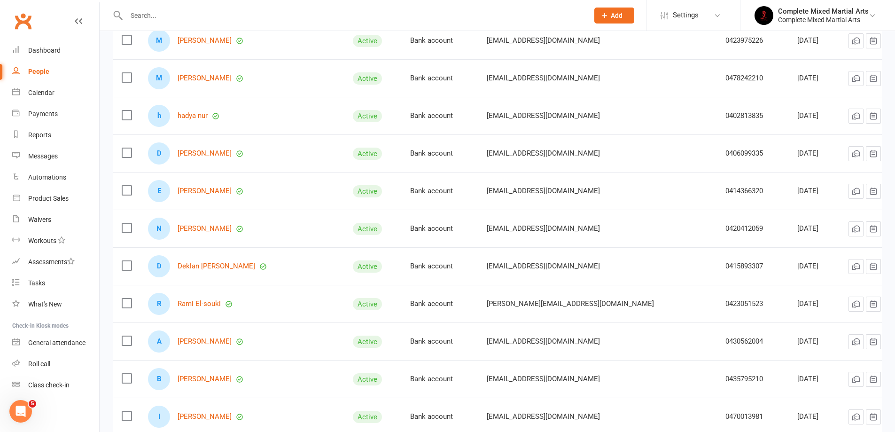
scroll to position [188, 0]
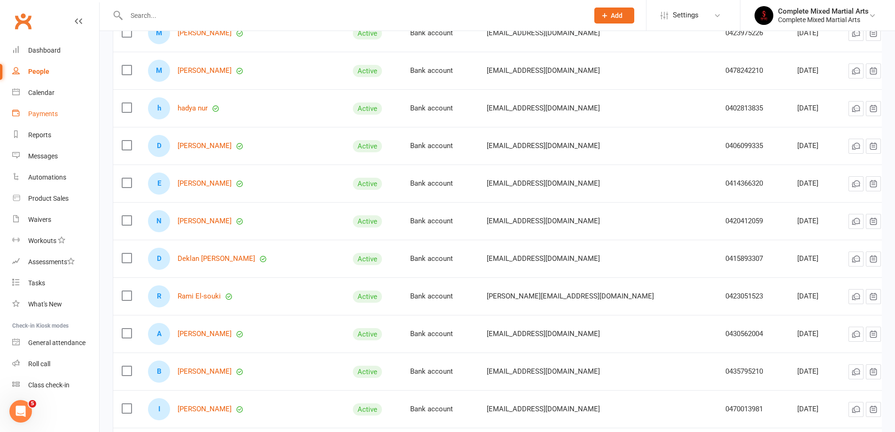
click at [78, 110] on link "Payments" at bounding box center [55, 113] width 87 height 21
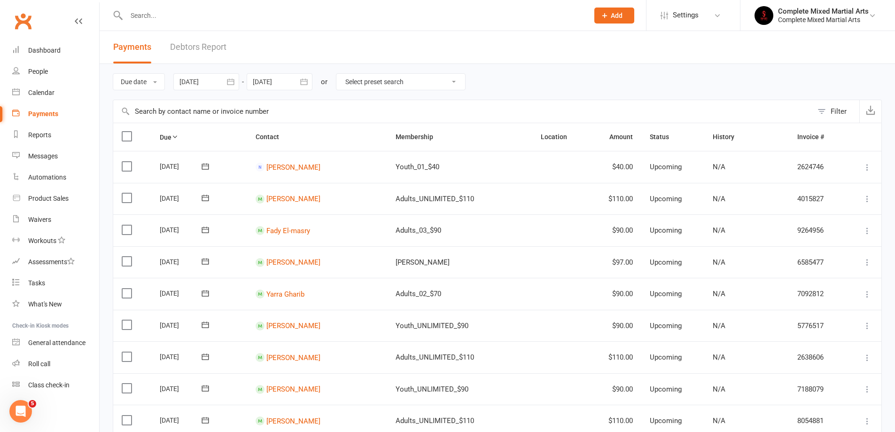
click at [203, 42] on link "Debtors Report" at bounding box center [198, 47] width 56 height 32
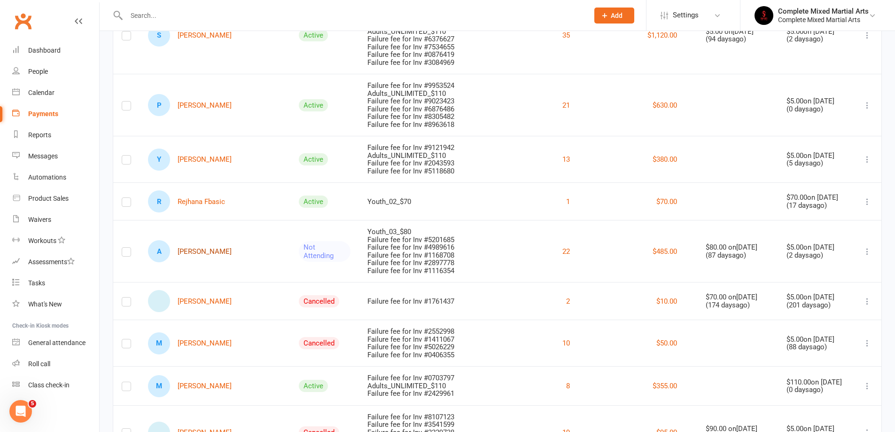
scroll to position [752, 0]
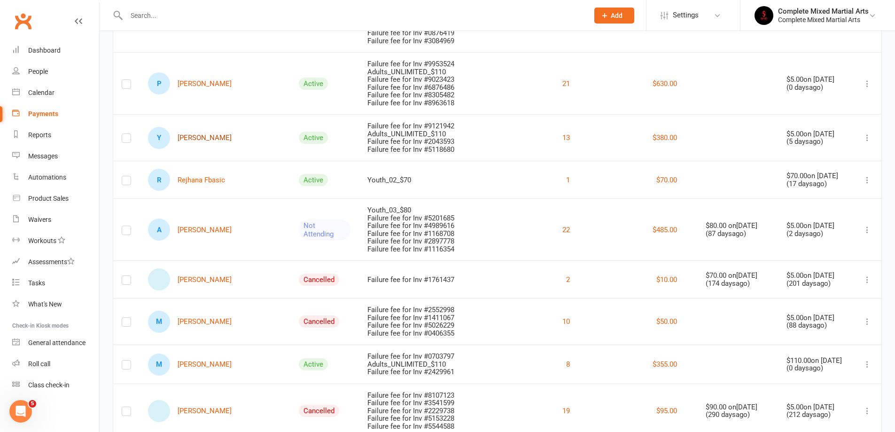
click at [190, 138] on link "Y Yassin Farah" at bounding box center [190, 138] width 84 height 22
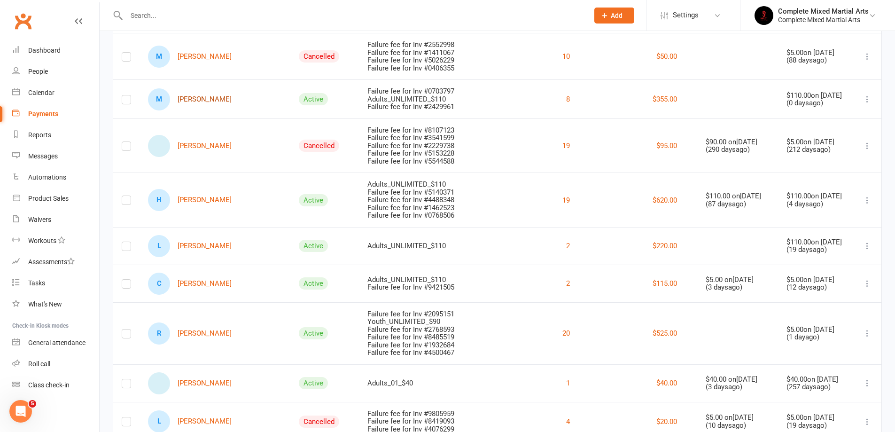
scroll to position [1033, 0]
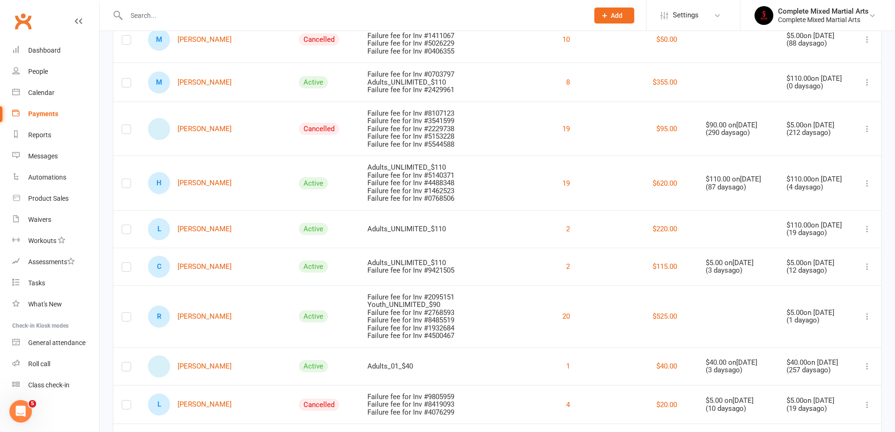
click at [57, 110] on div "Payments" at bounding box center [43, 114] width 30 height 8
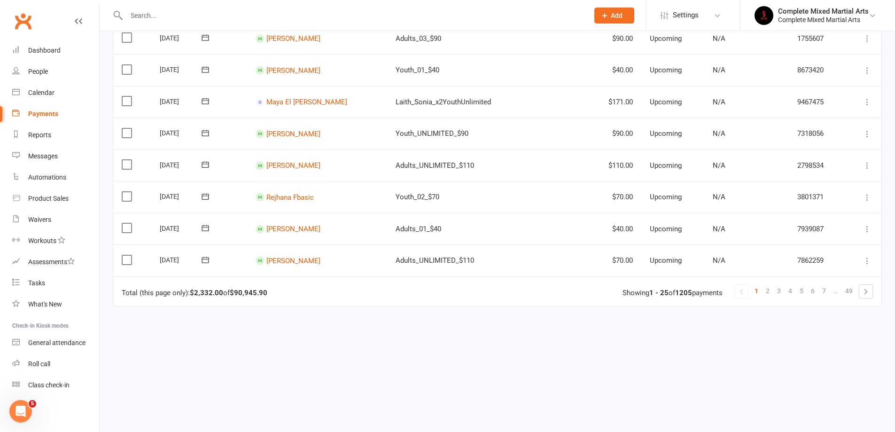
scroll to position [677, 0]
